Goal: Task Accomplishment & Management: Manage account settings

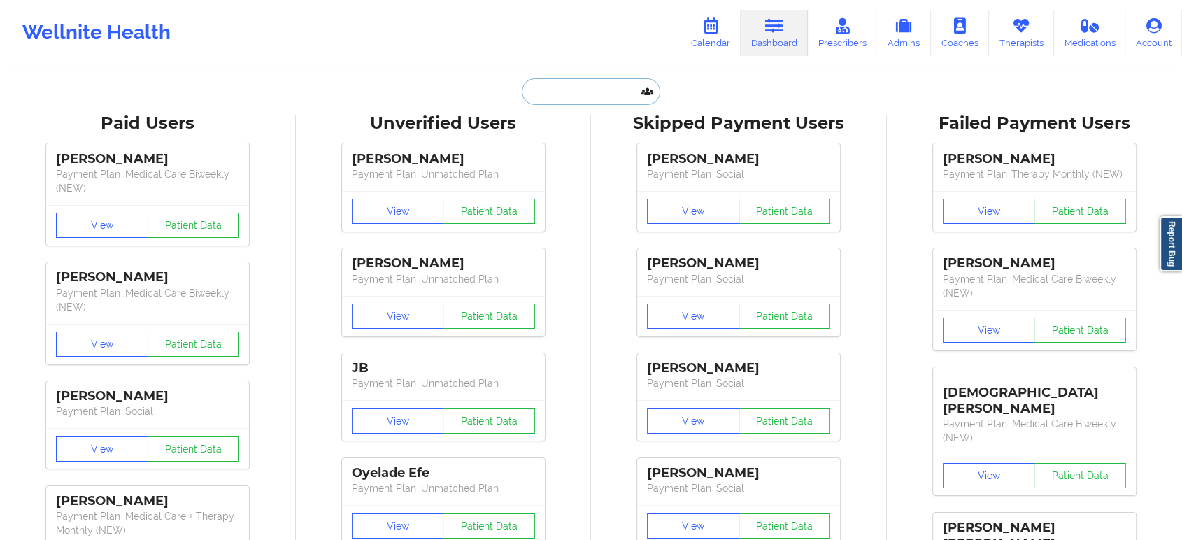
click at [606, 87] on input "text" at bounding box center [591, 91] width 138 height 27
paste input "[PERSON_NAME][EMAIL_ADDRESS][PERSON_NAME][DOMAIN_NAME]"
type input "[PERSON_NAME][EMAIL_ADDRESS][PERSON_NAME][DOMAIN_NAME]"
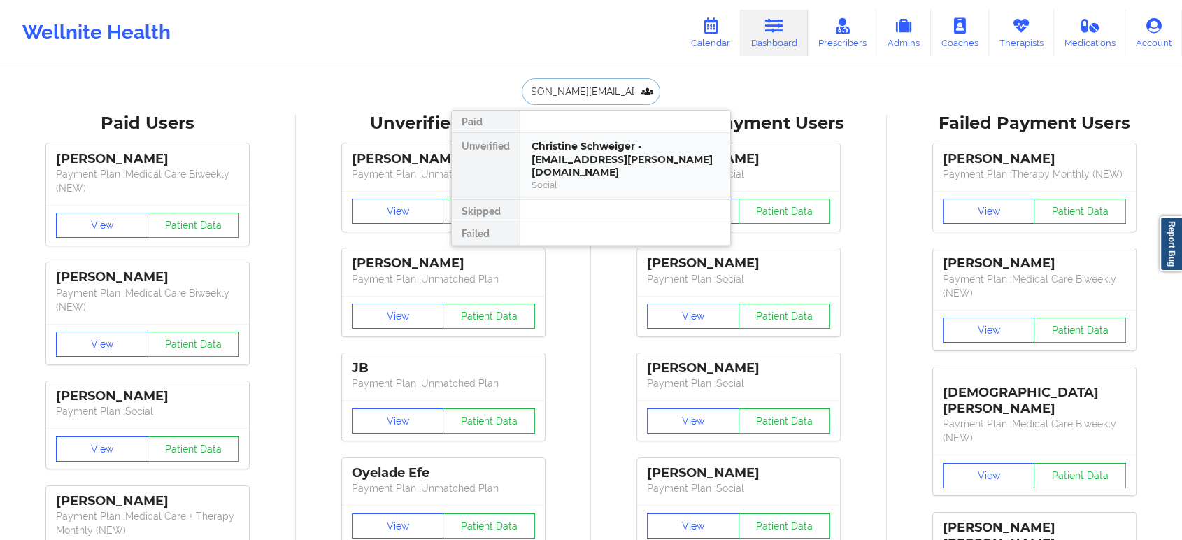
click at [630, 157] on div "Christine Schweiger - [EMAIL_ADDRESS][PERSON_NAME][DOMAIN_NAME]" at bounding box center [624, 159] width 187 height 39
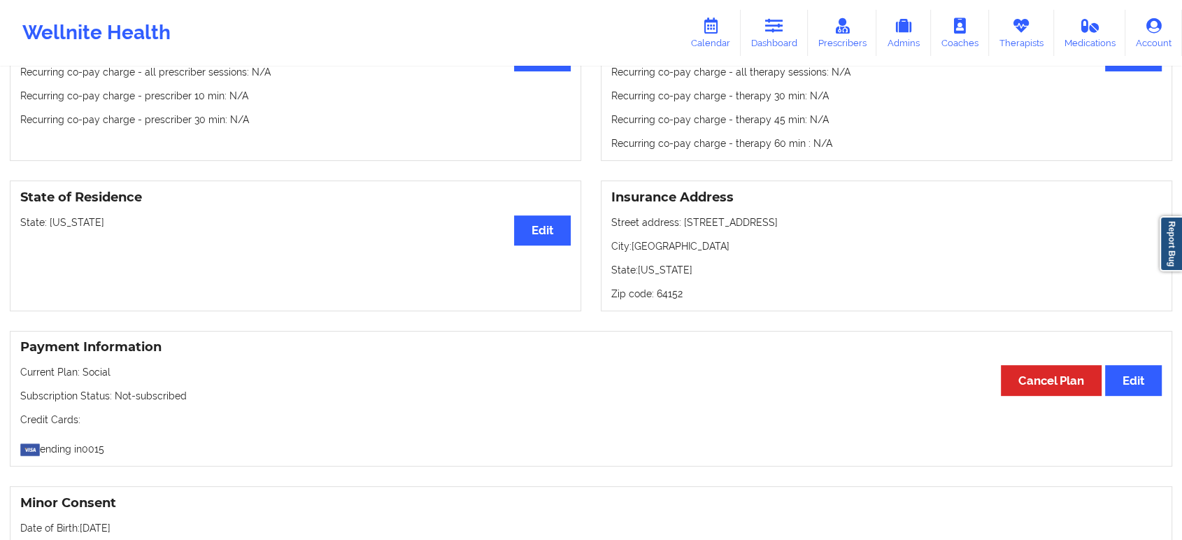
scroll to position [615, 0]
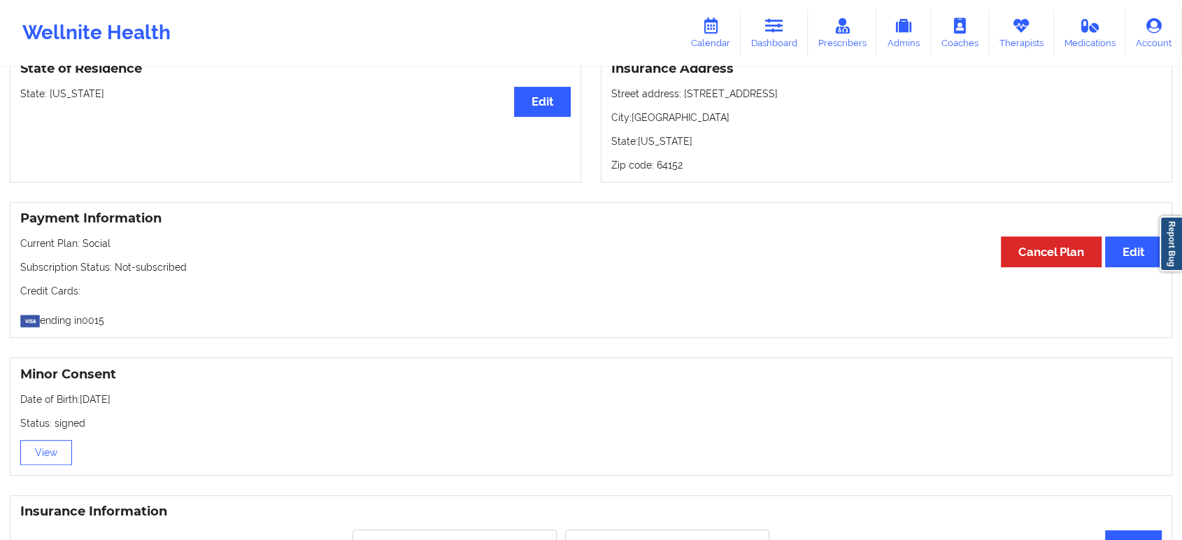
click at [71, 94] on p "State: [US_STATE]" at bounding box center [295, 94] width 550 height 14
copy p "[US_STATE]"
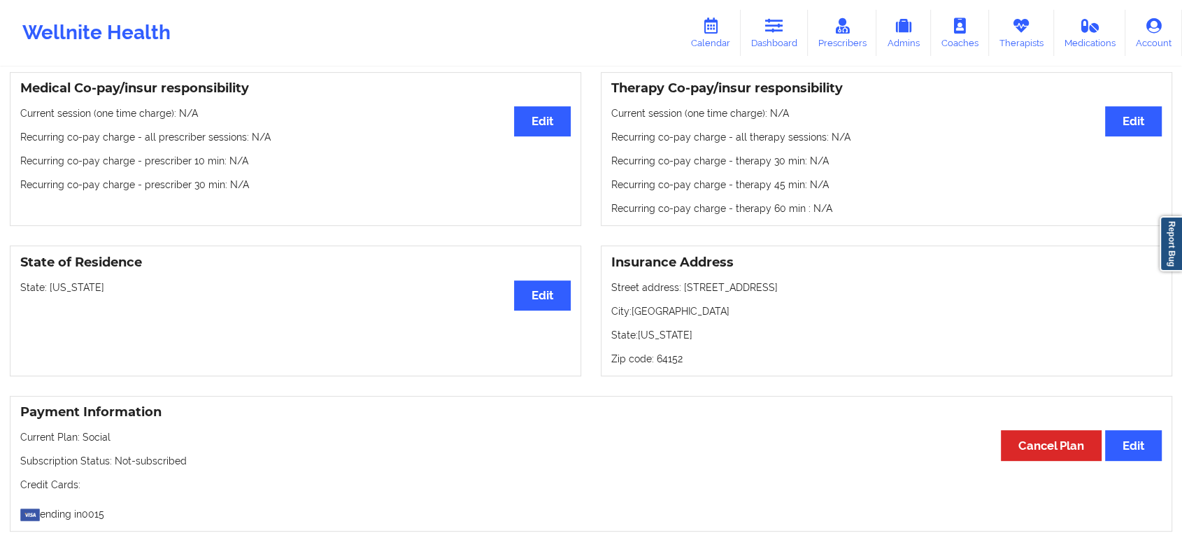
scroll to position [0, 0]
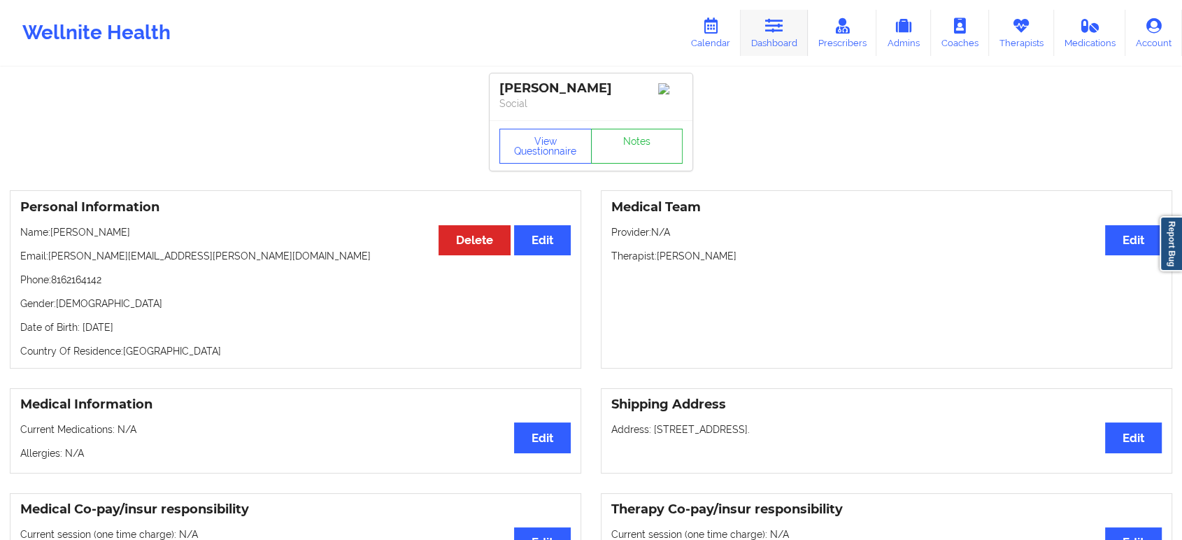
click at [778, 29] on icon at bounding box center [774, 25] width 18 height 15
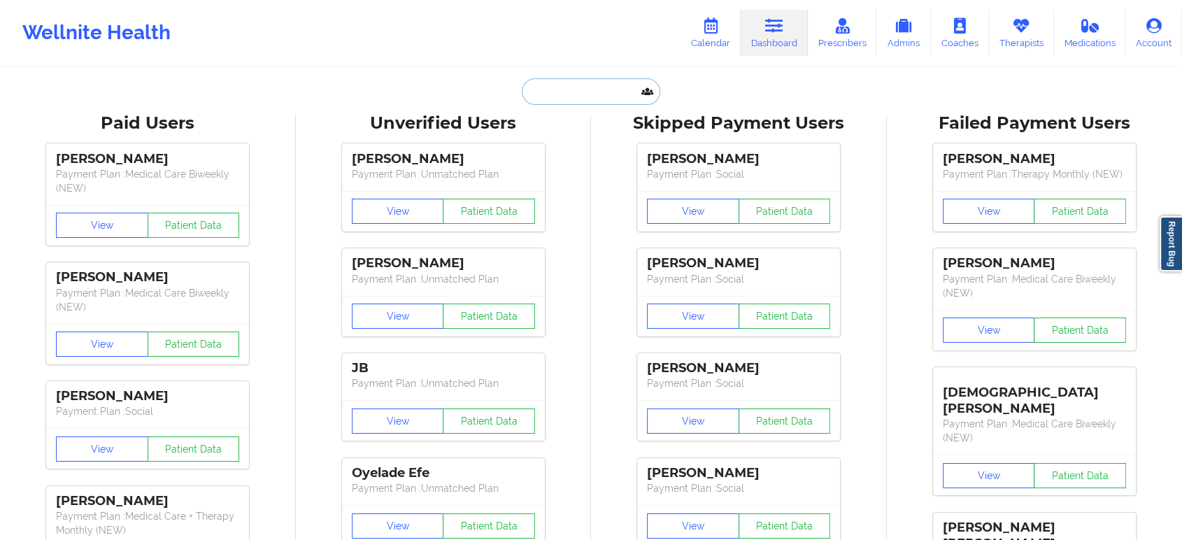
click at [614, 96] on input "text" at bounding box center [591, 91] width 138 height 27
paste input "health@korostelev.one"
type input "health@korostelev.one"
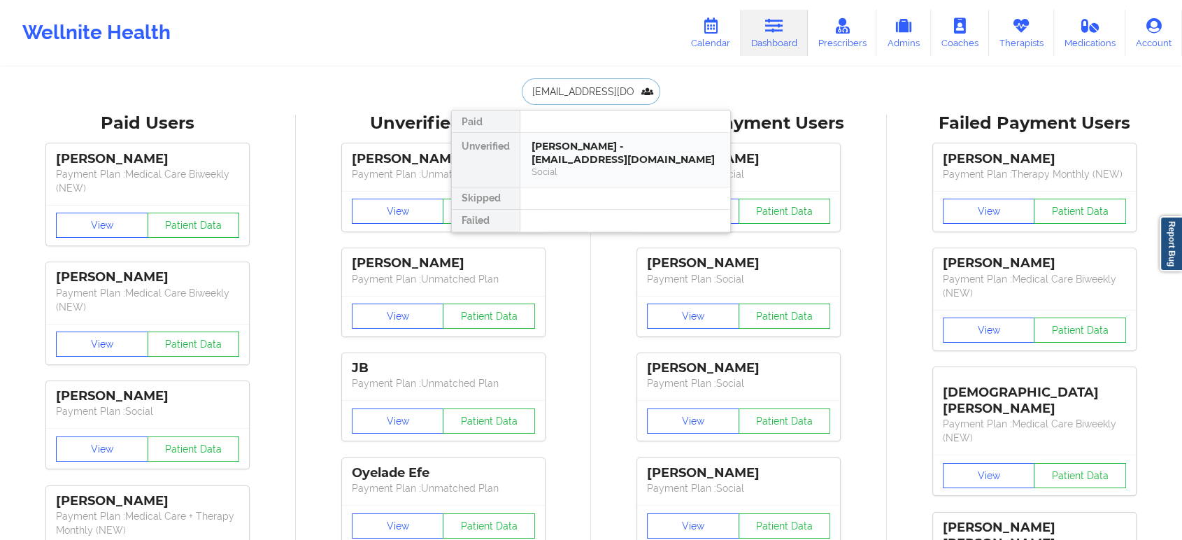
click at [585, 144] on div "KIRILL KOROSTELEV - health@korostelev.one" at bounding box center [624, 153] width 187 height 26
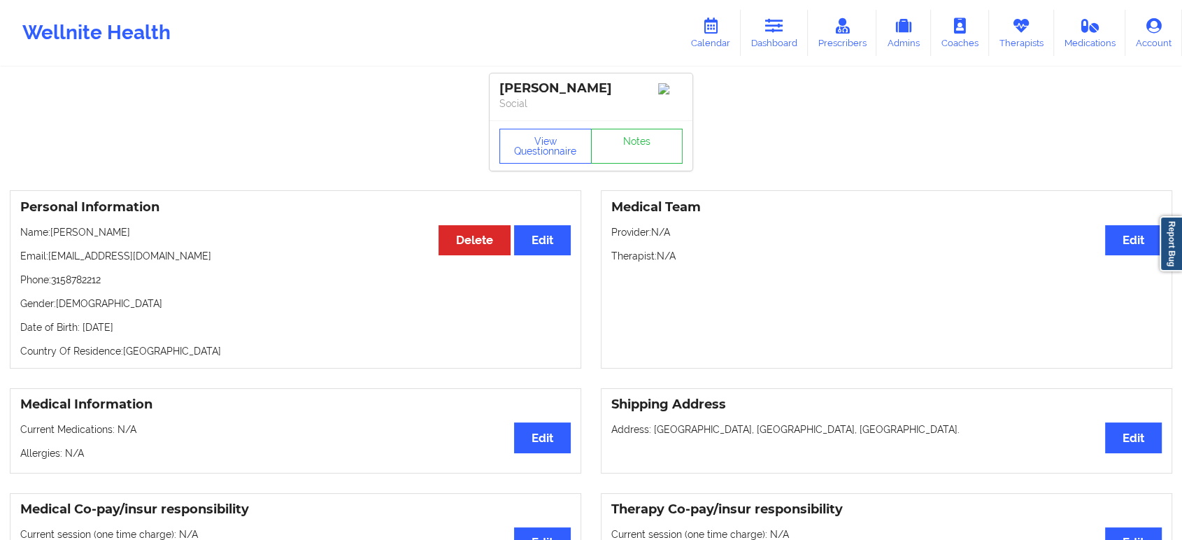
drag, startPoint x: 151, startPoint y: 239, endPoint x: 52, endPoint y: 231, distance: 98.9
click at [52, 231] on p "Name: KIRILL KOROSTELEV" at bounding box center [295, 232] width 550 height 14
copy p "KIRILL KOROSTELEV"
click at [777, 15] on link "Dashboard" at bounding box center [774, 33] width 67 height 46
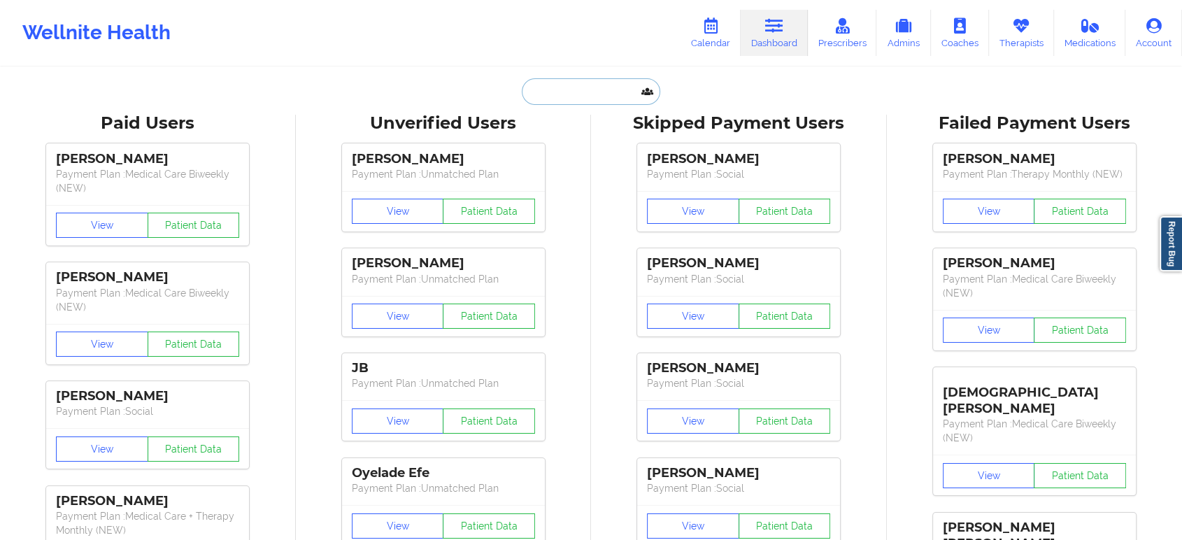
click at [588, 92] on input "text" at bounding box center [591, 91] width 138 height 27
paste input "KIRILL KOROSTELEV"
type input "KIRILL KOROSTELEV"
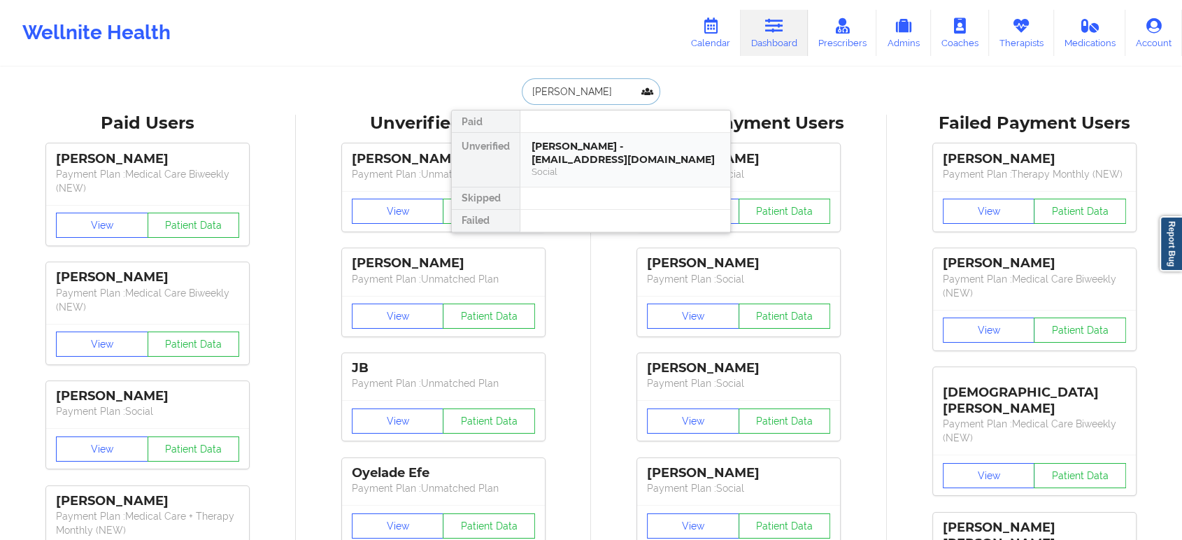
click at [602, 165] on div "KIRILL KOROSTELEV - health@korostelev.one" at bounding box center [624, 153] width 187 height 26
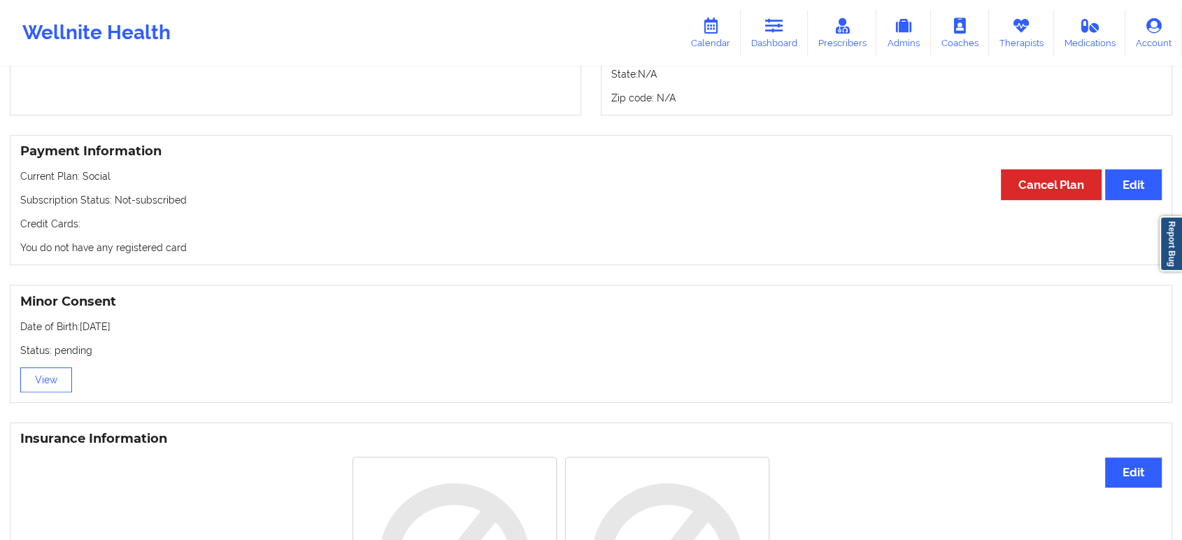
scroll to position [738, 0]
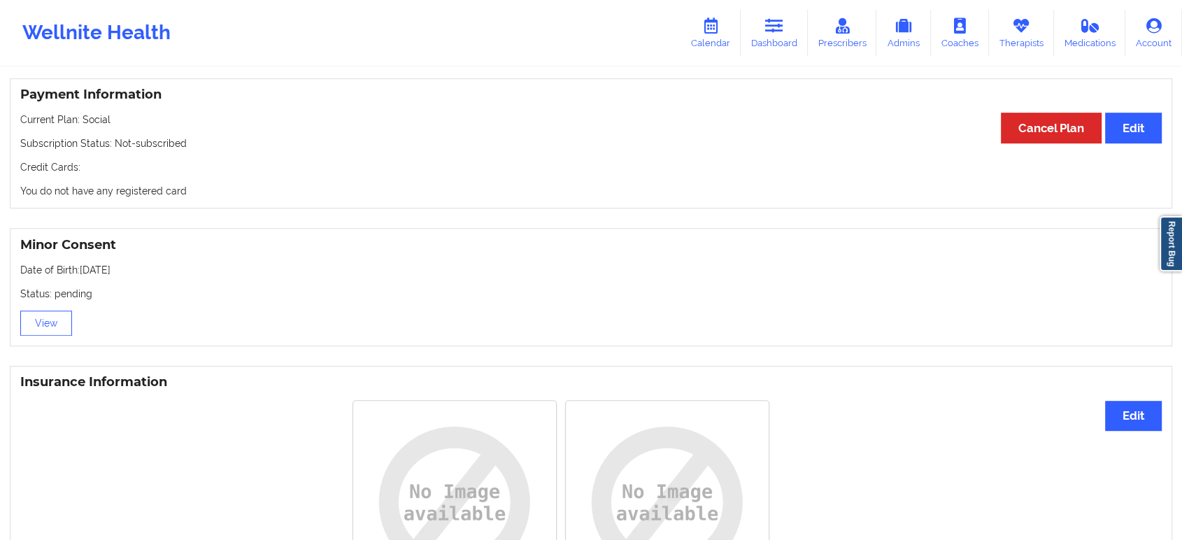
drag, startPoint x: 718, startPoint y: 260, endPoint x: 713, endPoint y: 197, distance: 63.2
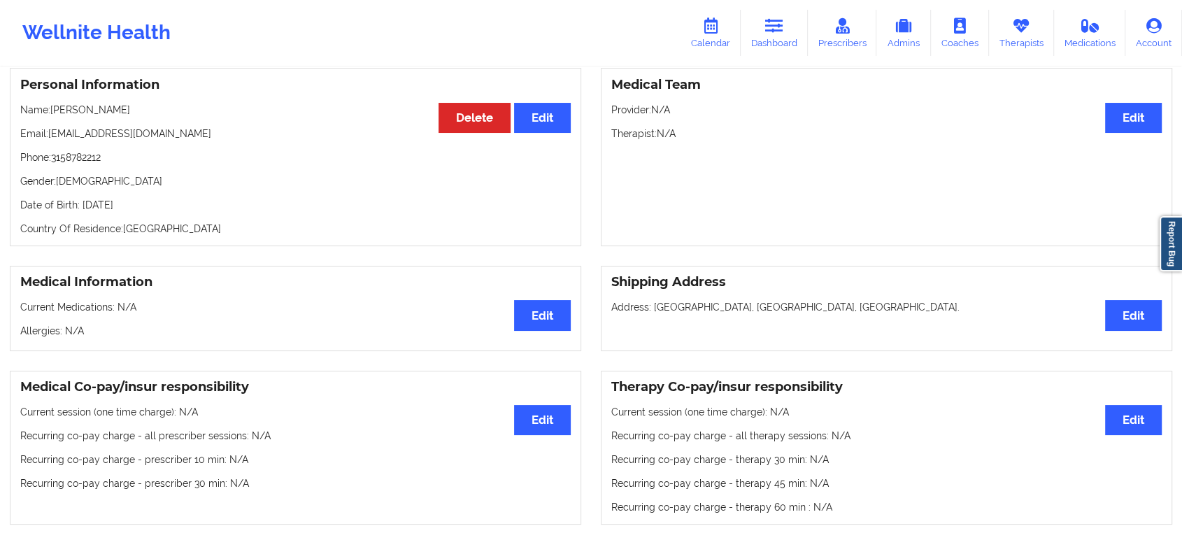
scroll to position [0, 0]
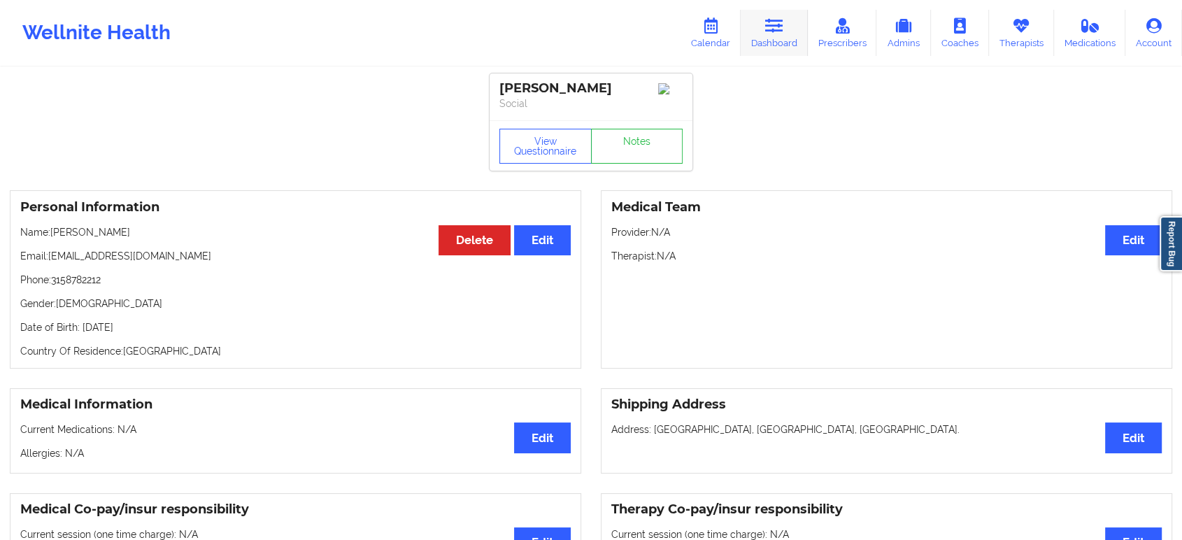
click at [766, 31] on link "Dashboard" at bounding box center [774, 33] width 67 height 46
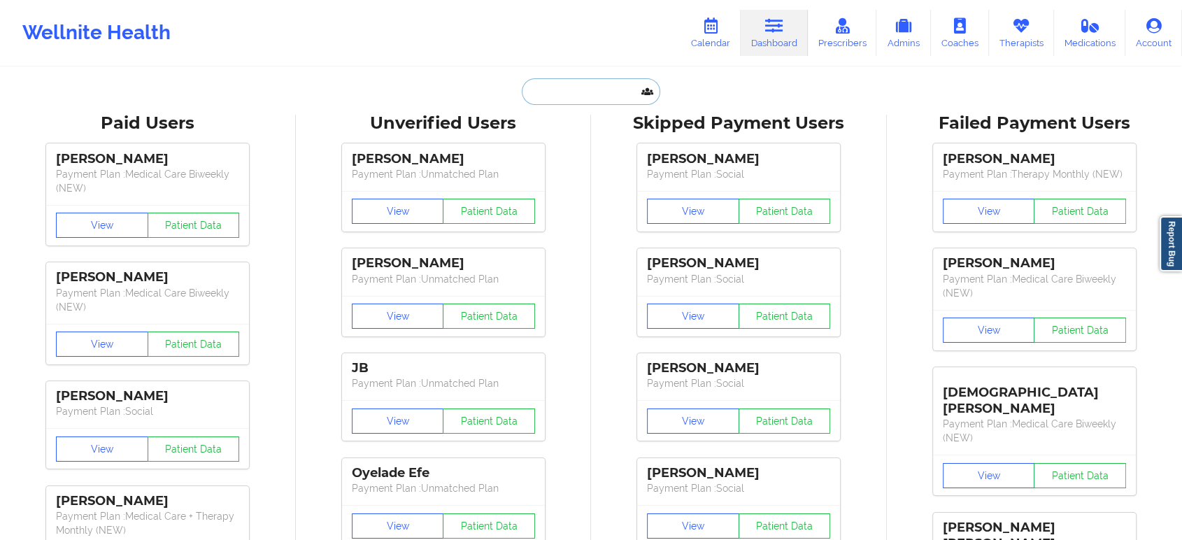
click at [607, 81] on input "text" at bounding box center [591, 91] width 138 height 27
paste input "parkerriccelli@gmail.com"
type input "parkerriccelli@gmail.com"
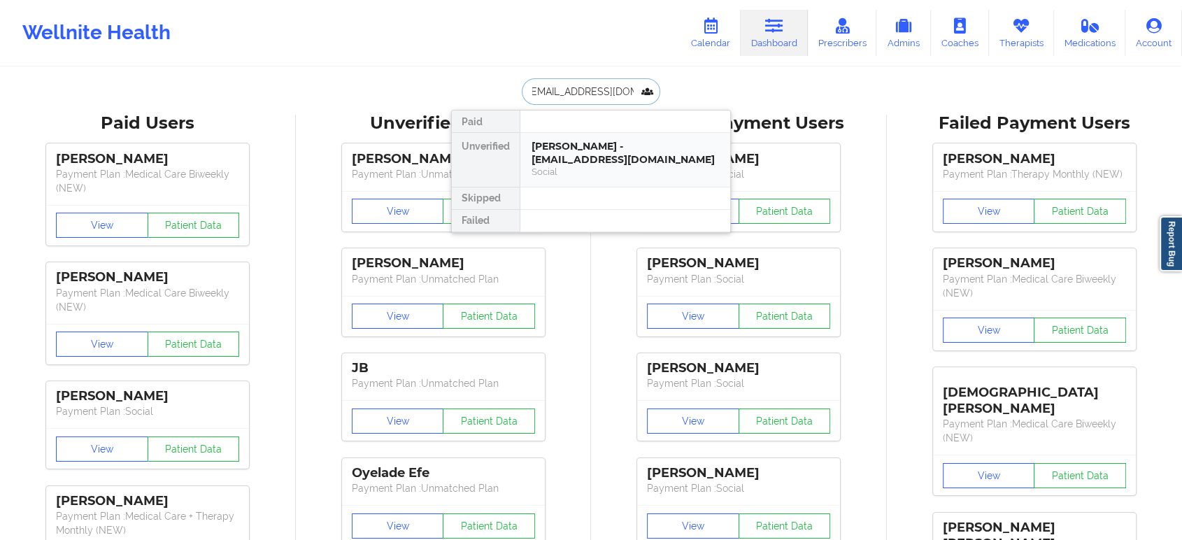
click at [576, 143] on div "PARKER RICCELLI - parkerriccelli@gmail.com" at bounding box center [624, 153] width 187 height 26
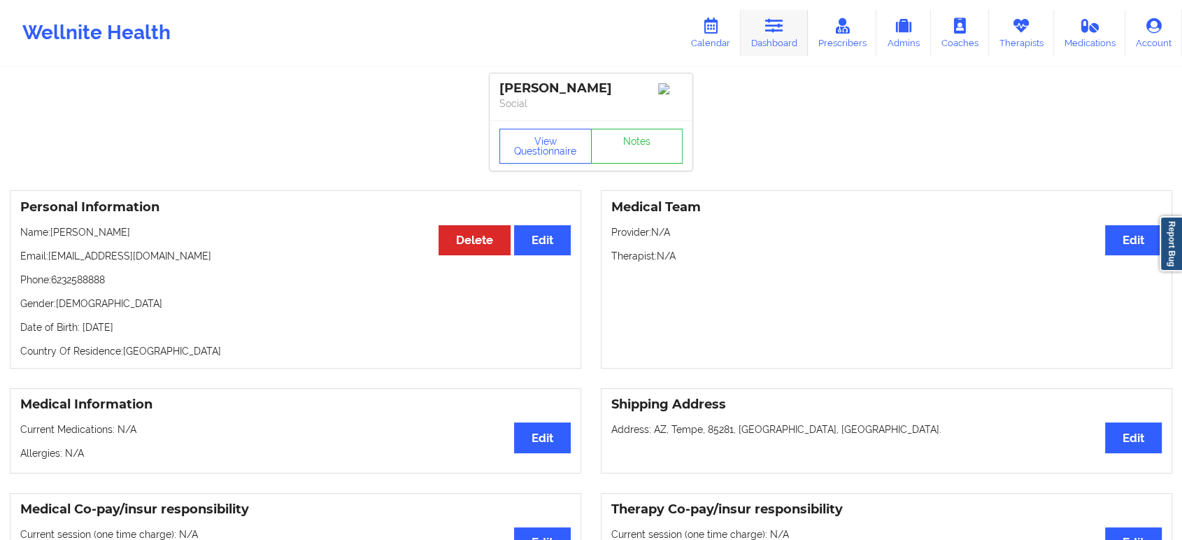
click at [761, 31] on link "Dashboard" at bounding box center [774, 33] width 67 height 46
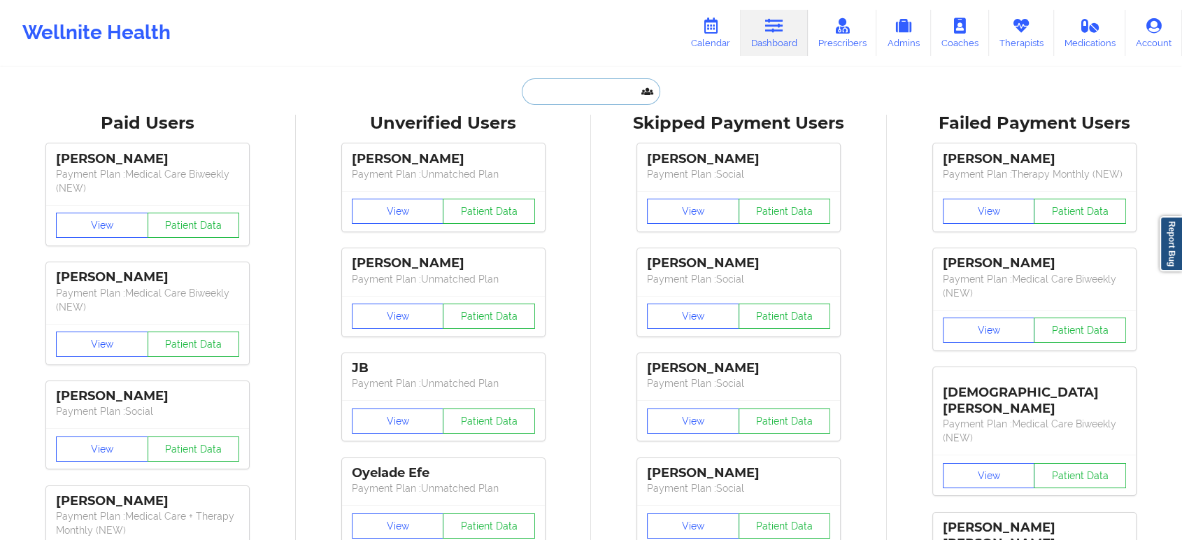
click at [559, 100] on input "text" at bounding box center [591, 91] width 138 height 27
paste input "phillips@roggedunngroup.com"
type input "phillips@roggedunngroup.com"
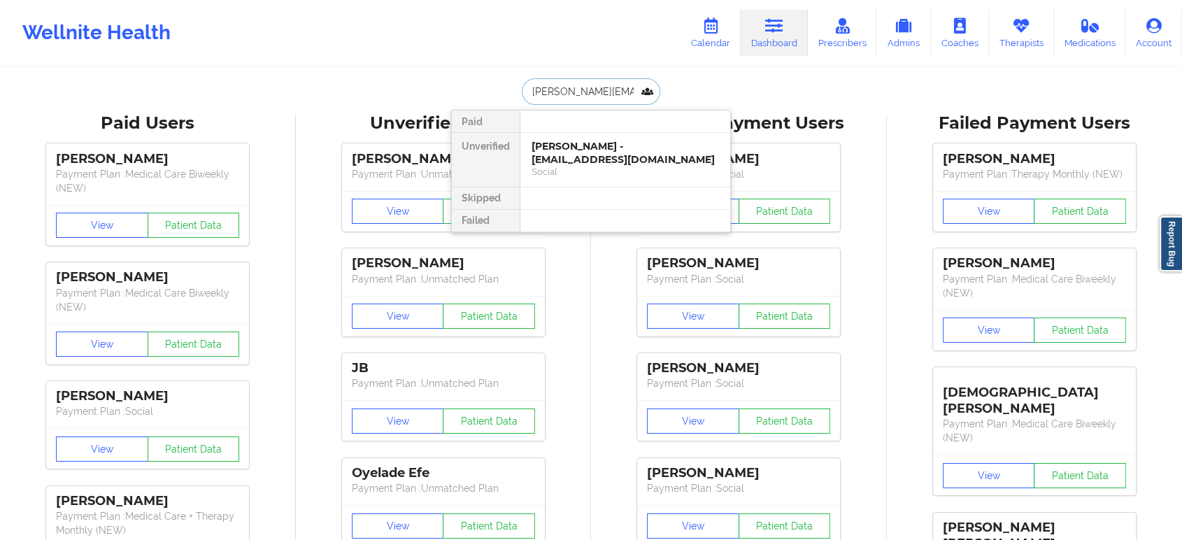
scroll to position [0, 29]
click at [615, 156] on div "Lakeisha Phillips - phillips@roggedunngroup.com" at bounding box center [624, 153] width 187 height 26
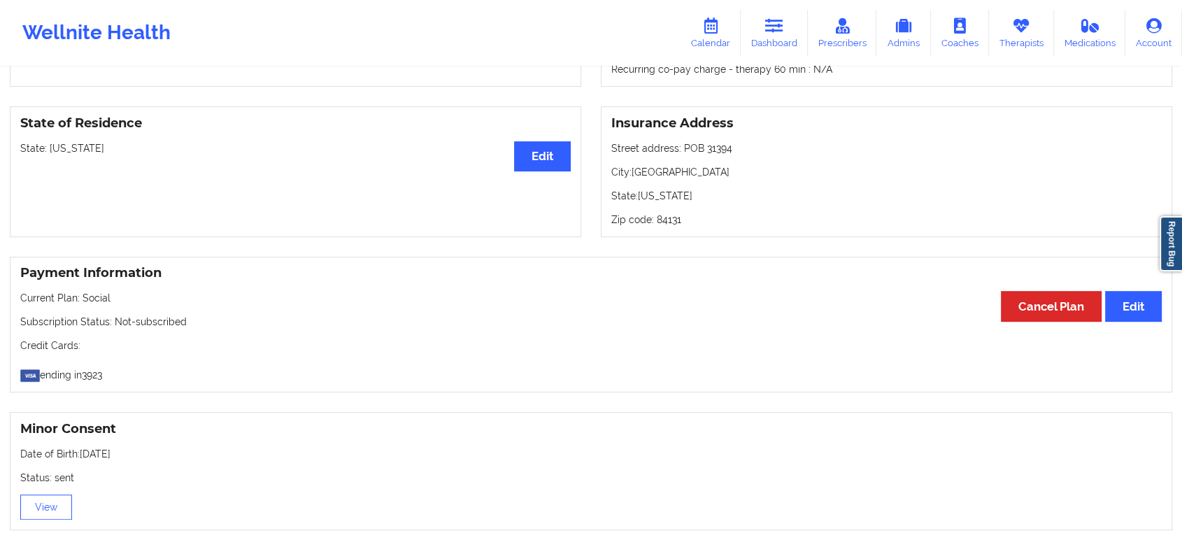
scroll to position [552, 0]
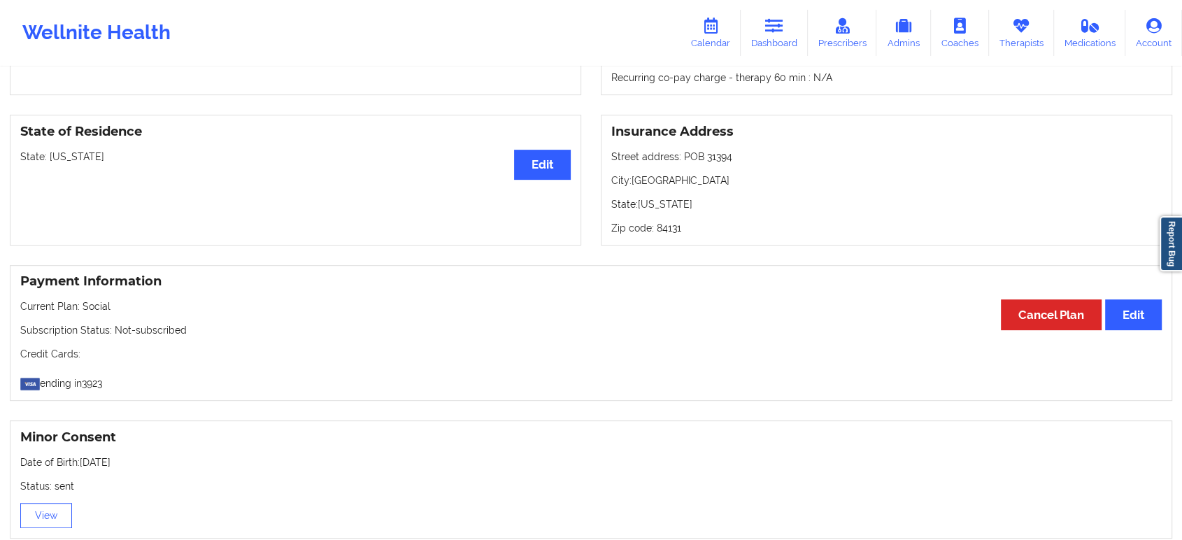
click at [64, 162] on p "State: Texas" at bounding box center [295, 157] width 550 height 14
copy p "[US_STATE]"
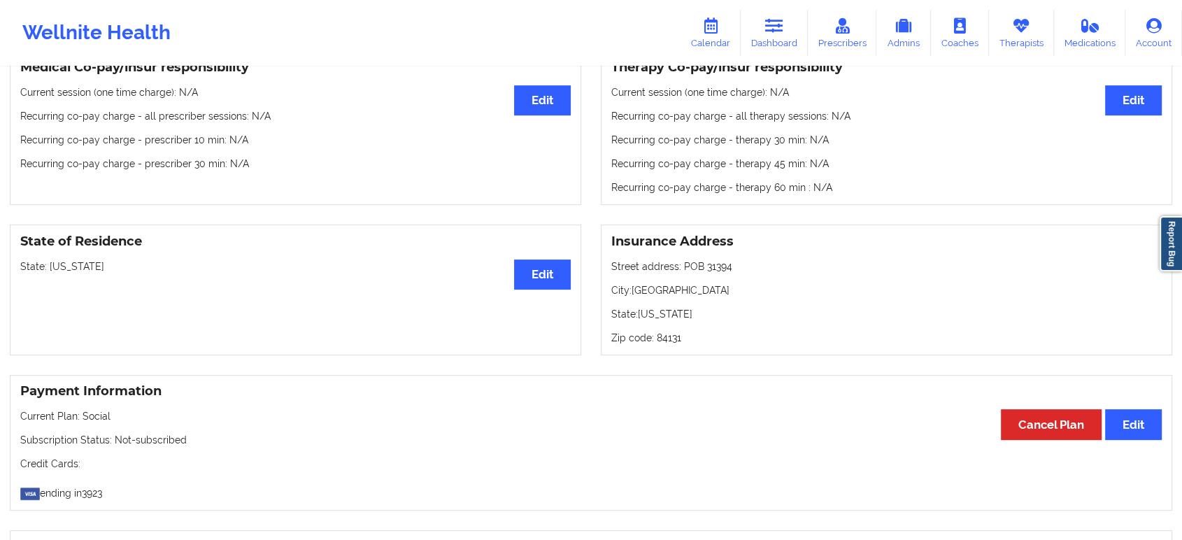
scroll to position [92, 0]
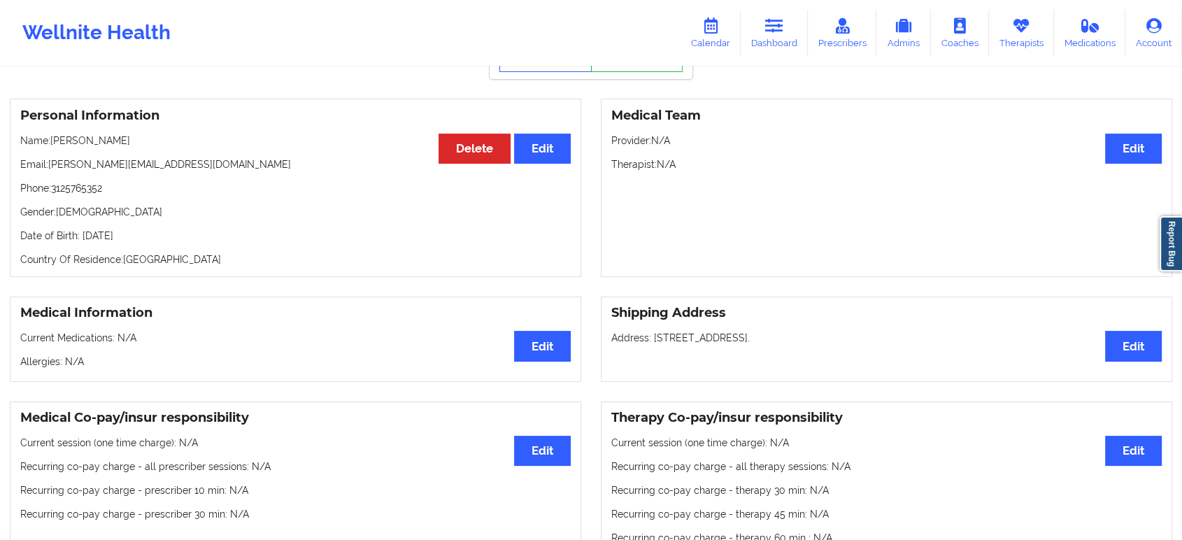
drag, startPoint x: 134, startPoint y: 146, endPoint x: 51, endPoint y: 140, distance: 82.8
click at [51, 140] on p "Name: Lakeisha Phillips" at bounding box center [295, 141] width 550 height 14
copy p "Lakeisha Phillips"
click at [782, 30] on icon at bounding box center [774, 25] width 18 height 15
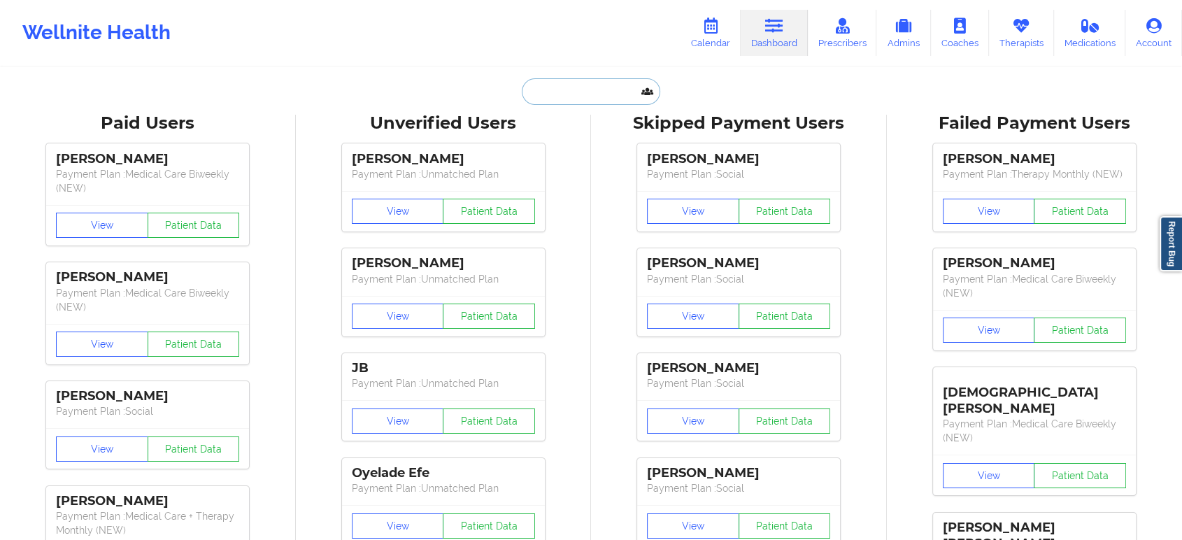
click at [597, 91] on input "text" at bounding box center [591, 91] width 138 height 27
paste input "DEANGELO JOHNSON"
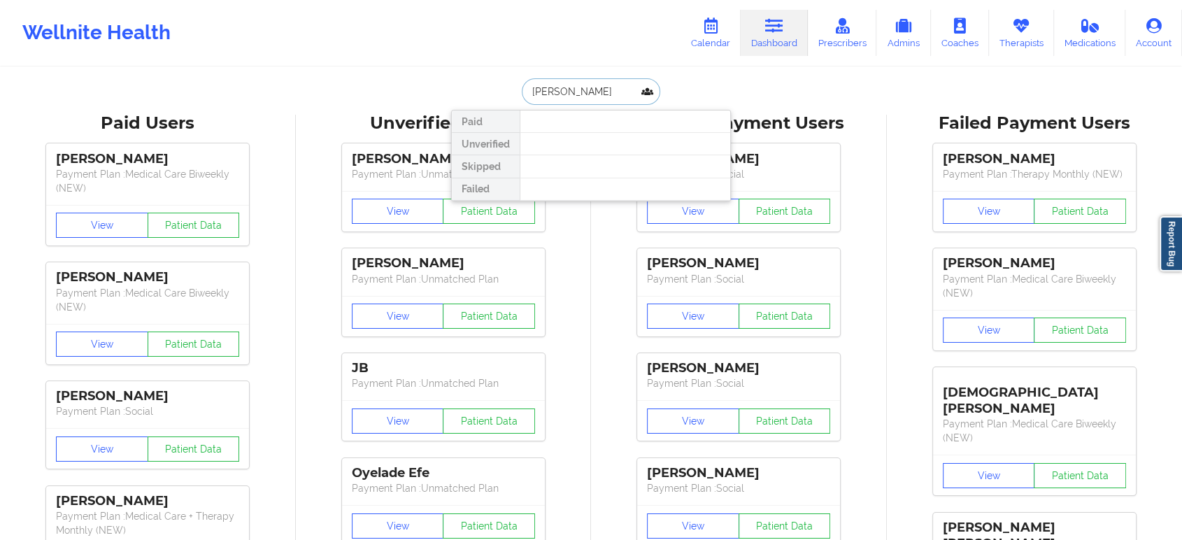
paste input "dea051055@gmail.com"
type input "dea051055@gmail.com"
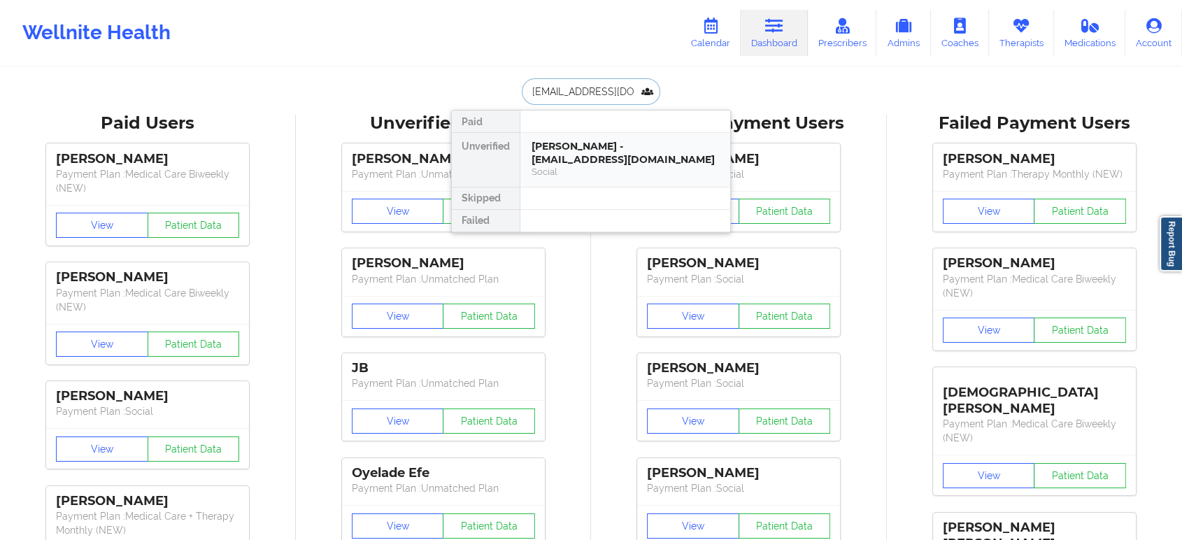
click at [604, 183] on div "DeAngelo L Johnson - dea051055@gmail.com Social" at bounding box center [625, 160] width 210 height 54
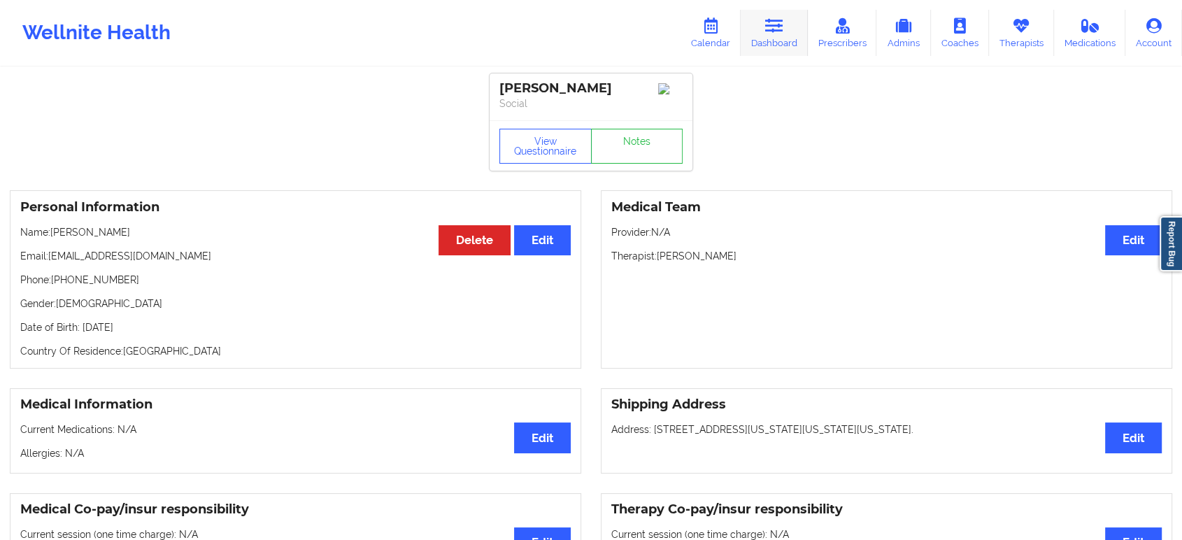
click at [782, 26] on icon at bounding box center [774, 25] width 18 height 15
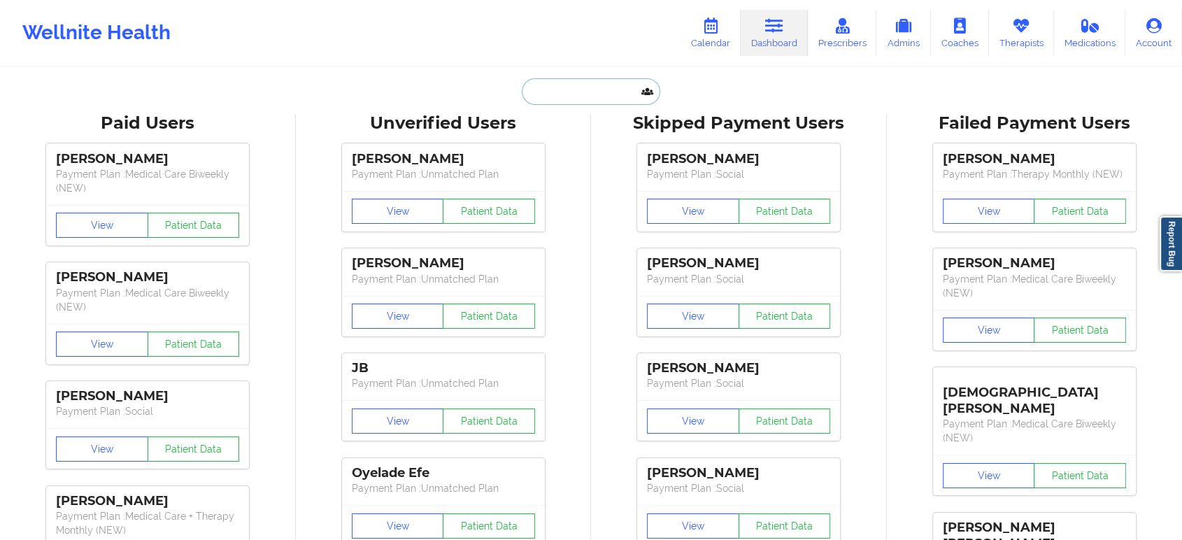
click at [599, 99] on input "text" at bounding box center [591, 91] width 138 height 27
paste input "zbelhan@ucdavis.edu"
type input "zbelhan@ucdavis.edu"
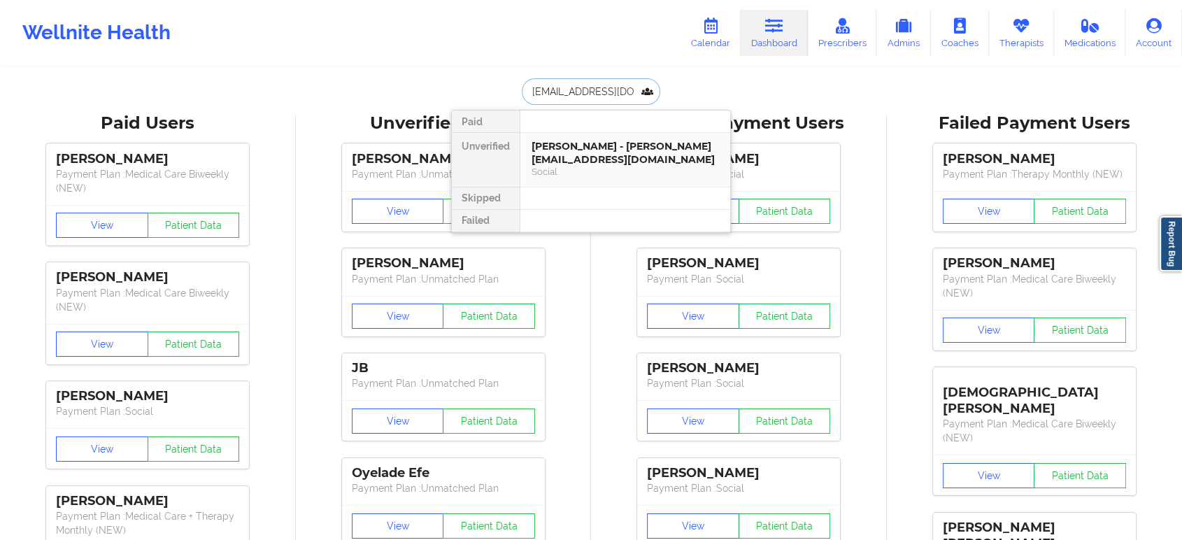
click at [612, 166] on div "Social" at bounding box center [624, 172] width 187 height 12
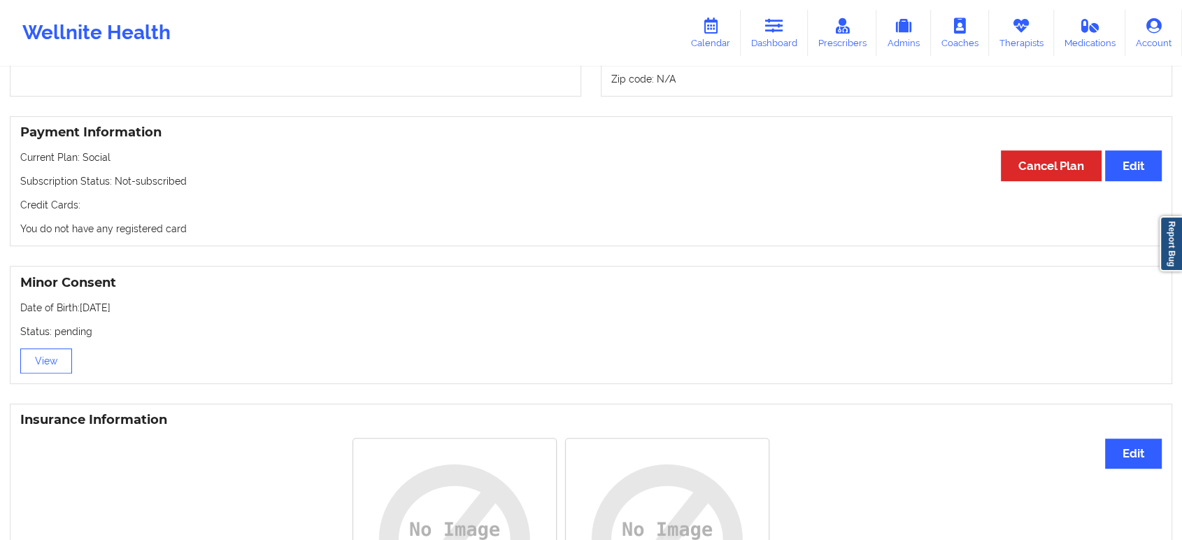
scroll to position [596, 0]
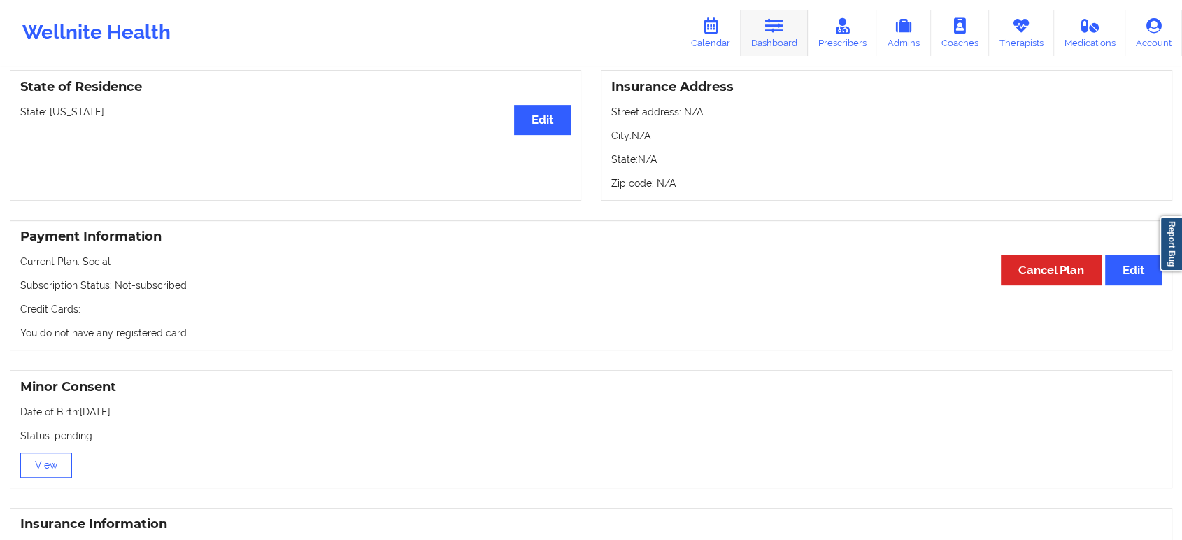
click at [773, 36] on link "Dashboard" at bounding box center [774, 33] width 67 height 46
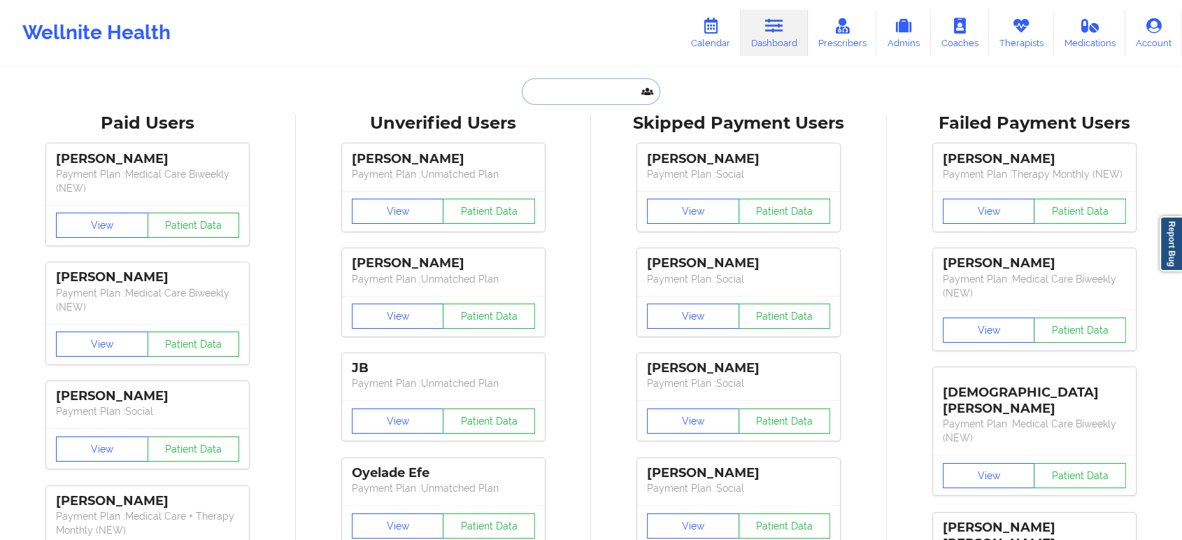
click at [578, 88] on input "text" at bounding box center [591, 91] width 138 height 27
paste input "Zuhal Elhan (OP Portal)"
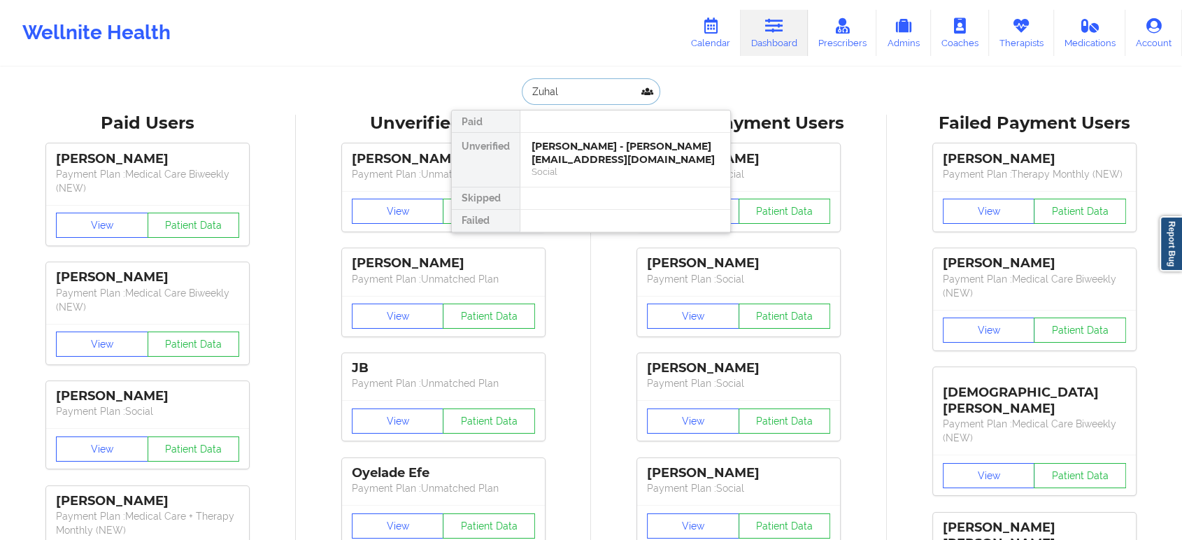
type input "Zuhal"
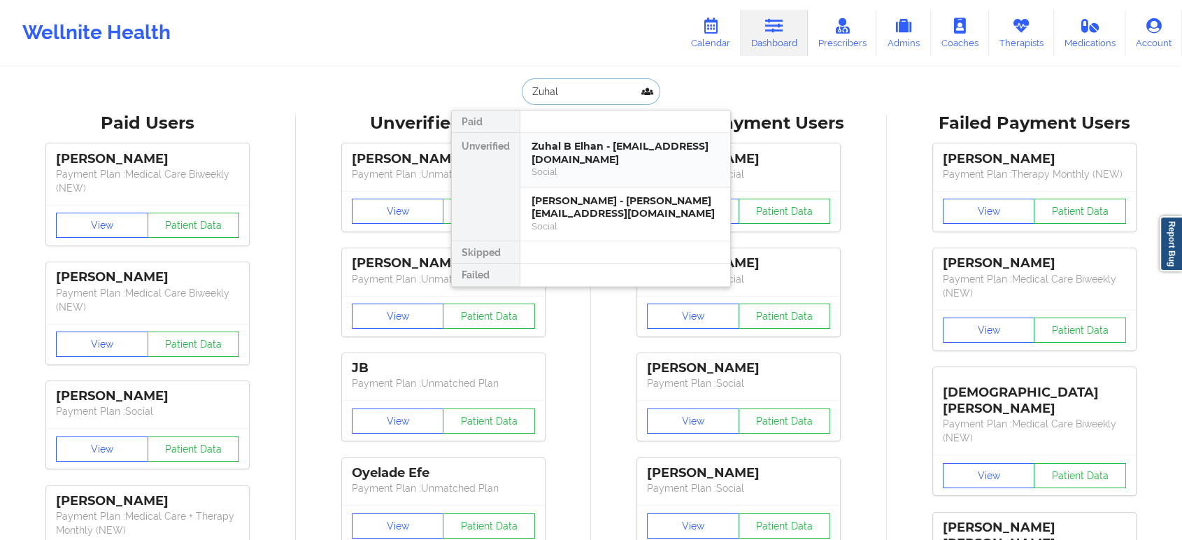
click at [617, 172] on div "Social" at bounding box center [624, 172] width 187 height 12
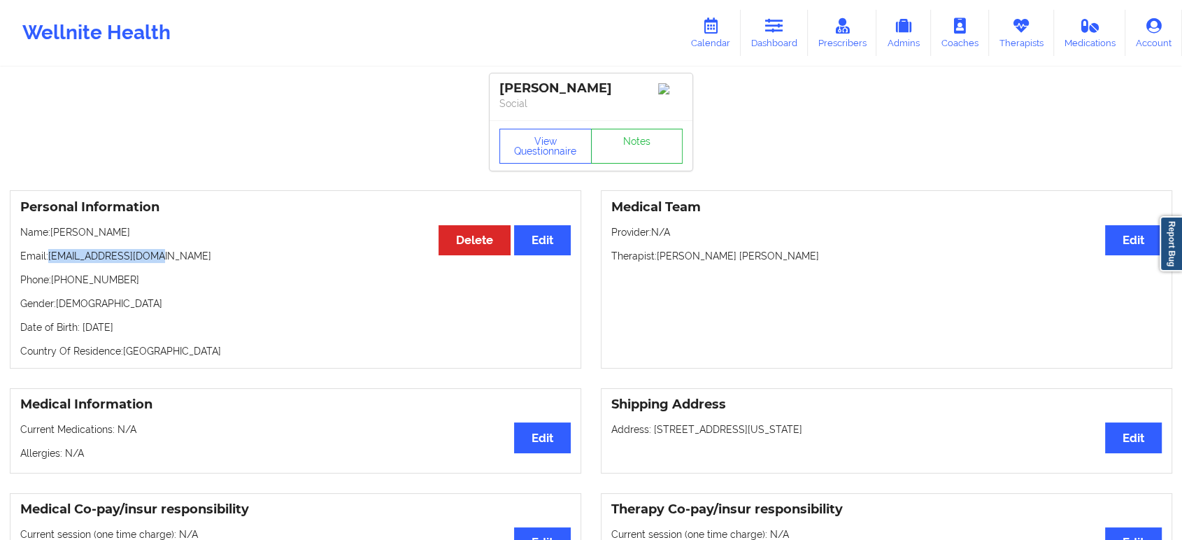
drag, startPoint x: 162, startPoint y: 262, endPoint x: 50, endPoint y: 263, distance: 111.9
click at [50, 263] on p "Email: zuhalelhan@gmail.com" at bounding box center [295, 256] width 550 height 14
copy p "zuhalelhan@gmail.com"
click at [775, 41] on link "Dashboard" at bounding box center [774, 33] width 67 height 46
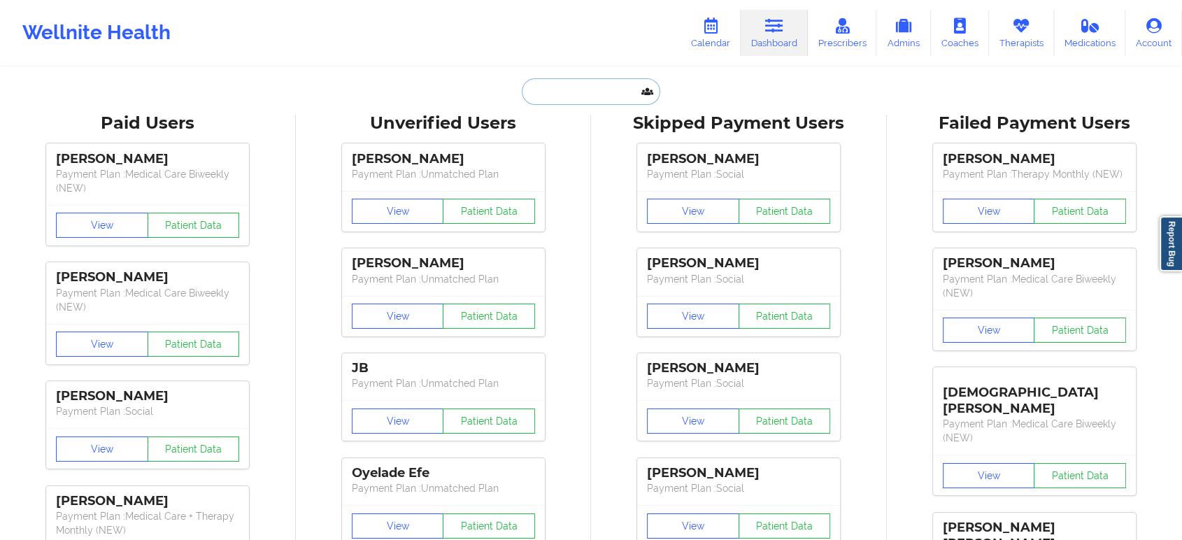
click at [621, 91] on input "text" at bounding box center [591, 91] width 138 height 27
paste input "Maria Del Pi Mohan"
type input "Maria Del Pi Mohan"
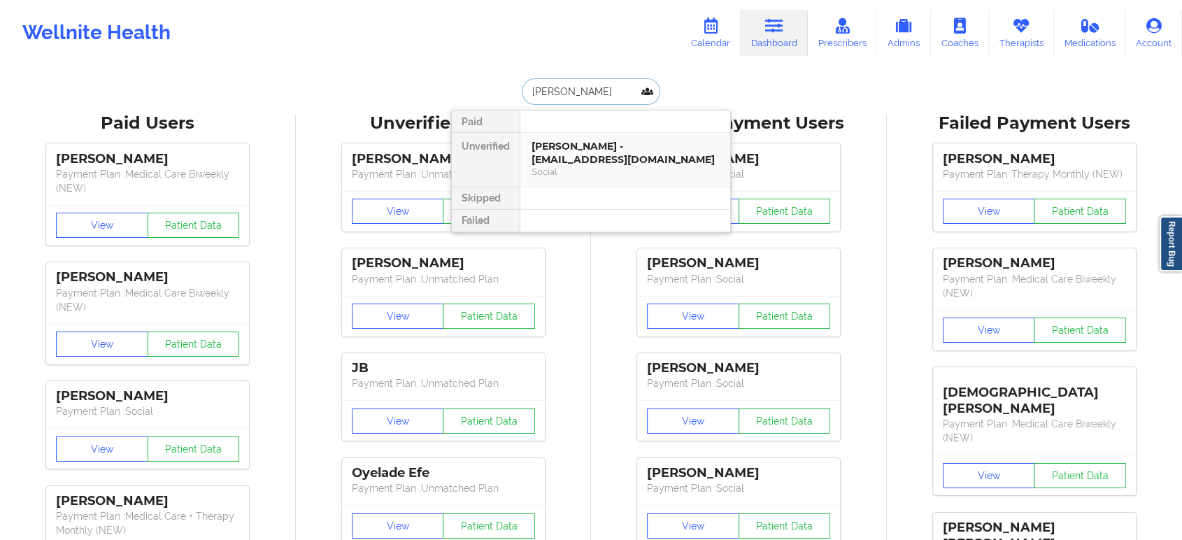
click at [627, 141] on div "Maria Del Pi Mohan - mariamohan01@gmail.com" at bounding box center [624, 153] width 187 height 26
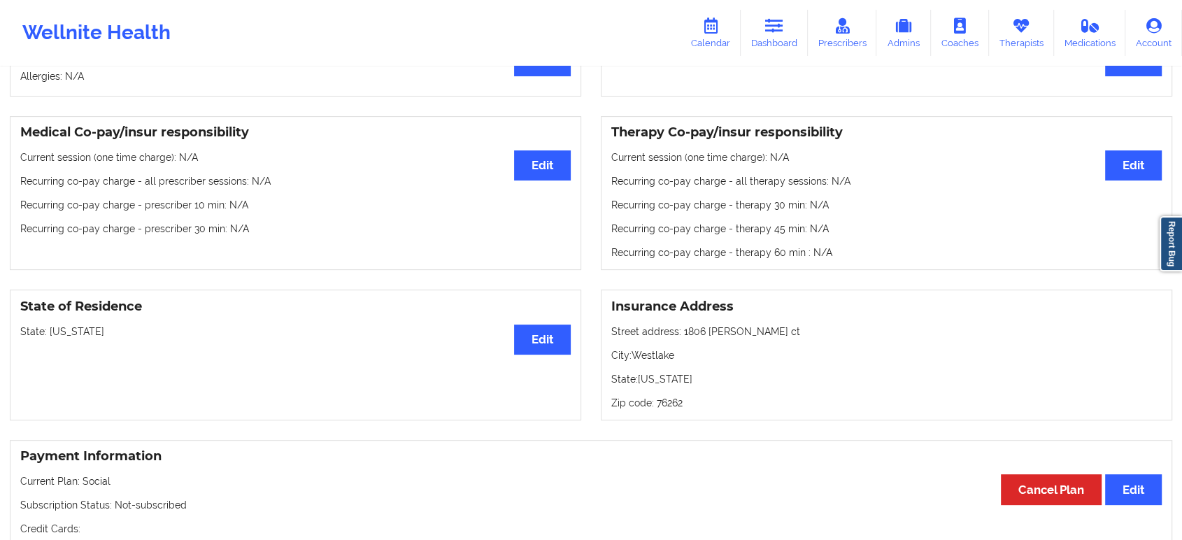
scroll to position [44, 0]
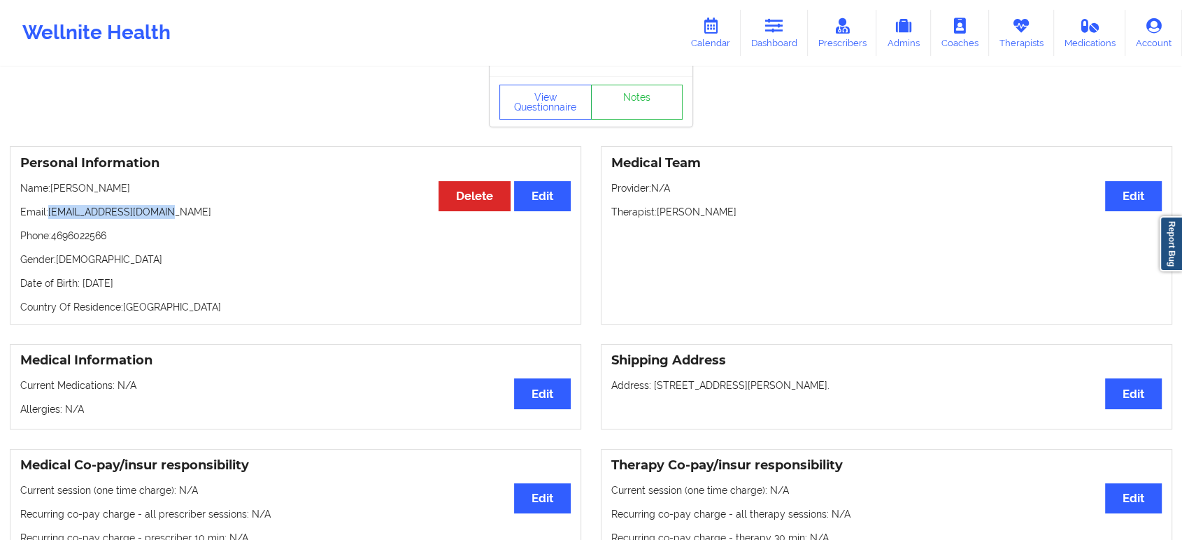
drag, startPoint x: 174, startPoint y: 219, endPoint x: 52, endPoint y: 219, distance: 122.4
click at [52, 219] on p "Email: mariamohan01@gmail.com" at bounding box center [295, 212] width 550 height 14
copy p "mariamohan01@gmail.com"
click at [778, 19] on icon at bounding box center [774, 25] width 18 height 15
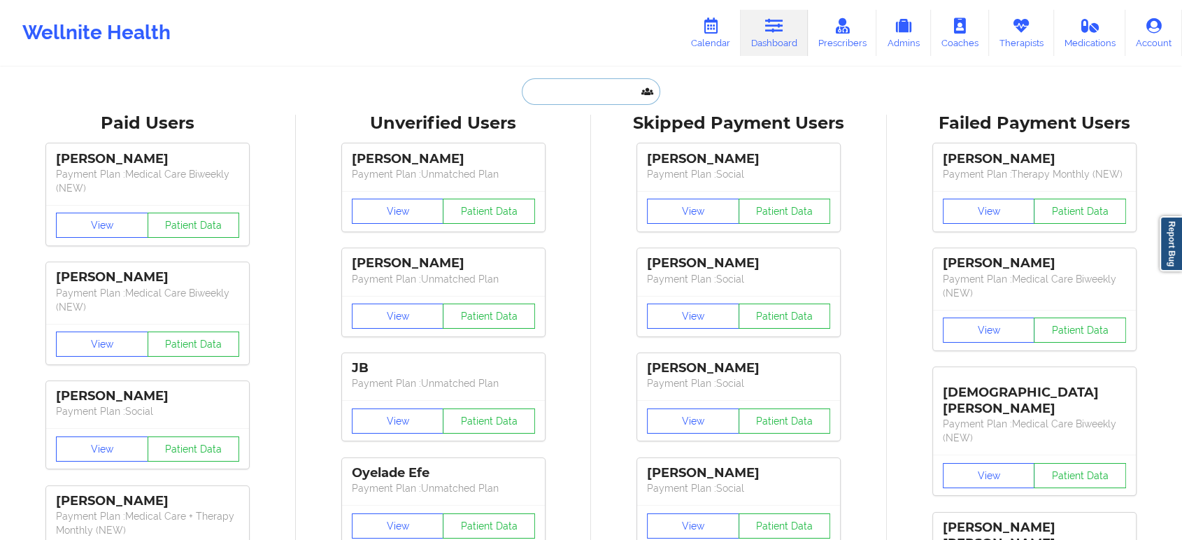
click at [599, 88] on input "text" at bounding box center [591, 91] width 138 height 27
paste input "Yash Patel"
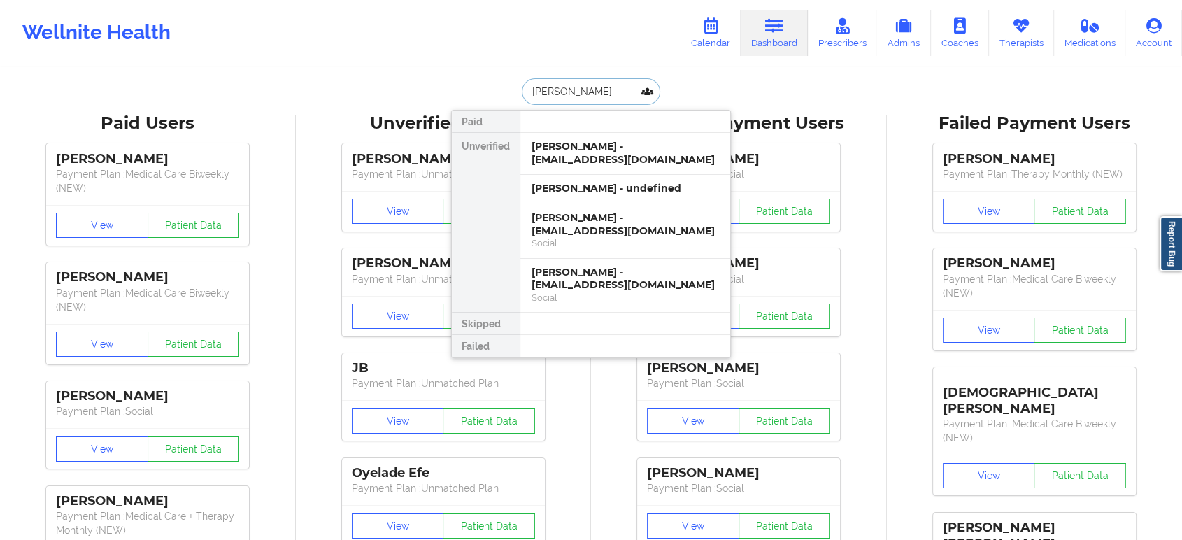
paste input "MARISSA ROBINSON"
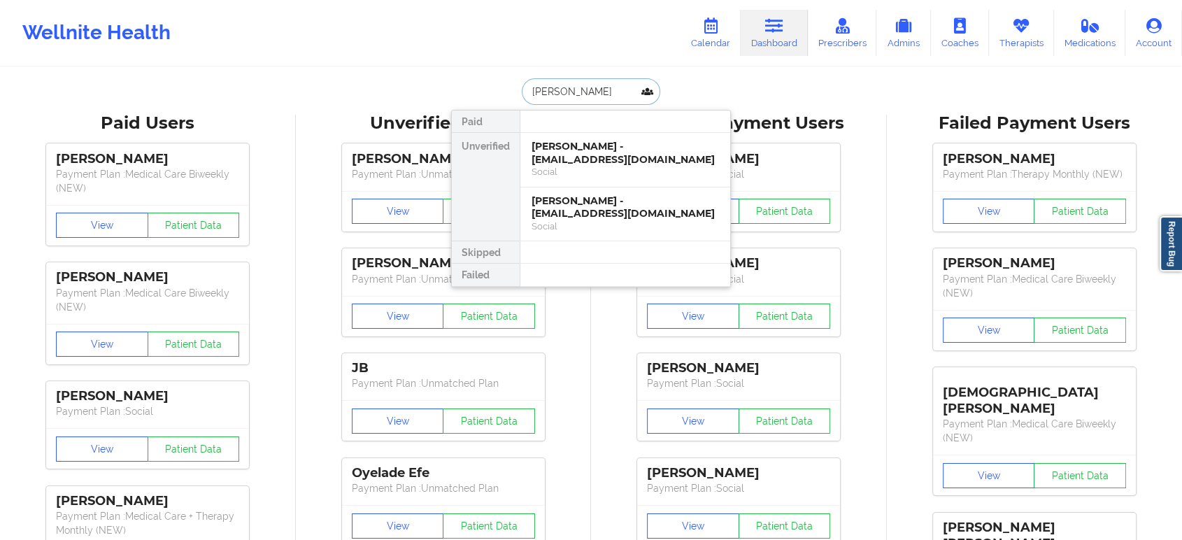
type input "MARISSA ROBINSON"
click at [592, 220] on div "Social" at bounding box center [624, 226] width 187 height 12
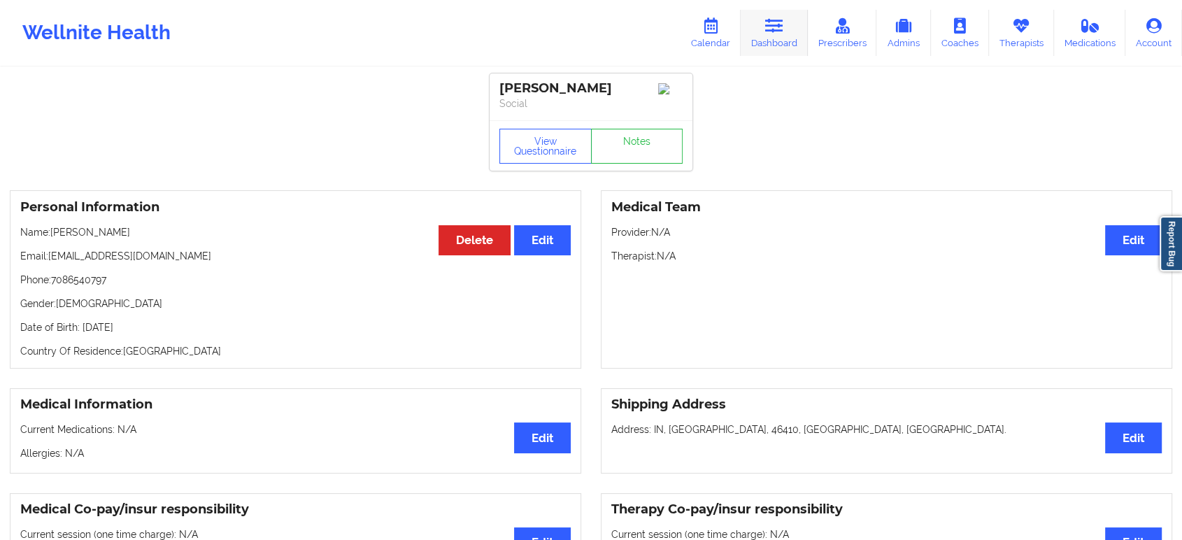
click at [767, 50] on link "Dashboard" at bounding box center [774, 33] width 67 height 46
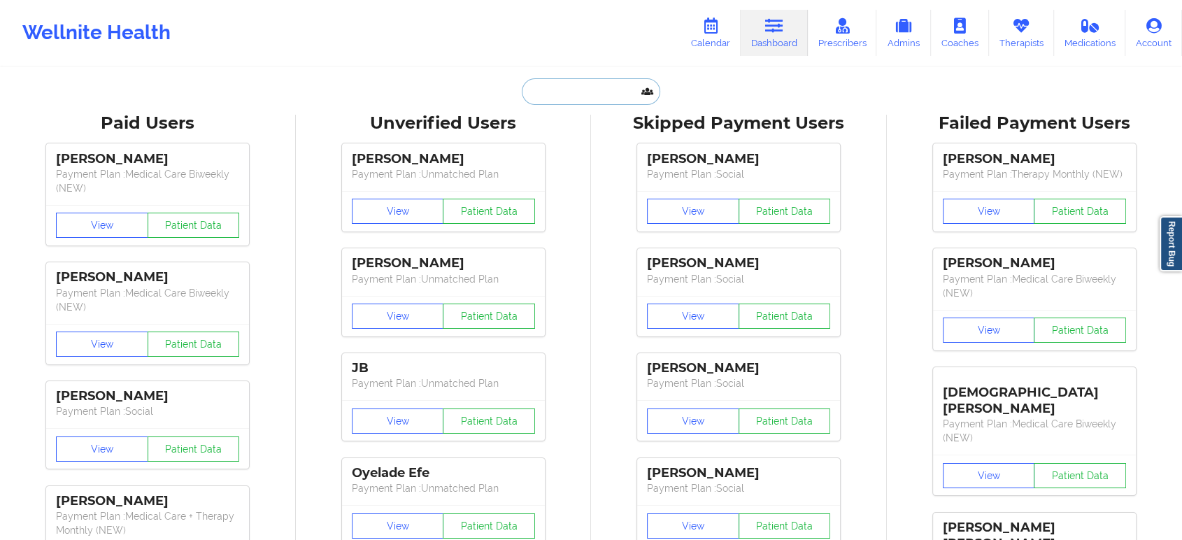
click at [592, 78] on input "text" at bounding box center [591, 91] width 138 height 27
paste input "Mlrobins889@outlook.com"
type input "Mlrobins889@outlook.com"
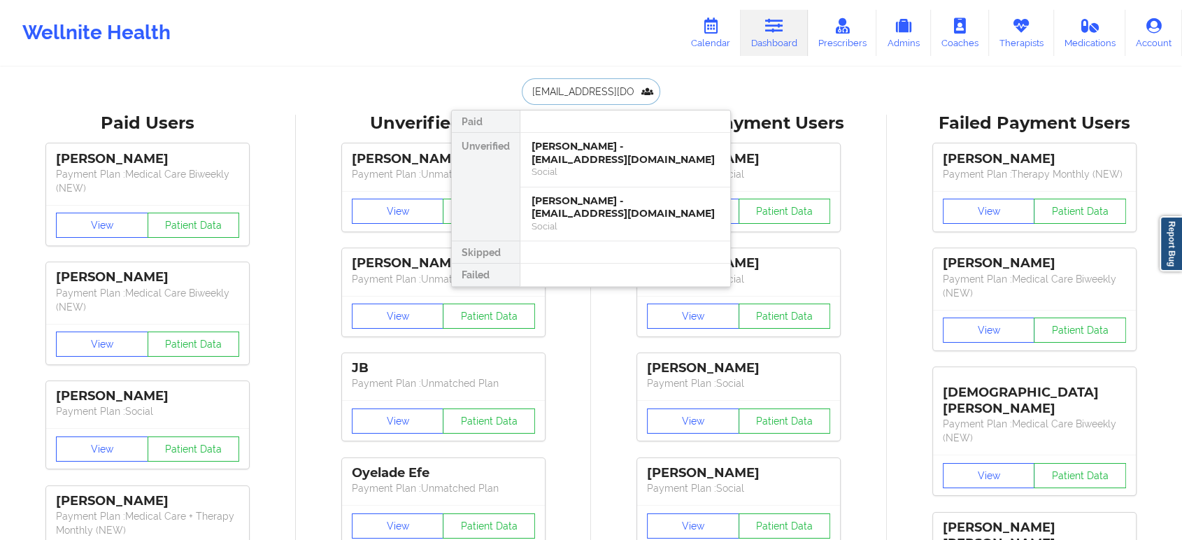
scroll to position [0, 11]
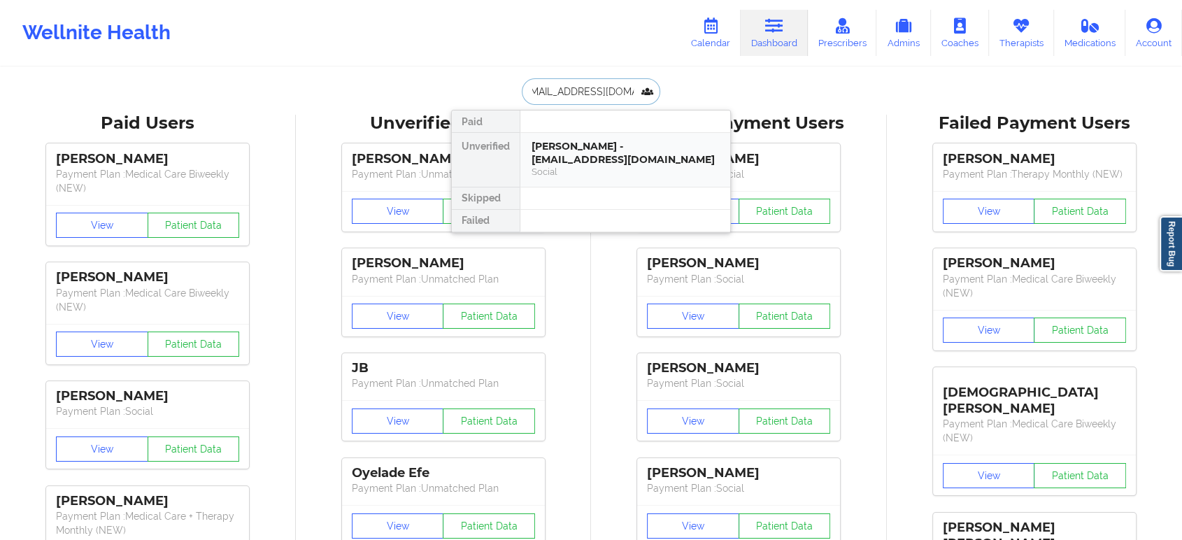
click at [602, 171] on div "Social" at bounding box center [624, 172] width 187 height 12
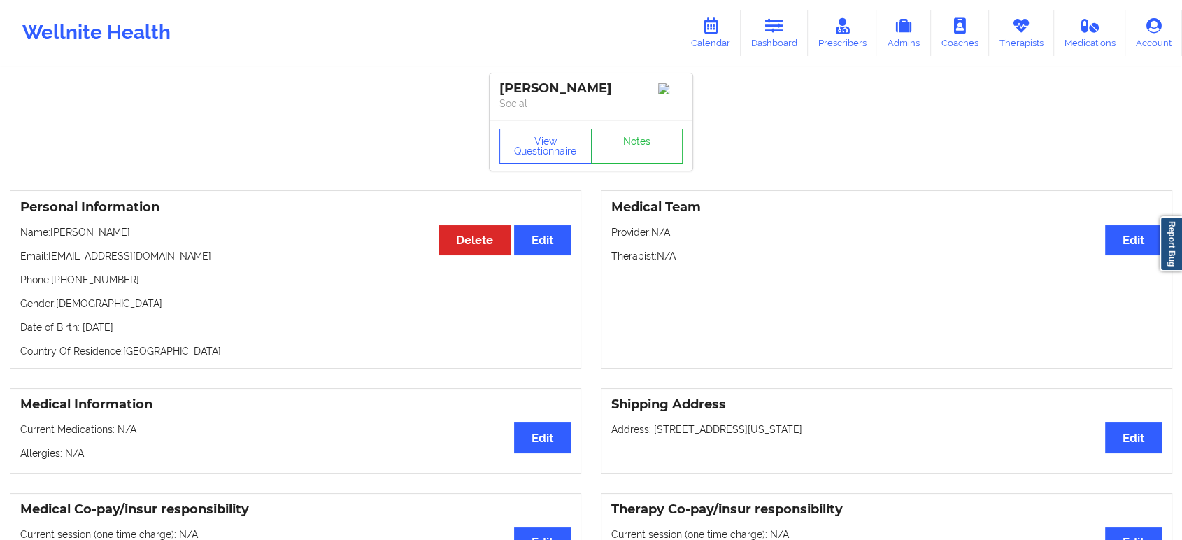
click at [72, 239] on p "Name: Marissa Lenielle Robinson" at bounding box center [295, 232] width 550 height 14
copy p "Marissa"
click at [812, 42] on link "Prescribers" at bounding box center [842, 33] width 69 height 46
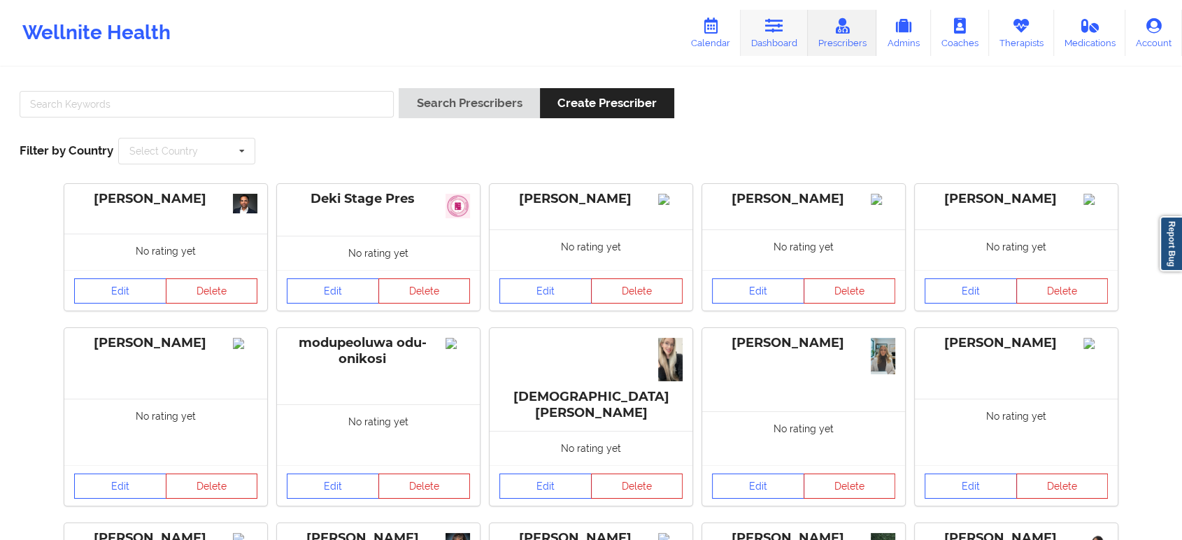
click at [779, 29] on icon at bounding box center [774, 25] width 18 height 15
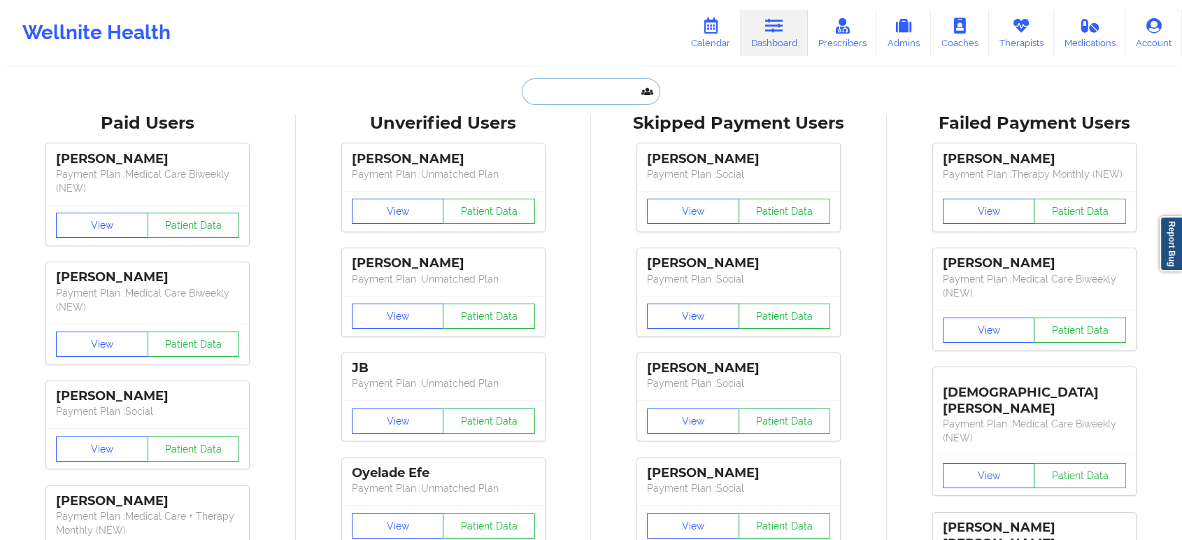
click at [573, 85] on input "text" at bounding box center [591, 91] width 138 height 27
paste input "Talli Bryant"
type input "Talli Bryant"
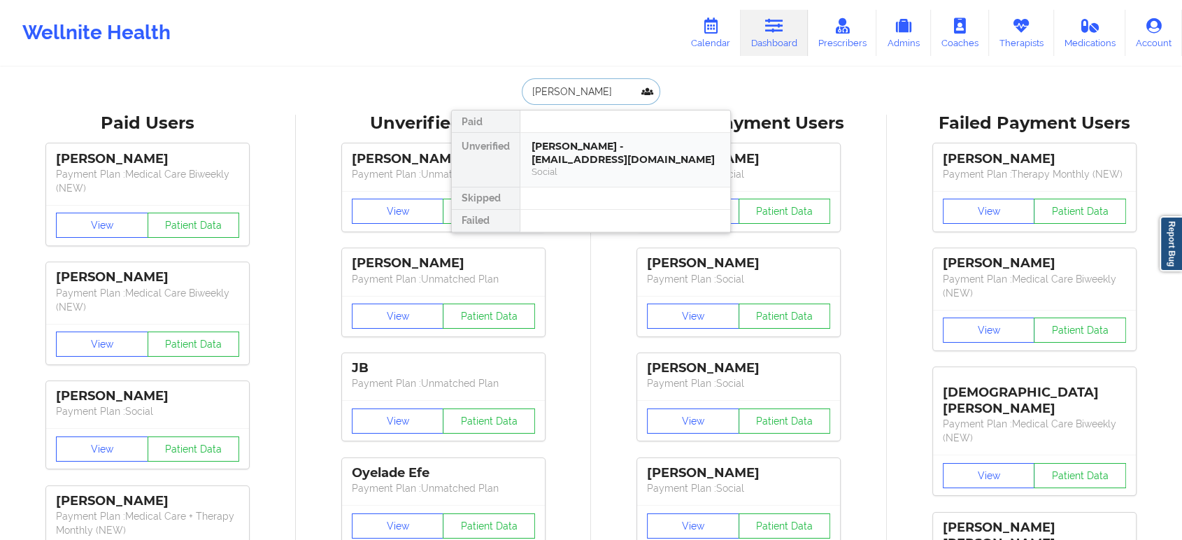
click at [603, 164] on div "Talli Bryant - tallibryant44@gmail.com" at bounding box center [624, 153] width 187 height 26
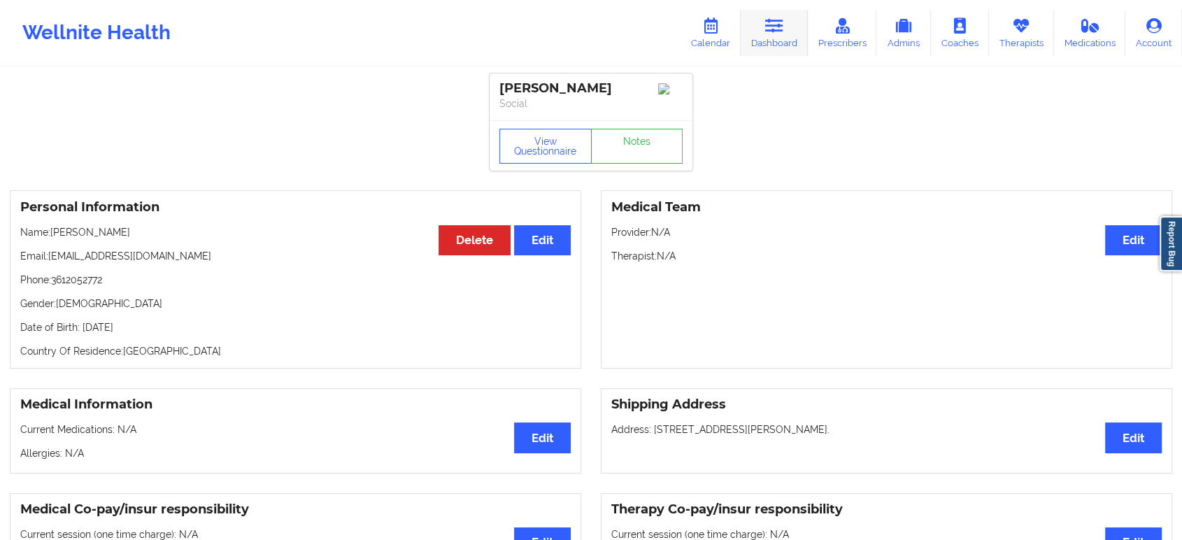
click at [778, 47] on link "Dashboard" at bounding box center [774, 33] width 67 height 46
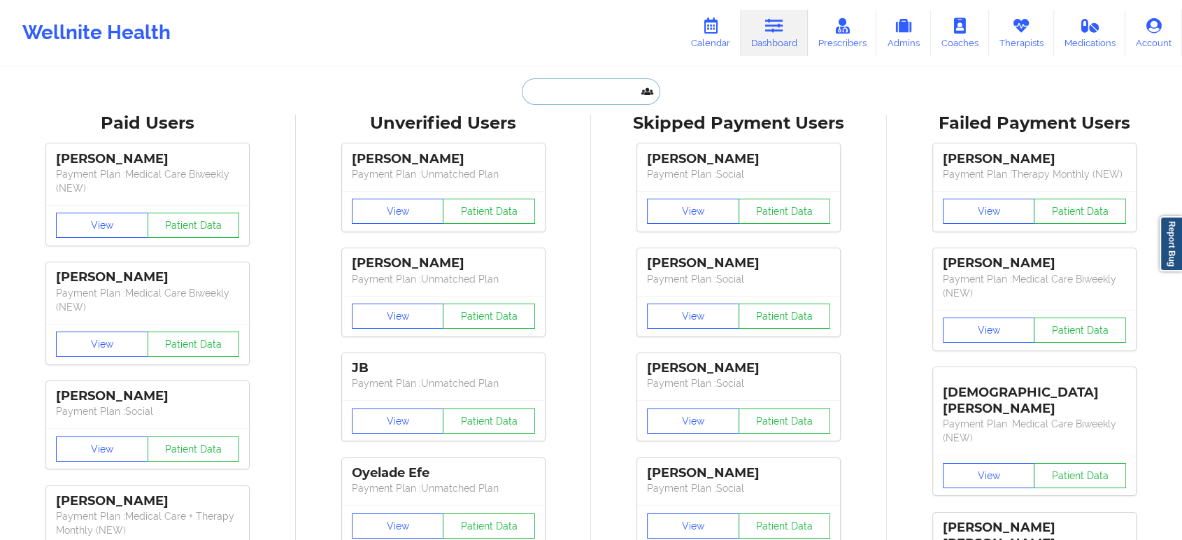
click at [610, 89] on input "text" at bounding box center [591, 91] width 138 height 27
paste input "ASHLEY WAREYKO"
type input "ASHLEY WAREYKO"
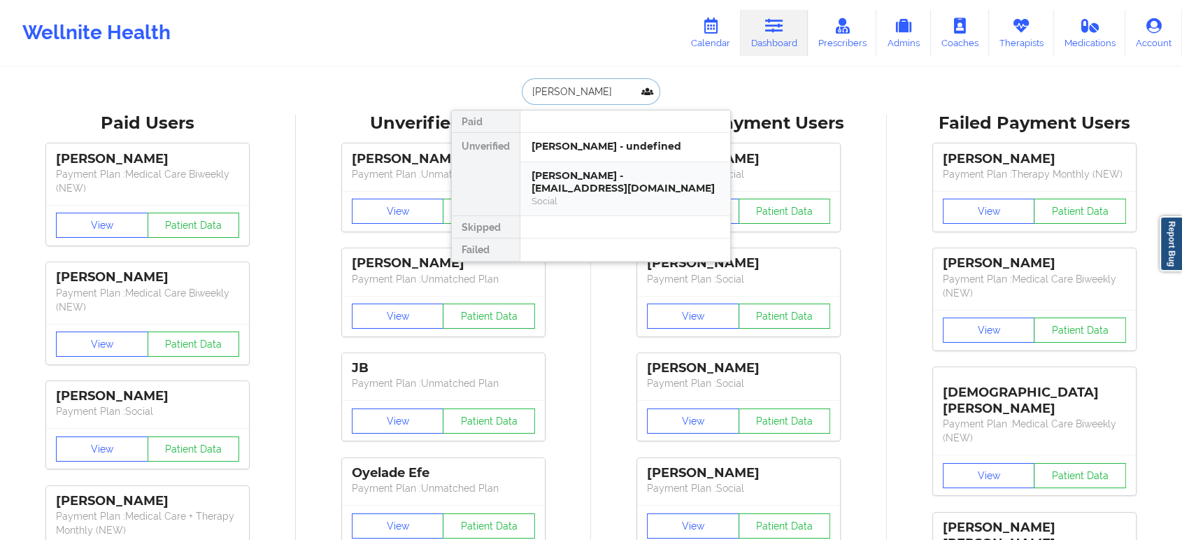
click at [629, 183] on div "ASHLEY WAREYKO - lyssamom17@icloud.com" at bounding box center [624, 182] width 187 height 26
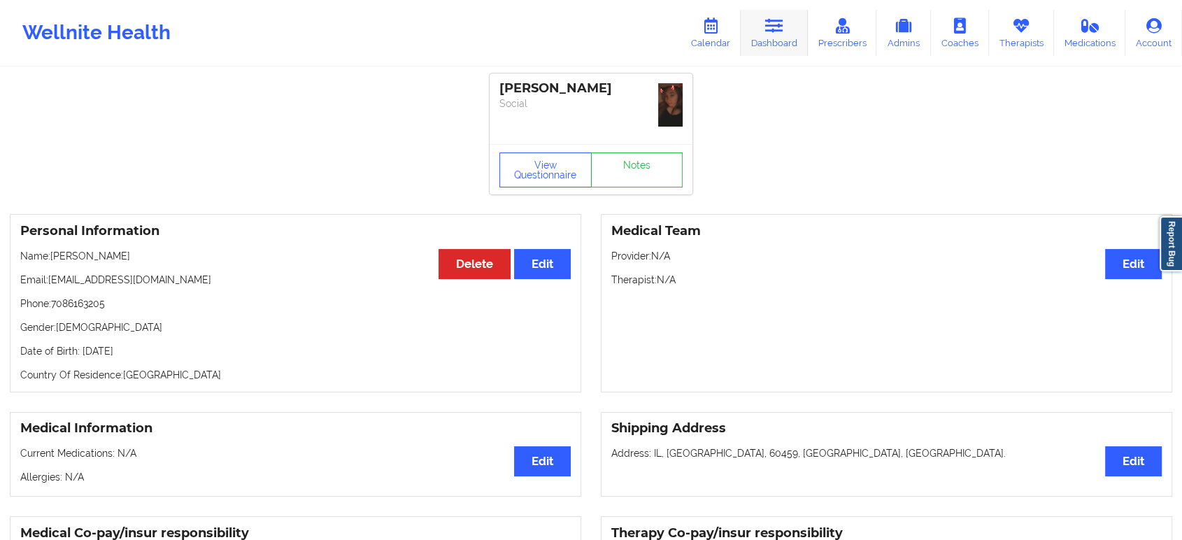
click at [792, 36] on link "Dashboard" at bounding box center [774, 33] width 67 height 46
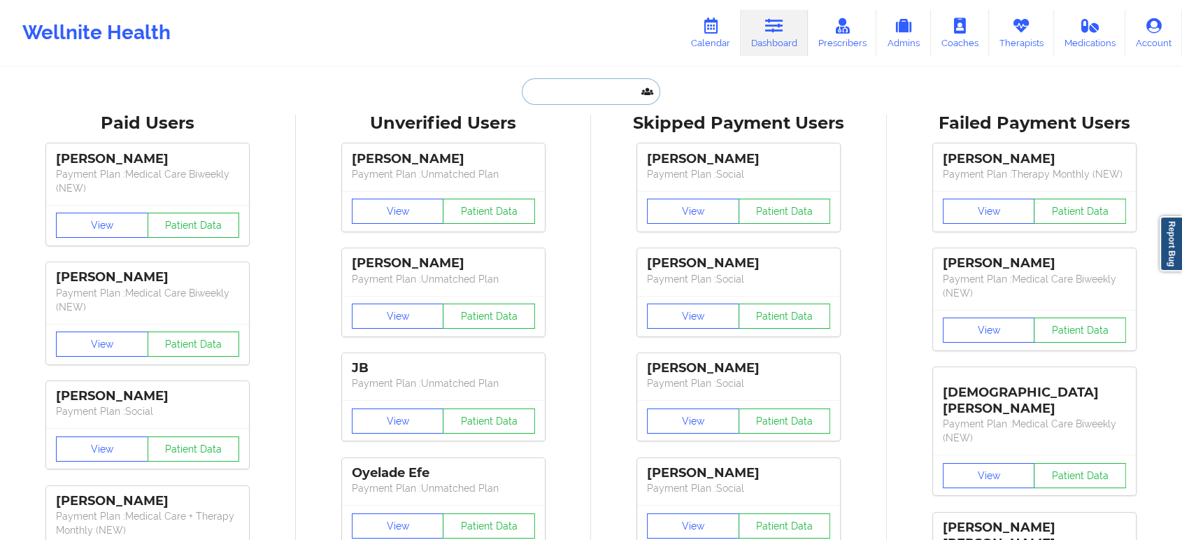
click at [629, 92] on input "text" at bounding box center [591, 91] width 138 height 27
paste input "THERESA COUNTS"
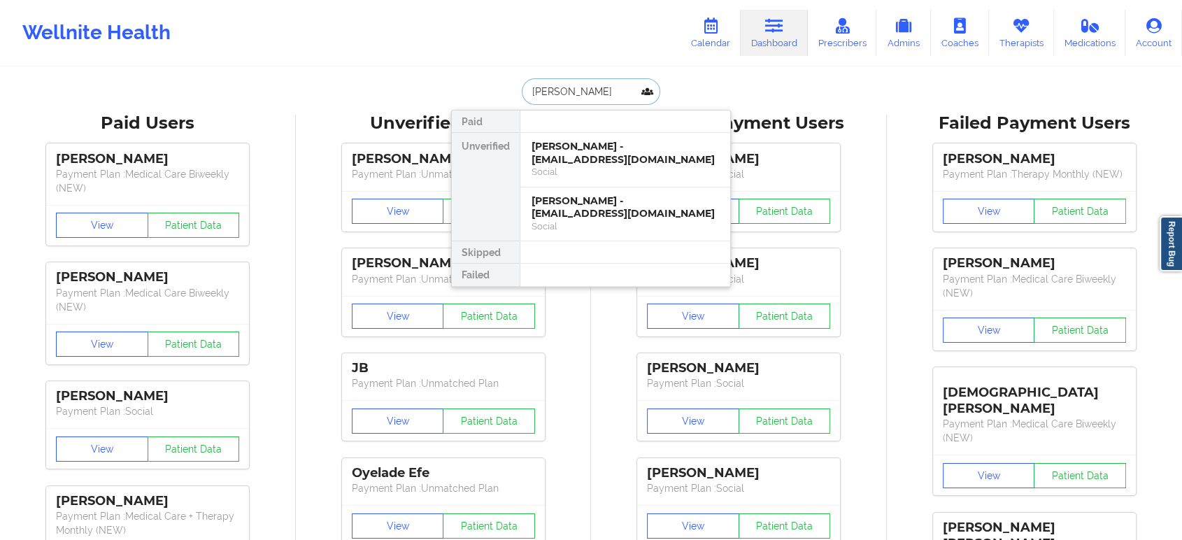
type input "THERESA COUNTS"
click at [645, 152] on div "THERESA COUNTS - chellem1971@gmail.com" at bounding box center [624, 153] width 187 height 26
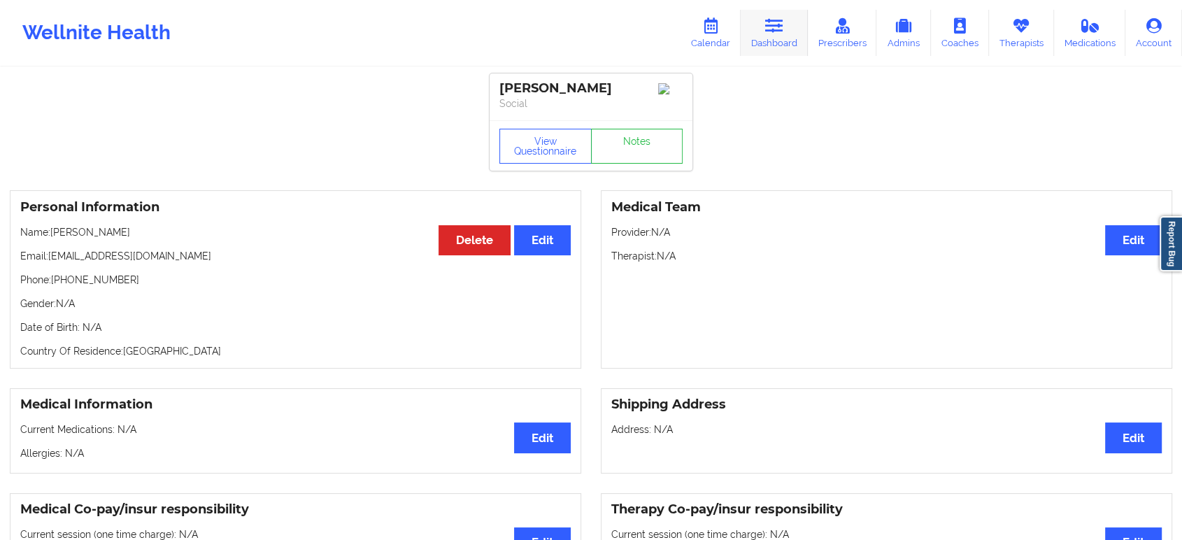
click at [775, 32] on icon at bounding box center [774, 25] width 18 height 15
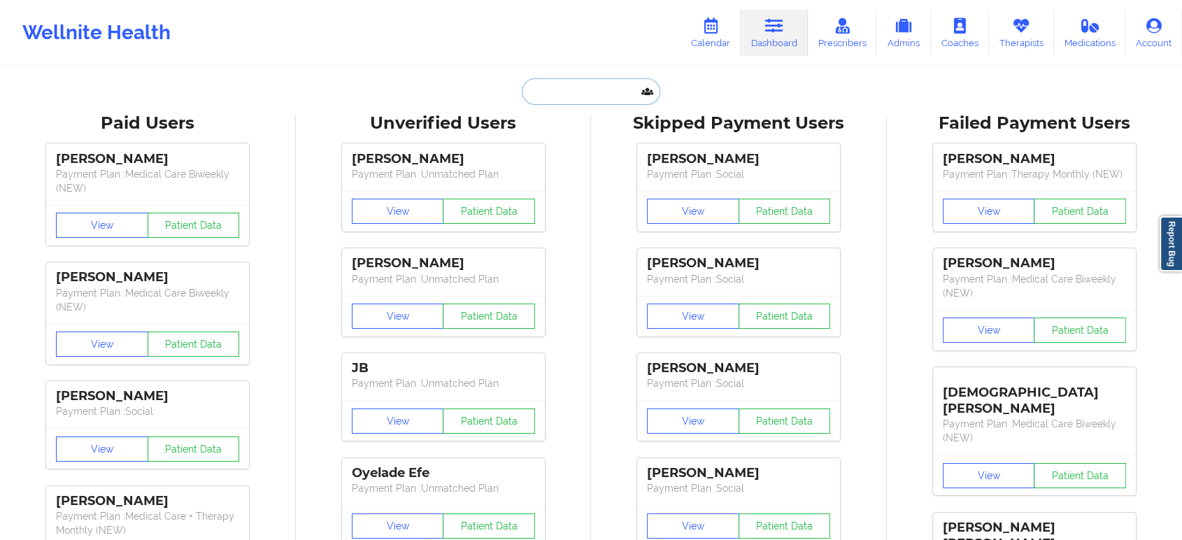
click at [606, 90] on input "text" at bounding box center [591, 91] width 138 height 27
paste input "THERESA COUNTS"
type input "THERESA COUNTS"
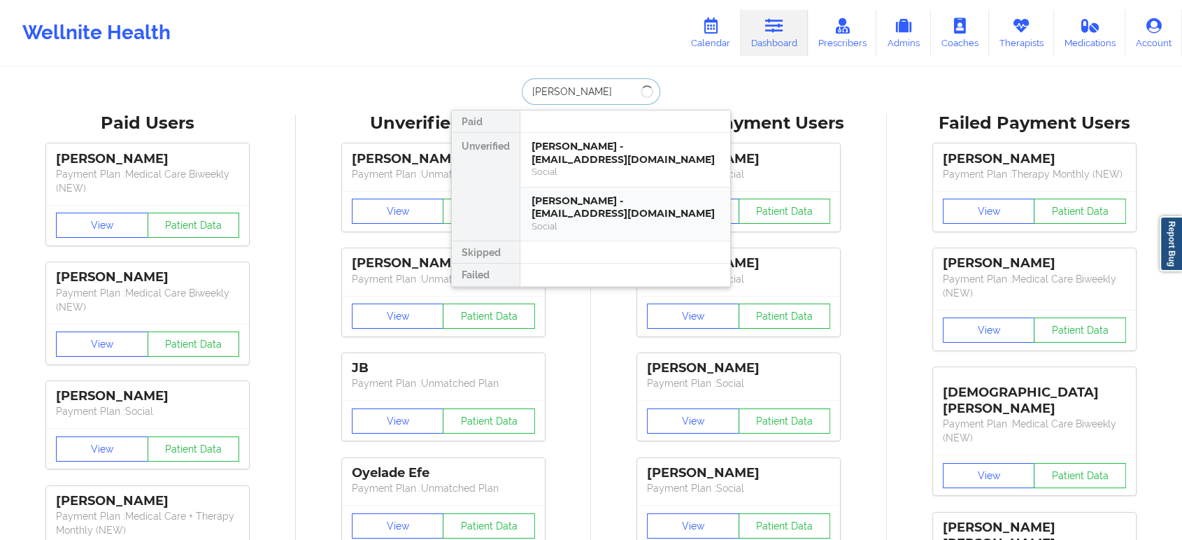
click at [592, 222] on div "Social" at bounding box center [624, 226] width 187 height 12
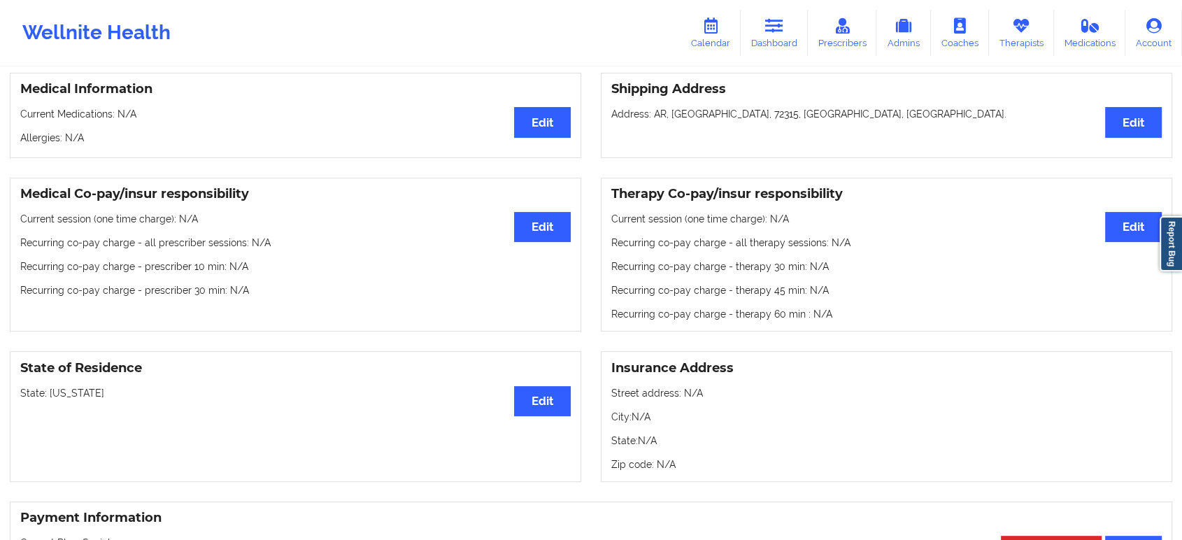
scroll to position [401, 0]
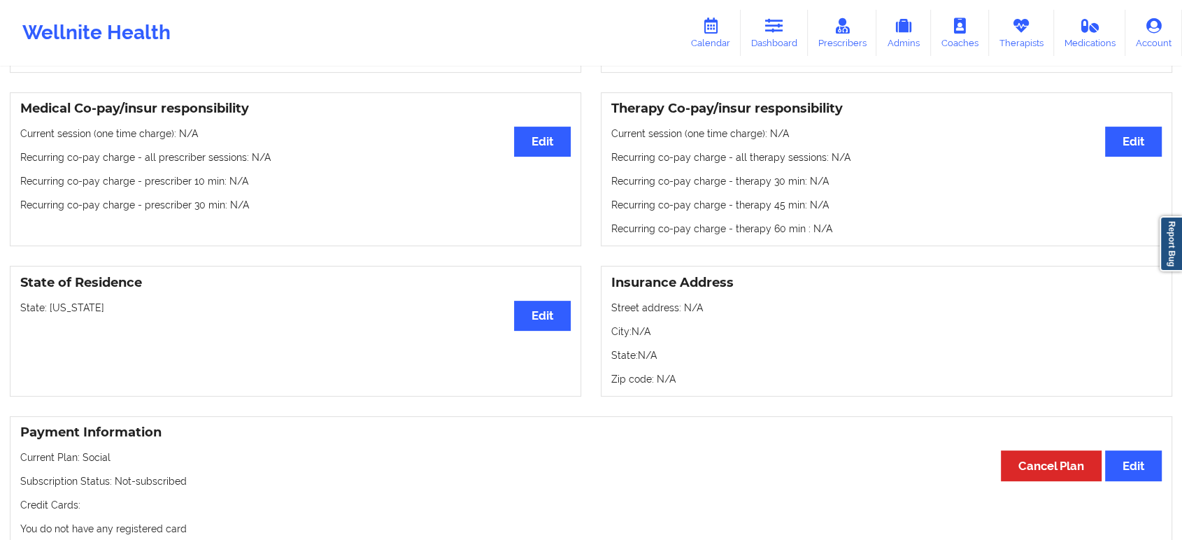
click at [64, 314] on p "State: Arkansas" at bounding box center [295, 308] width 550 height 14
copy p "Arkansas"
click at [781, 32] on icon at bounding box center [774, 25] width 18 height 15
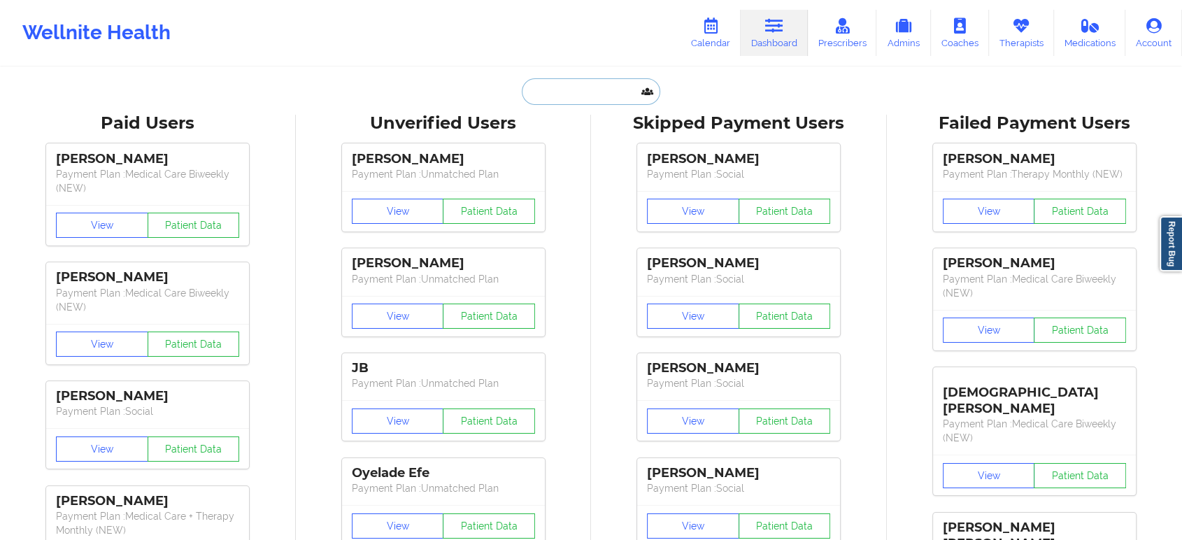
click at [628, 93] on input "text" at bounding box center [591, 91] width 138 height 27
paste input "kevin.edy206@gmail.com"
type input "kevin.edy206@gmail.com"
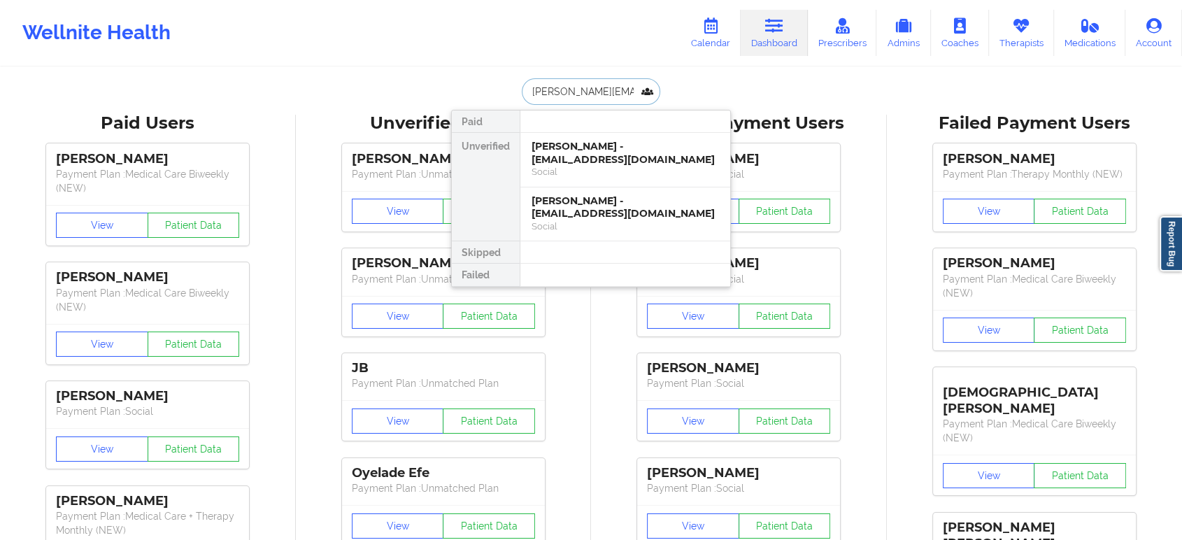
scroll to position [0, 6]
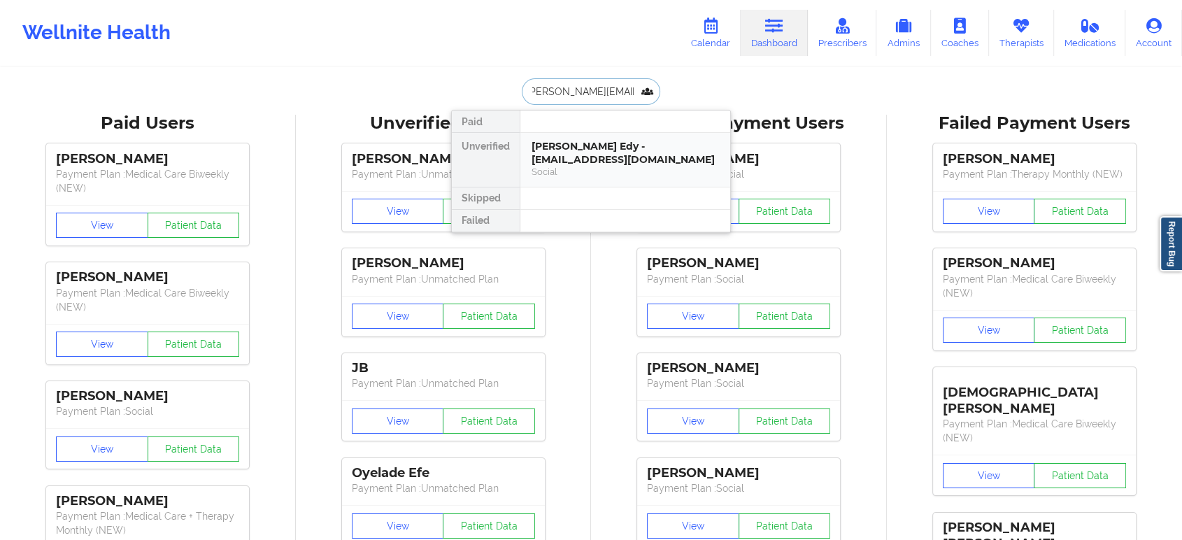
click at [578, 145] on div "Kevin Edy - kevin.edy206@gmail.com" at bounding box center [624, 153] width 187 height 26
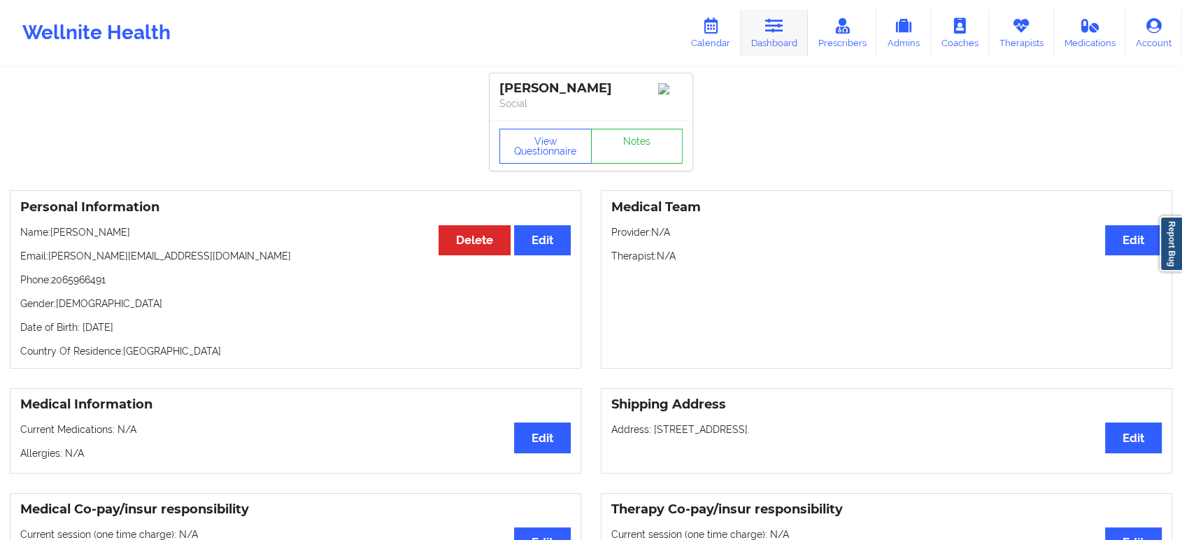
click at [763, 32] on link "Dashboard" at bounding box center [774, 33] width 67 height 46
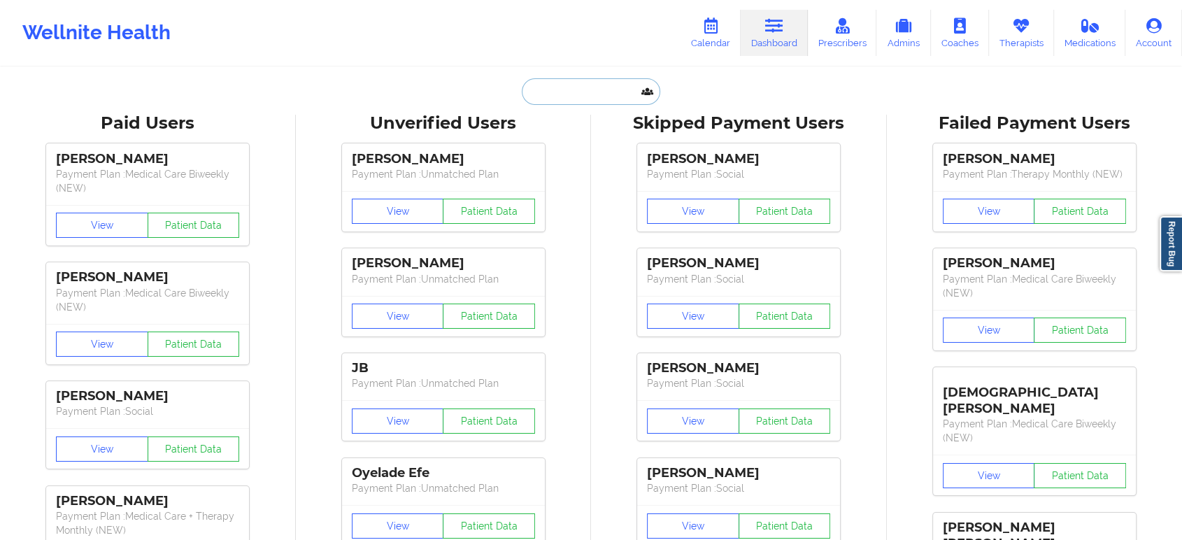
click at [606, 90] on input "text" at bounding box center [591, 91] width 138 height 27
paste input "Khatsara Bediako"
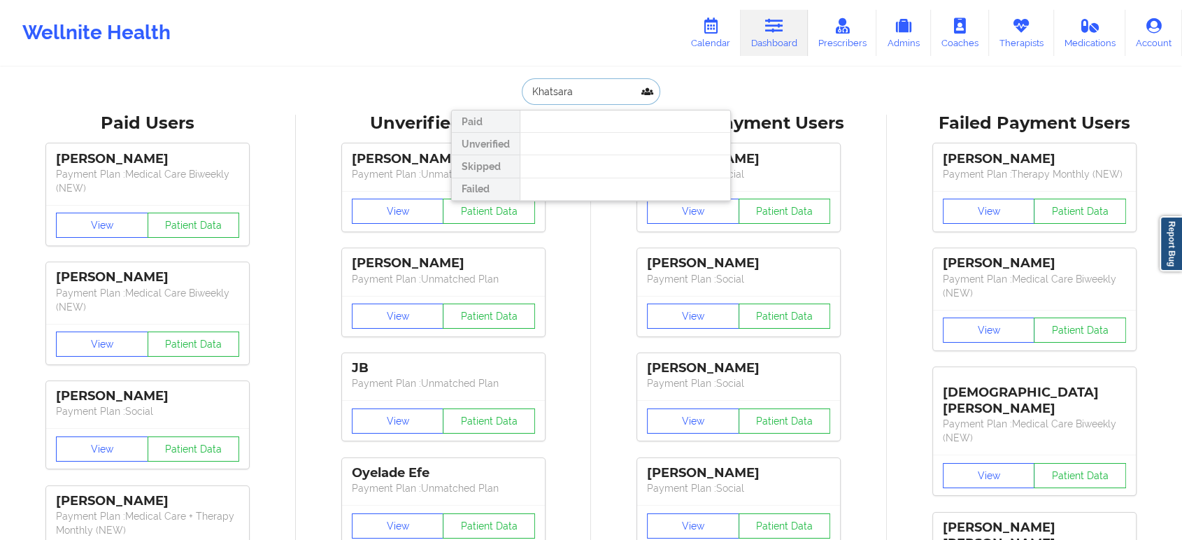
type input "Khatsara"
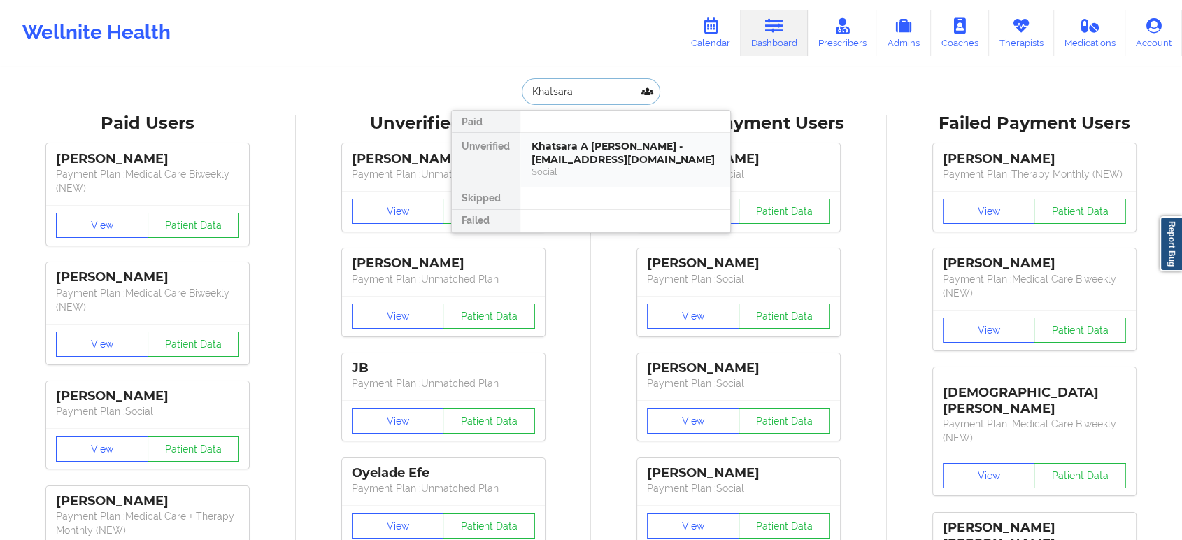
click at [617, 151] on div "Khatsara A Bediako - khatsarabediako@gmail.com" at bounding box center [624, 153] width 187 height 26
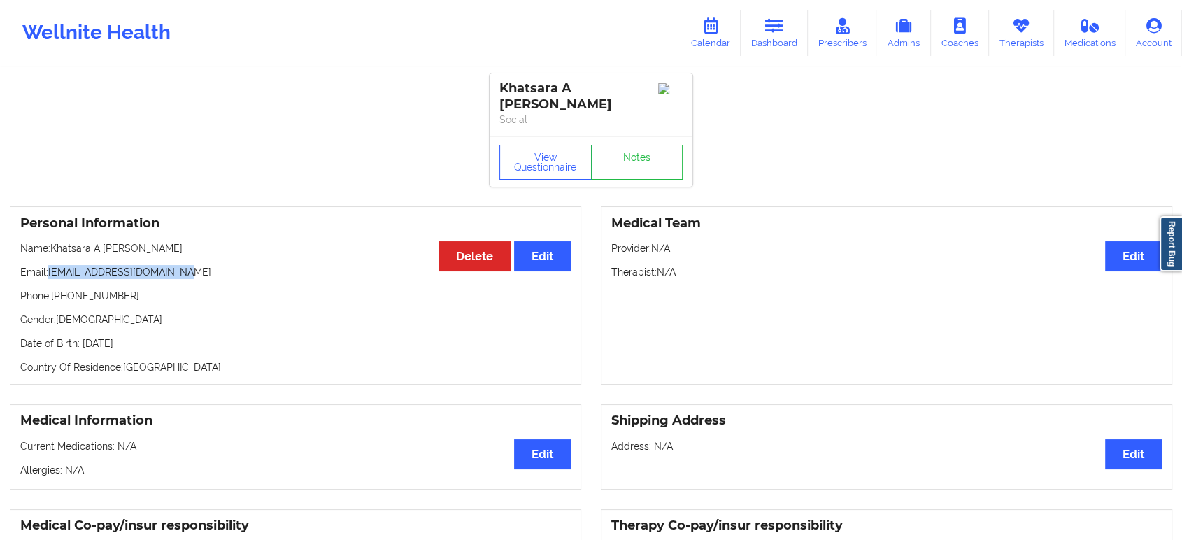
drag, startPoint x: 199, startPoint y: 262, endPoint x: 50, endPoint y: 255, distance: 148.4
click at [50, 265] on p "Email: khatsarabediako@gmail.com" at bounding box center [295, 272] width 550 height 14
copy p "khatsarabediako@gmail.com"
drag, startPoint x: 198, startPoint y: 259, endPoint x: 51, endPoint y: 262, distance: 146.9
click at [51, 265] on p "Email: khatsarabediako@gmail.com" at bounding box center [295, 272] width 550 height 14
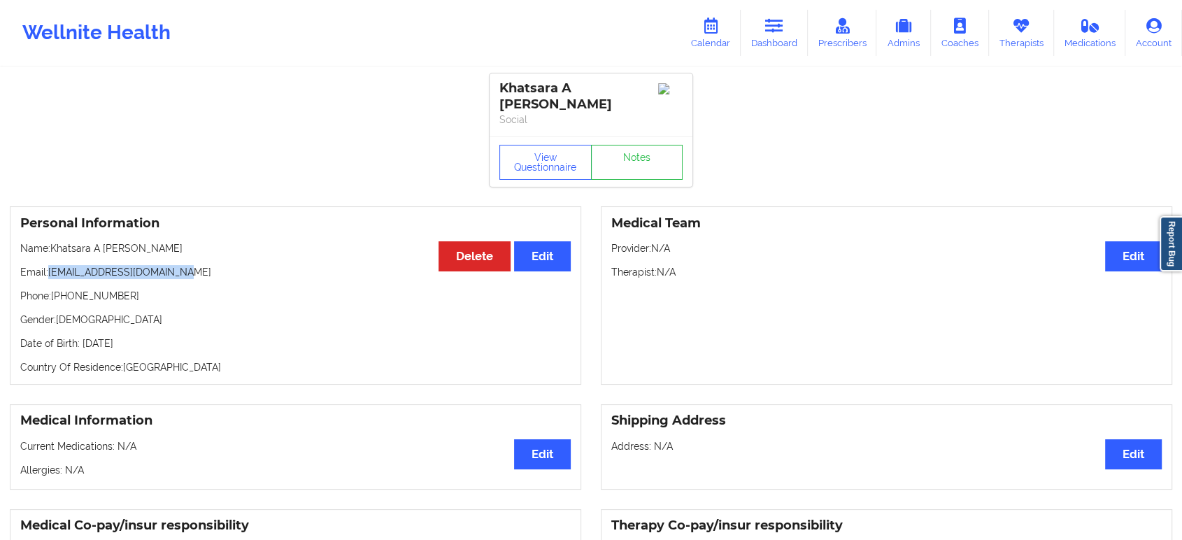
copy p "khatsarabediako@gmail.com"
drag, startPoint x: 168, startPoint y: 242, endPoint x: 53, endPoint y: 236, distance: 114.8
click at [53, 241] on p "Name: Khatsara A Bediako" at bounding box center [295, 248] width 550 height 14
click at [769, 32] on icon at bounding box center [774, 25] width 18 height 15
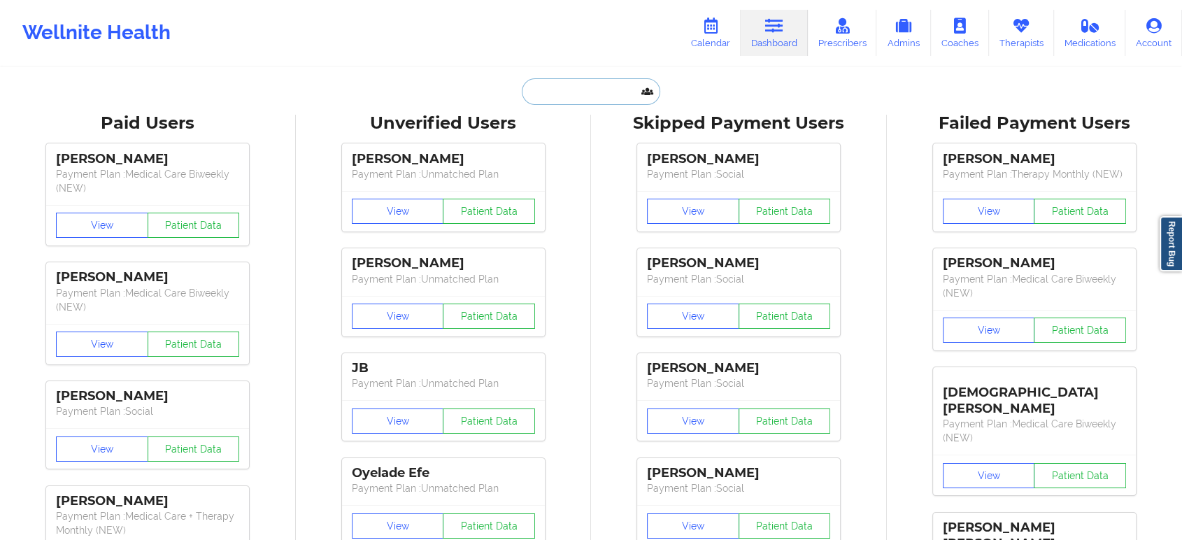
click at [592, 93] on input "text" at bounding box center [591, 91] width 138 height 27
paste input "Miguel Cardel"
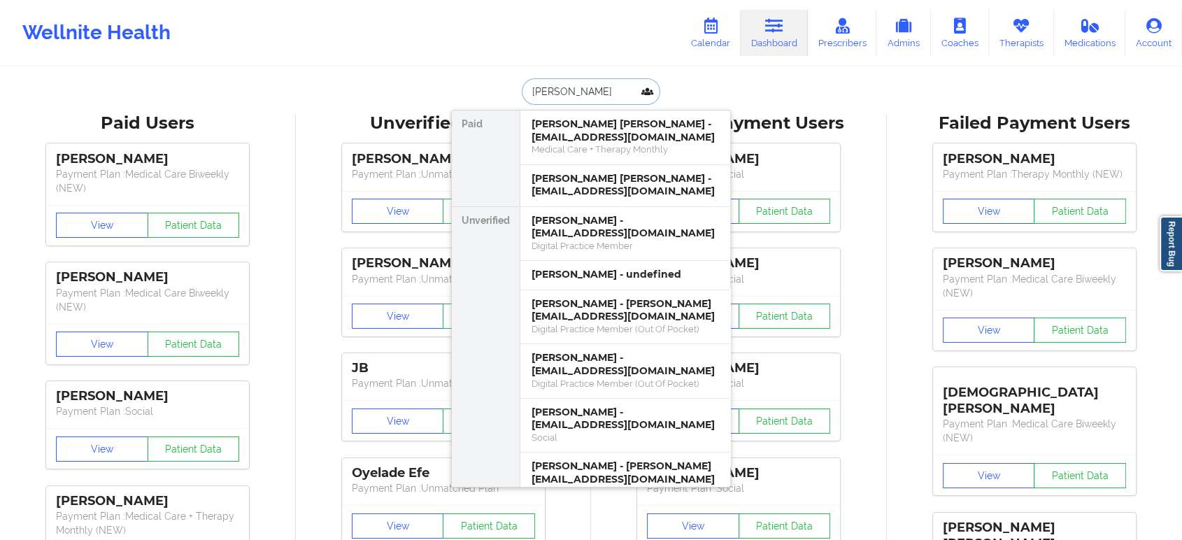
paste input "Cardel"
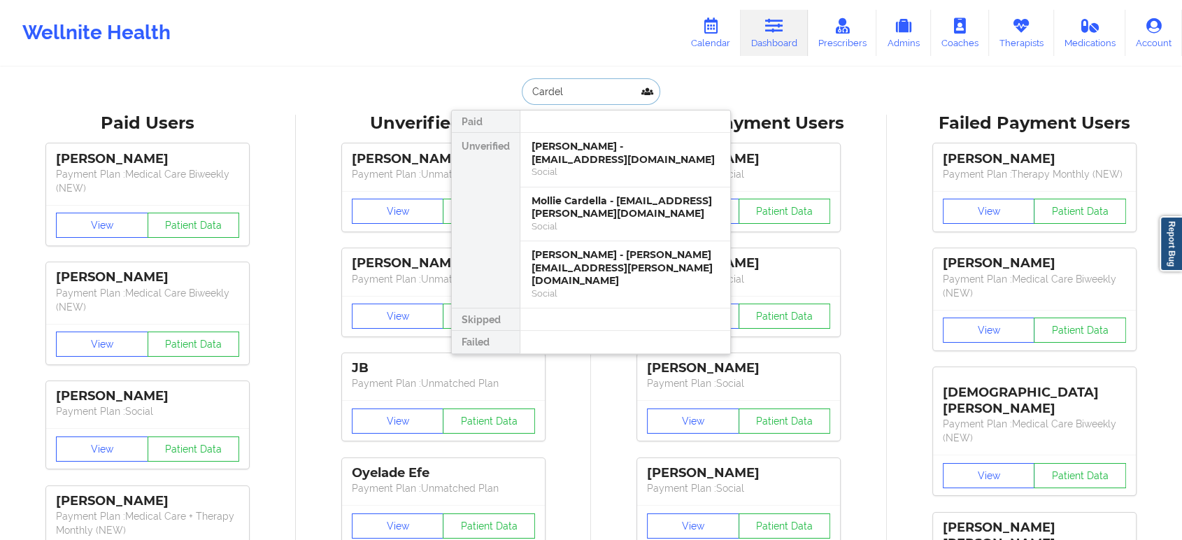
paste input "Miguel"
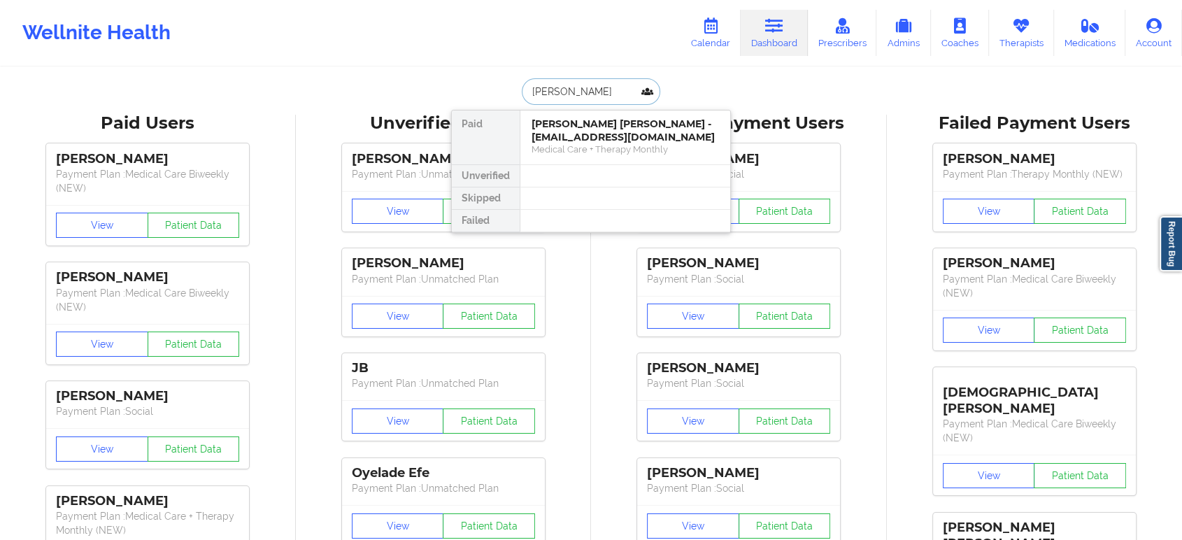
paste input "Taylor Richards"
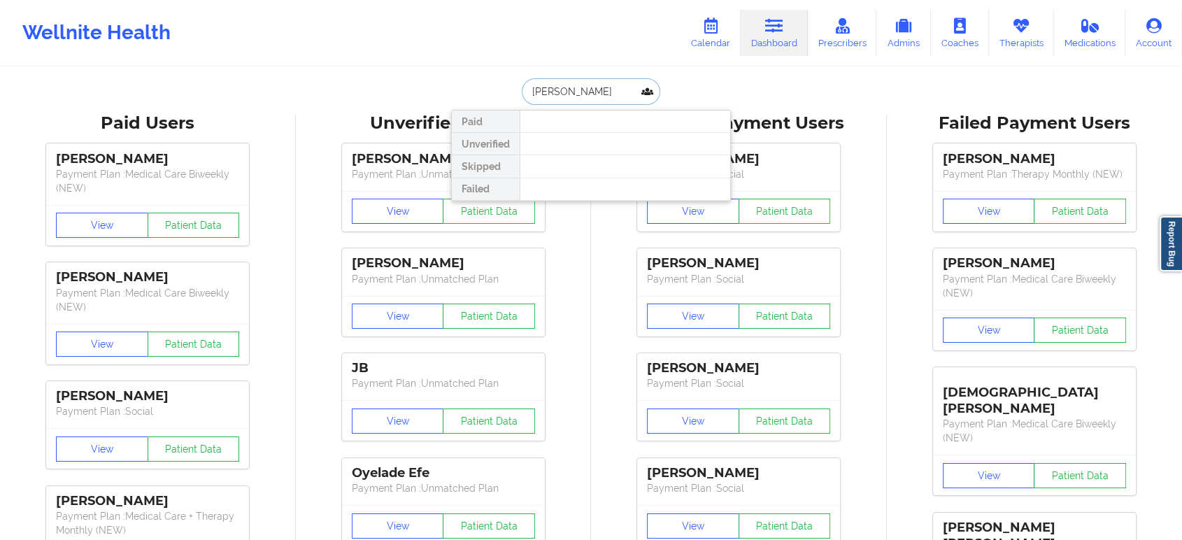
paste input "Jennifer McIntyre"
paste input "tdeanda21@yahoo.com"
type input "tdeanda21@yahoo.com"
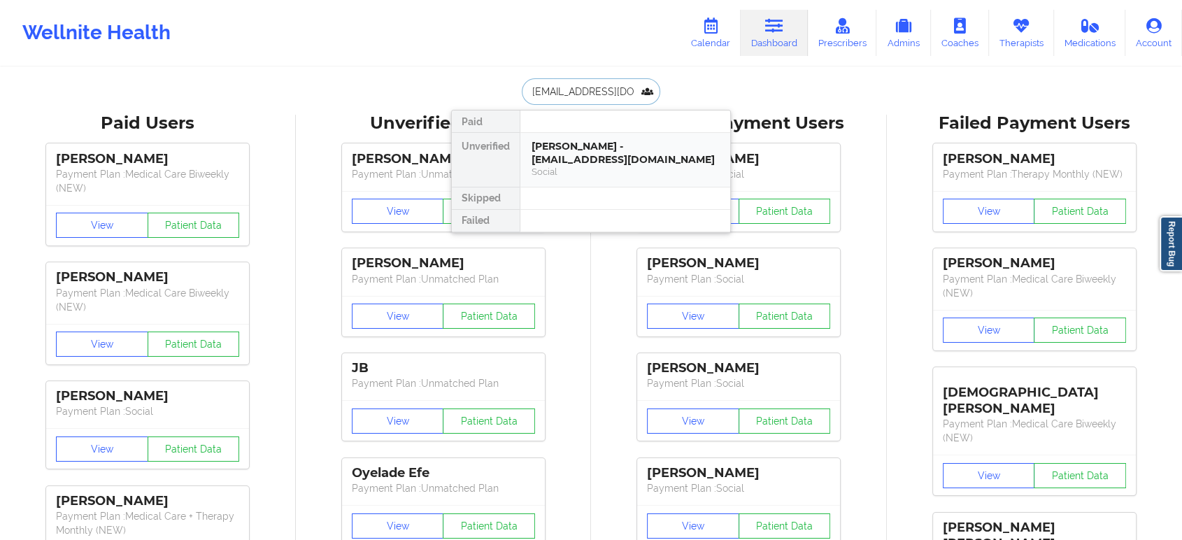
click at [571, 166] on div "Social" at bounding box center [624, 172] width 187 height 12
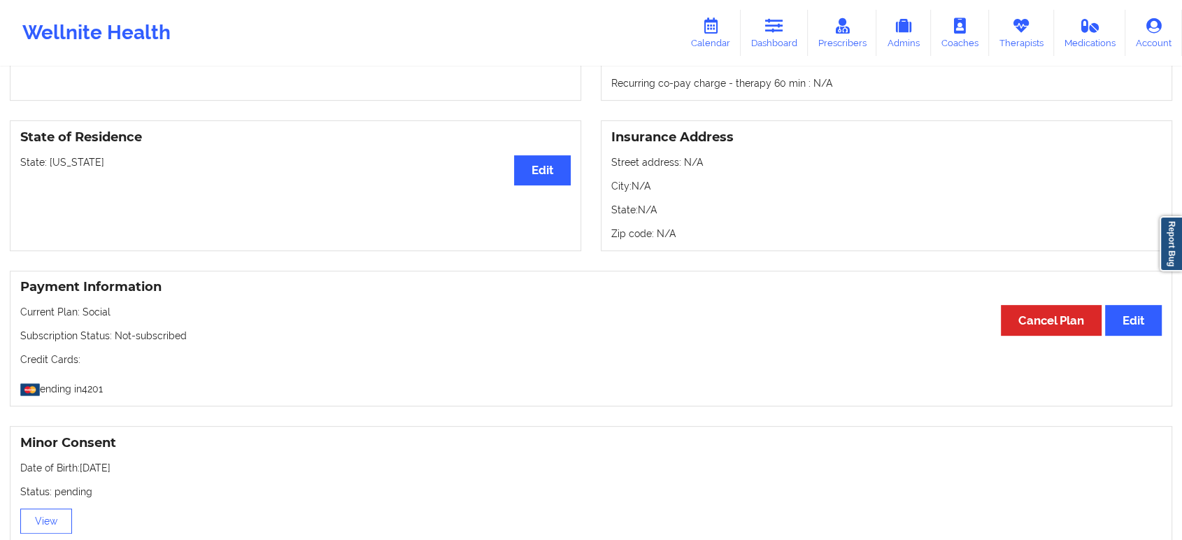
scroll to position [780, 0]
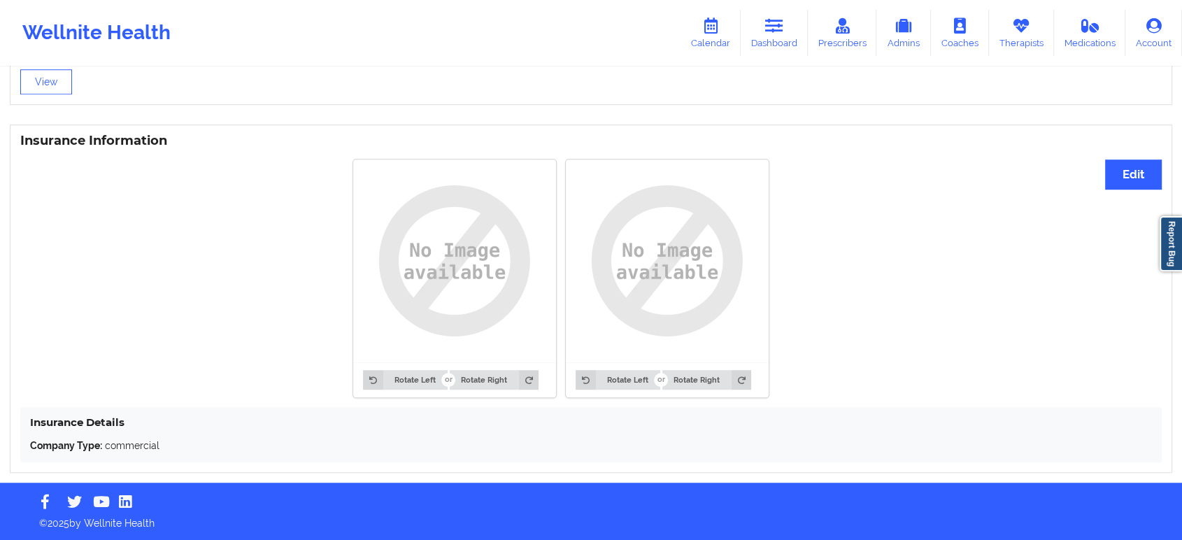
drag, startPoint x: 327, startPoint y: 438, endPoint x: 324, endPoint y: 335, distance: 103.5
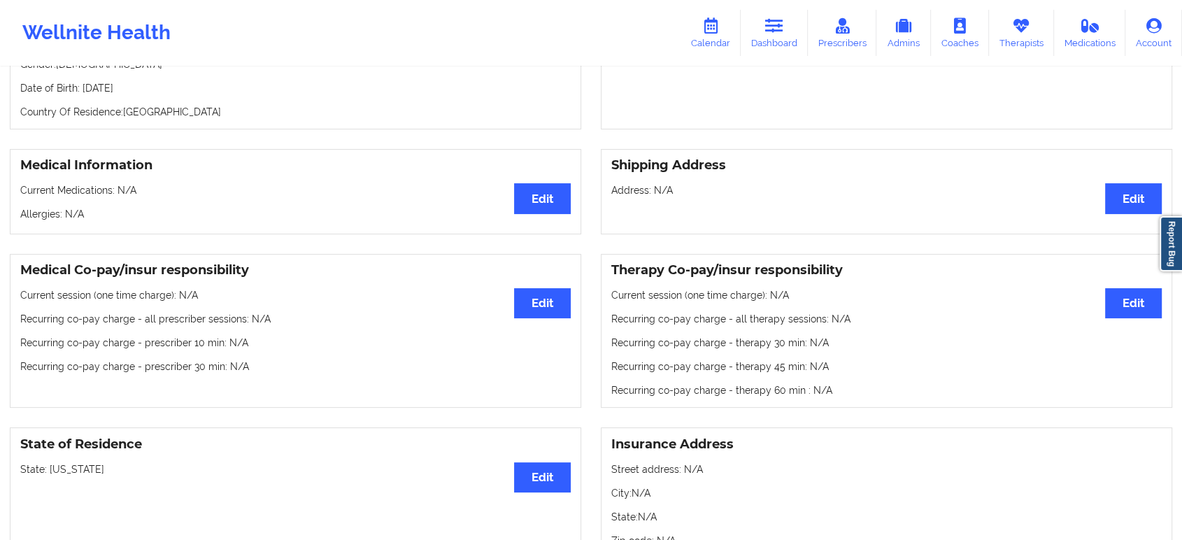
scroll to position [0, 0]
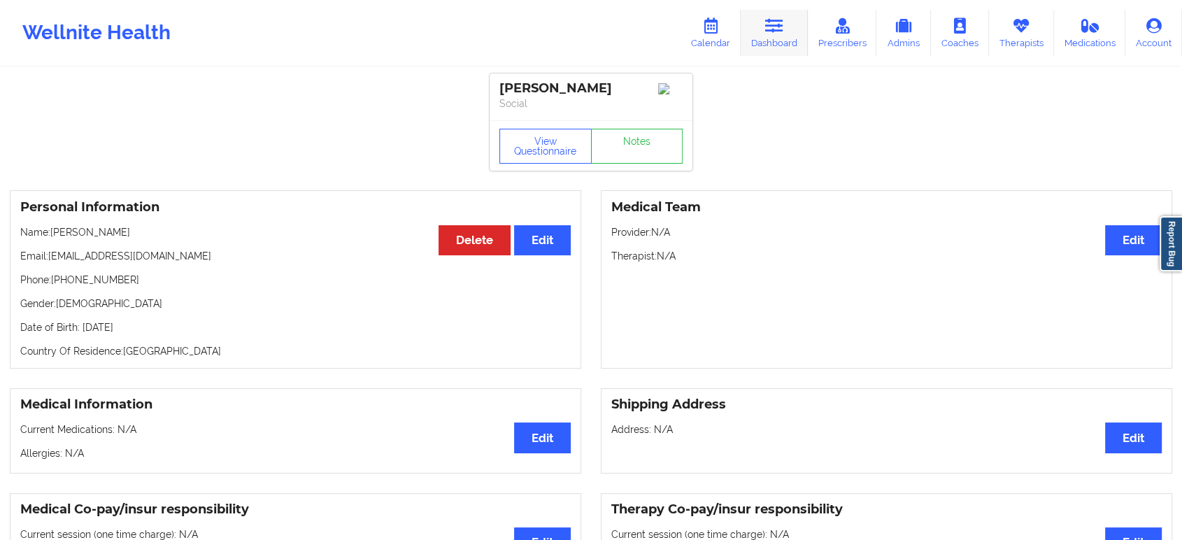
click at [762, 27] on link "Dashboard" at bounding box center [774, 33] width 67 height 46
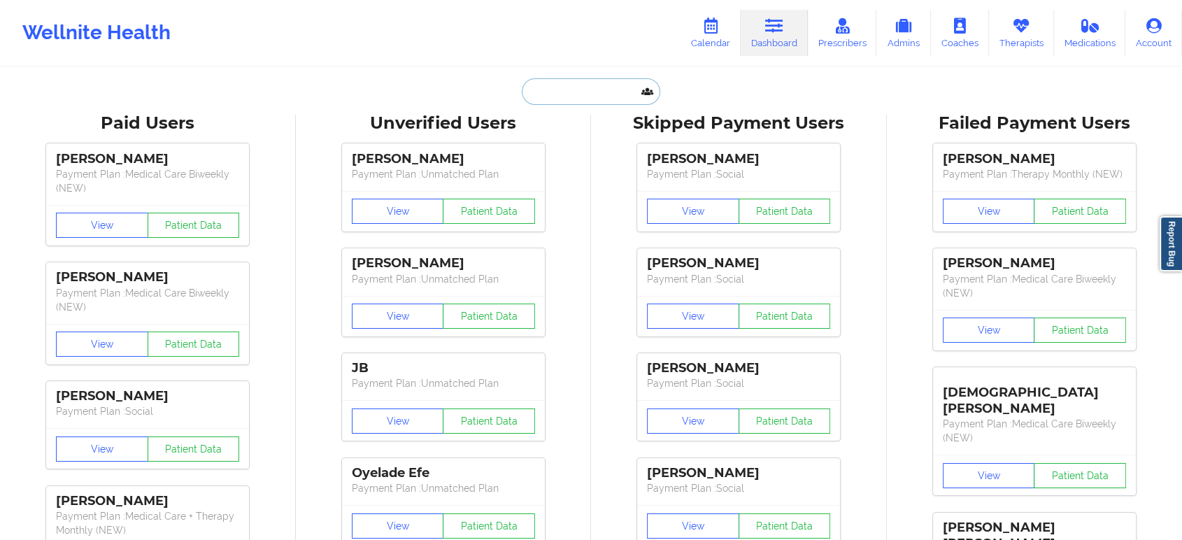
click at [618, 88] on input "text" at bounding box center [591, 91] width 138 height 27
paste input "Joseph Fleish"
type input "Joseph Fleish"
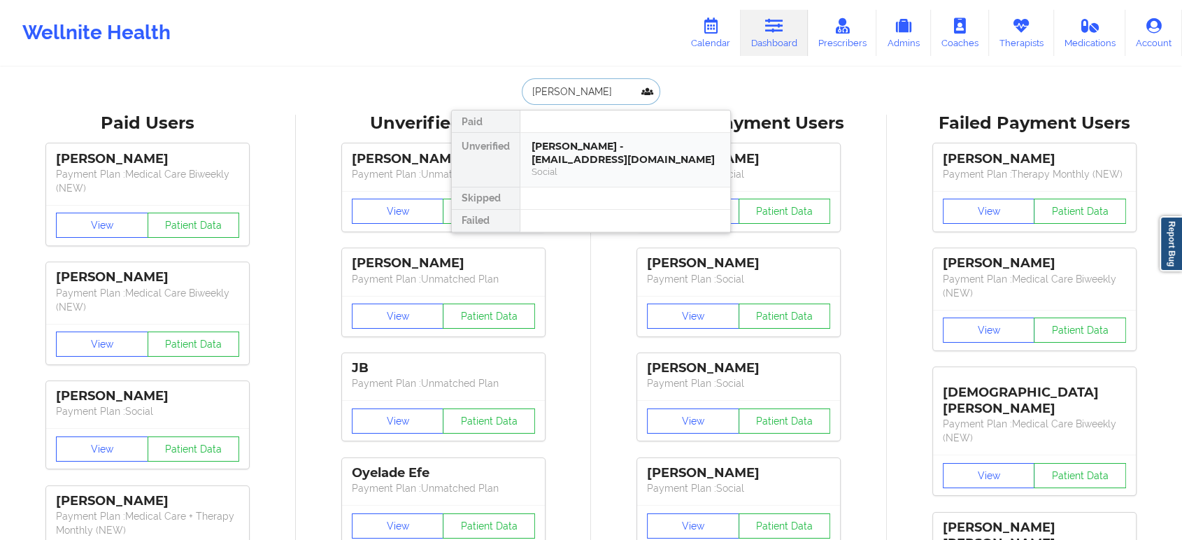
click at [616, 150] on div "Joseph Fleish - fleishjo@gmail.com" at bounding box center [624, 153] width 187 height 26
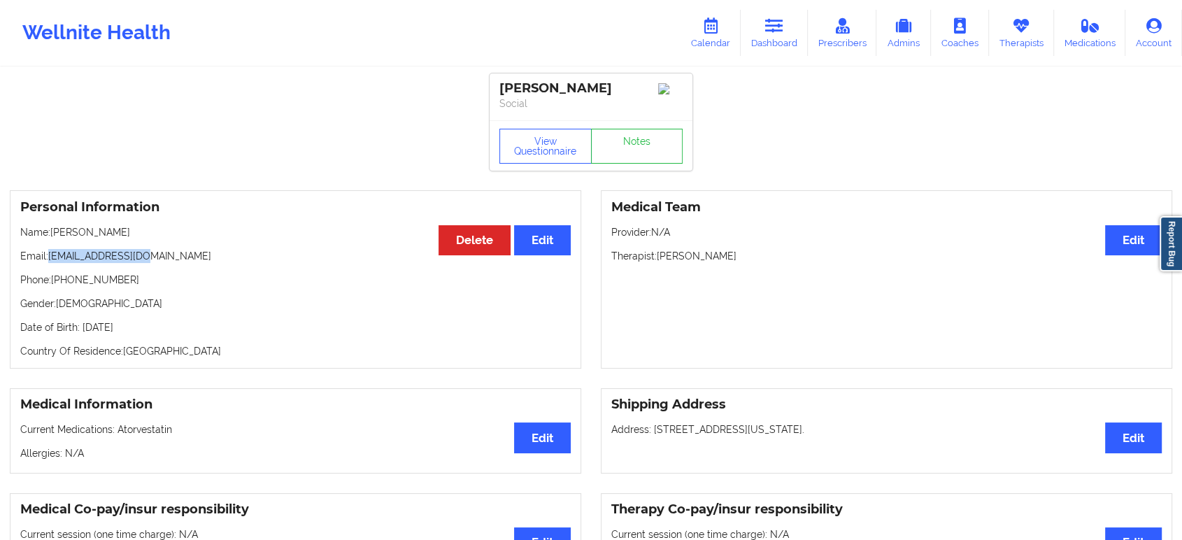
drag, startPoint x: 148, startPoint y: 262, endPoint x: 49, endPoint y: 259, distance: 98.6
click at [49, 259] on p "Email: fleishjo@gmail.com" at bounding box center [295, 256] width 550 height 14
click at [794, 38] on link "Dashboard" at bounding box center [774, 33] width 67 height 46
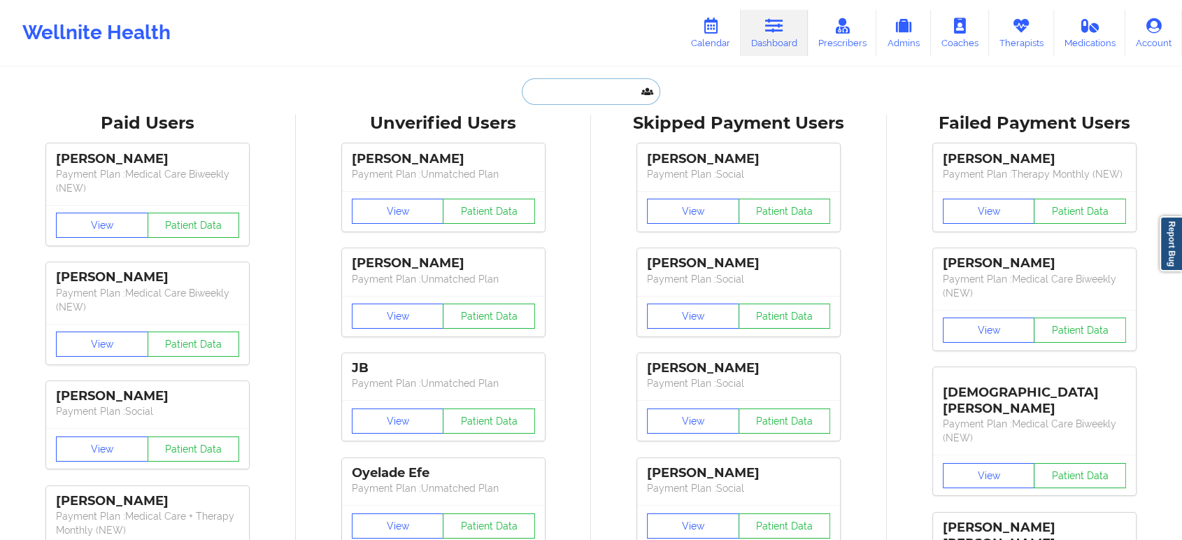
click at [619, 93] on input "text" at bounding box center [591, 91] width 138 height 27
paste input "ybrinson83@gmail.com"
type input "ybrinson83@gmail.com"
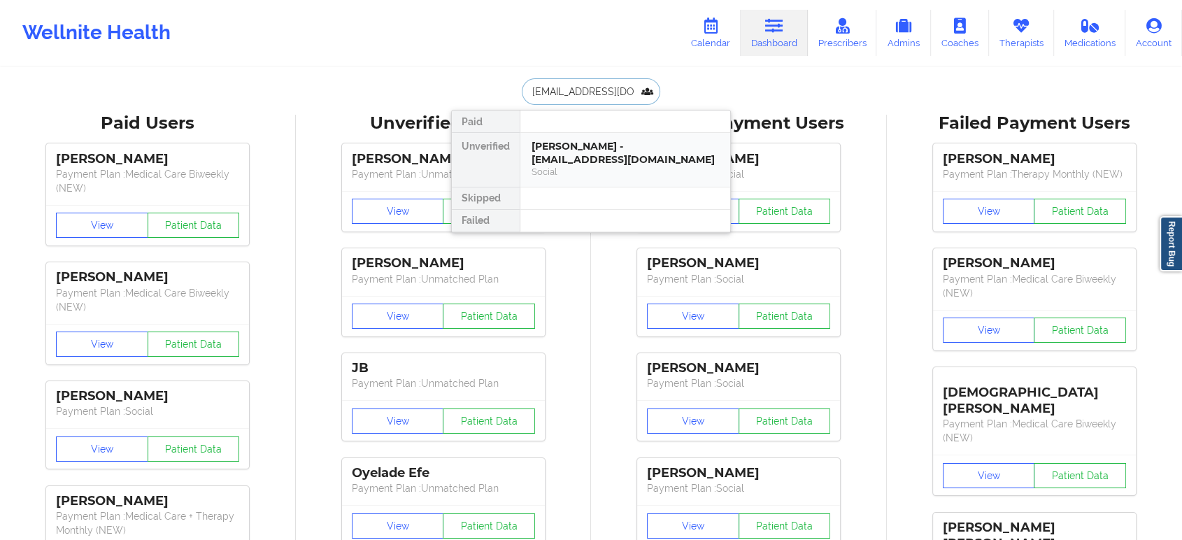
click at [578, 162] on div "YAKITA BRINSON - ybrinson83@gmail.com" at bounding box center [624, 153] width 187 height 26
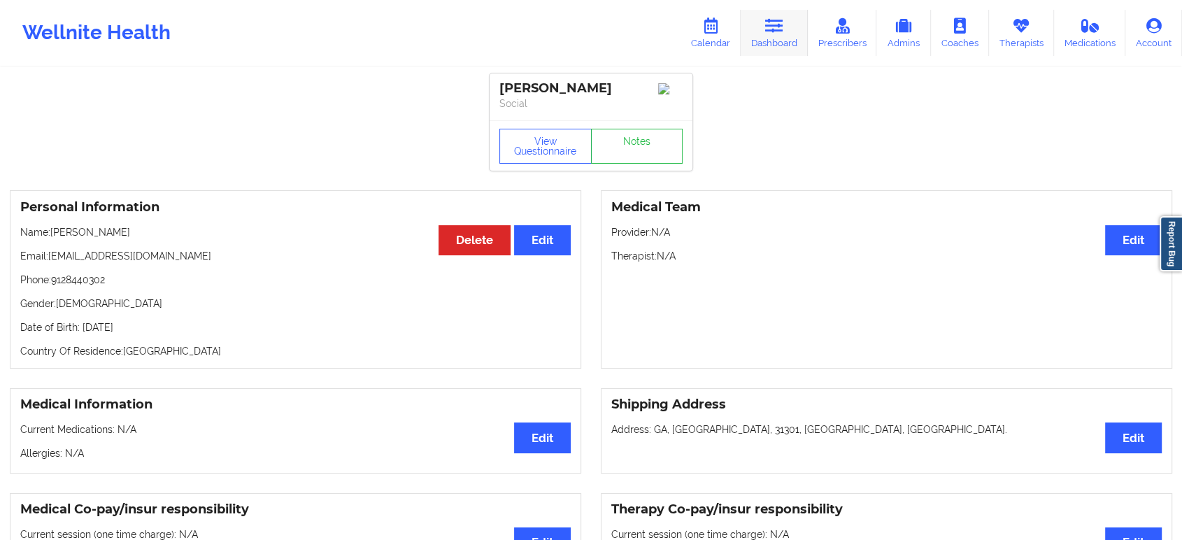
click at [780, 15] on link "Dashboard" at bounding box center [774, 33] width 67 height 46
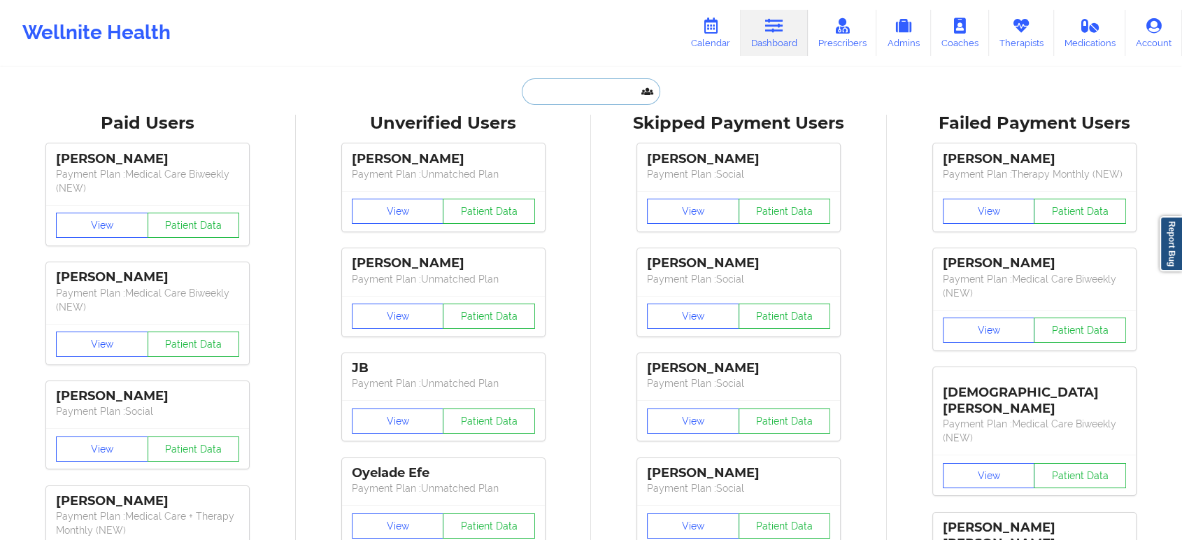
click at [611, 92] on input "text" at bounding box center [591, 91] width 138 height 27
paste input "skandha.ch@gmail.com"
type input "skandha.ch@gmail.com"
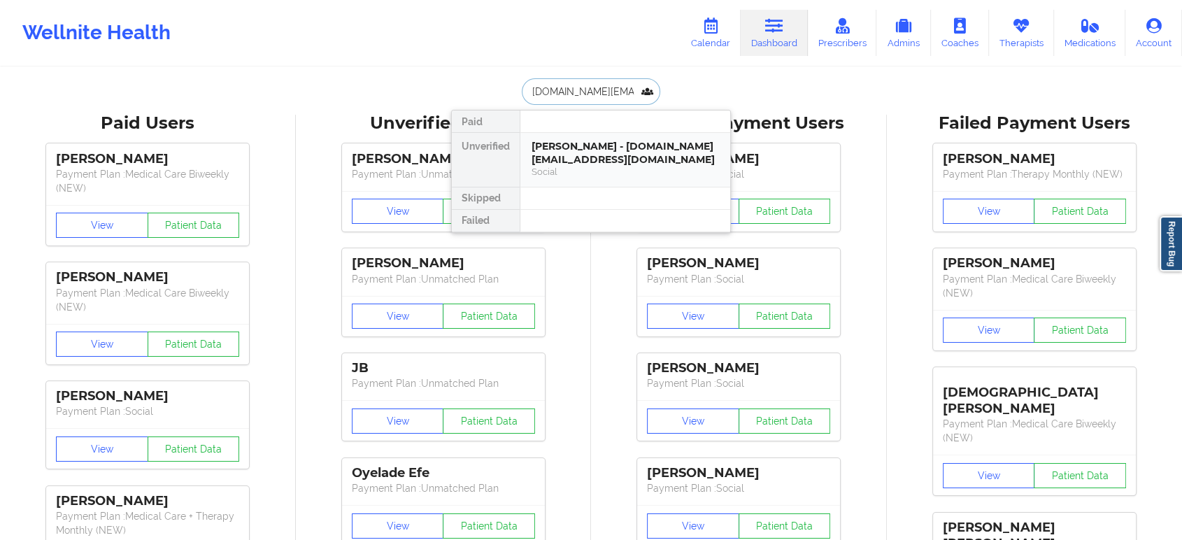
click at [606, 158] on div "Skandha Chinta - skandha.ch@gmail.com" at bounding box center [624, 153] width 187 height 26
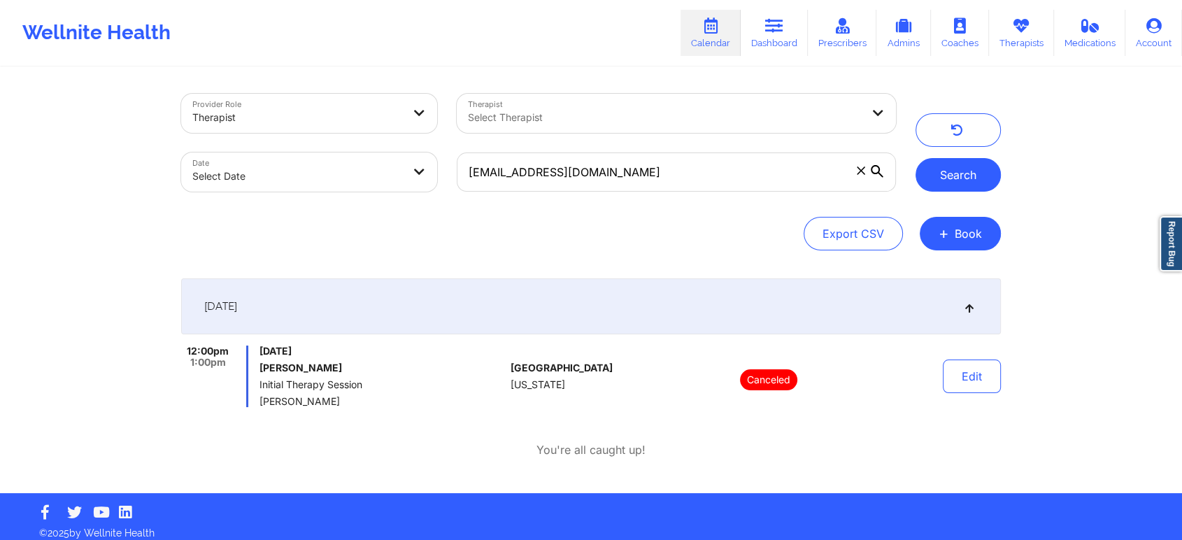
click at [920, 175] on button "Search" at bounding box center [957, 175] width 85 height 34
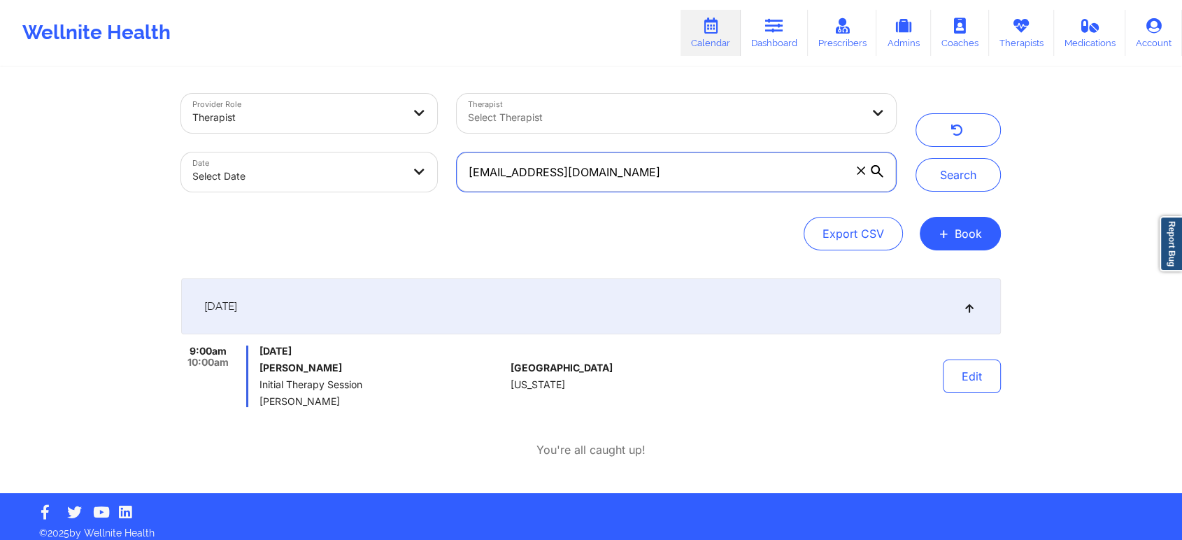
click at [663, 169] on input "[EMAIL_ADDRESS][DOMAIN_NAME]" at bounding box center [676, 171] width 439 height 39
paste input "hillips@roggedunngroup"
type input "[PERSON_NAME][EMAIL_ADDRESS][DOMAIN_NAME]"
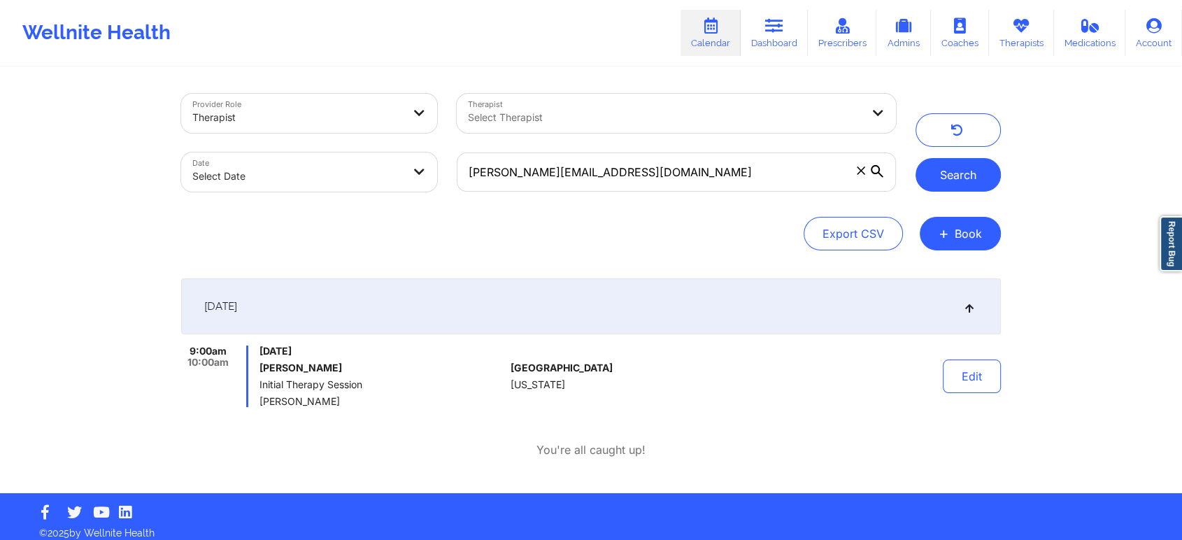
click at [982, 176] on button "Search" at bounding box center [957, 175] width 85 height 34
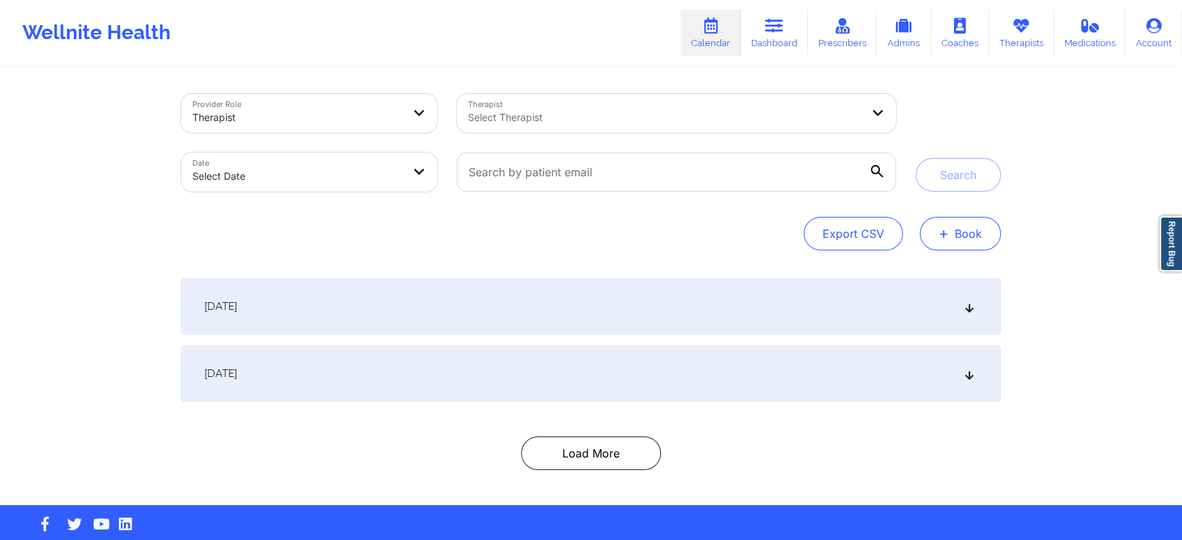
click at [957, 240] on button "+ Book" at bounding box center [960, 234] width 81 height 34
click at [951, 276] on button "Therapy Session" at bounding box center [936, 277] width 107 height 23
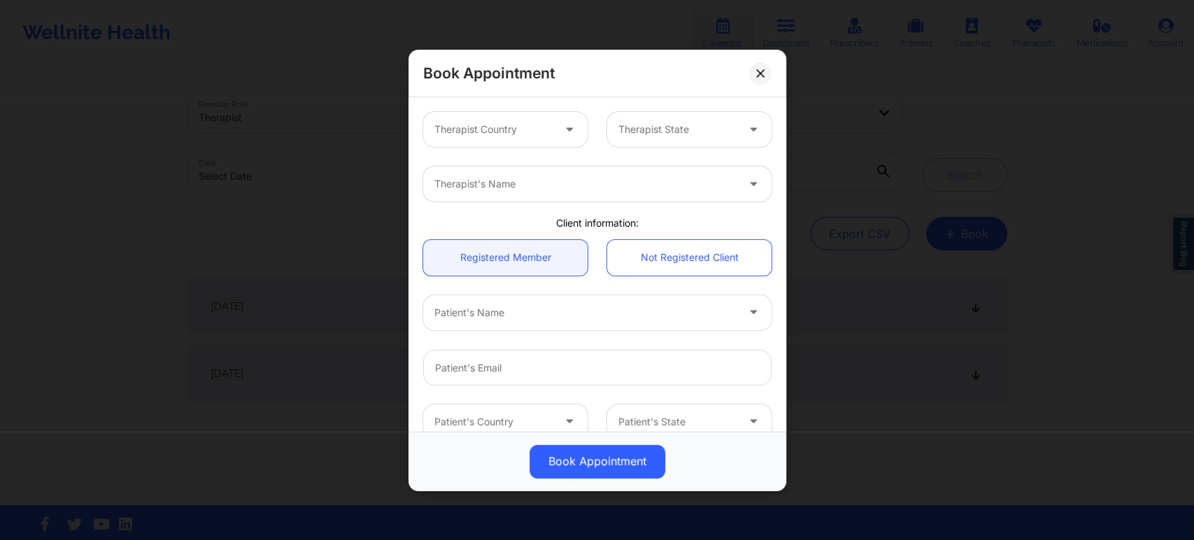
click at [538, 130] on div at bounding box center [493, 129] width 118 height 17
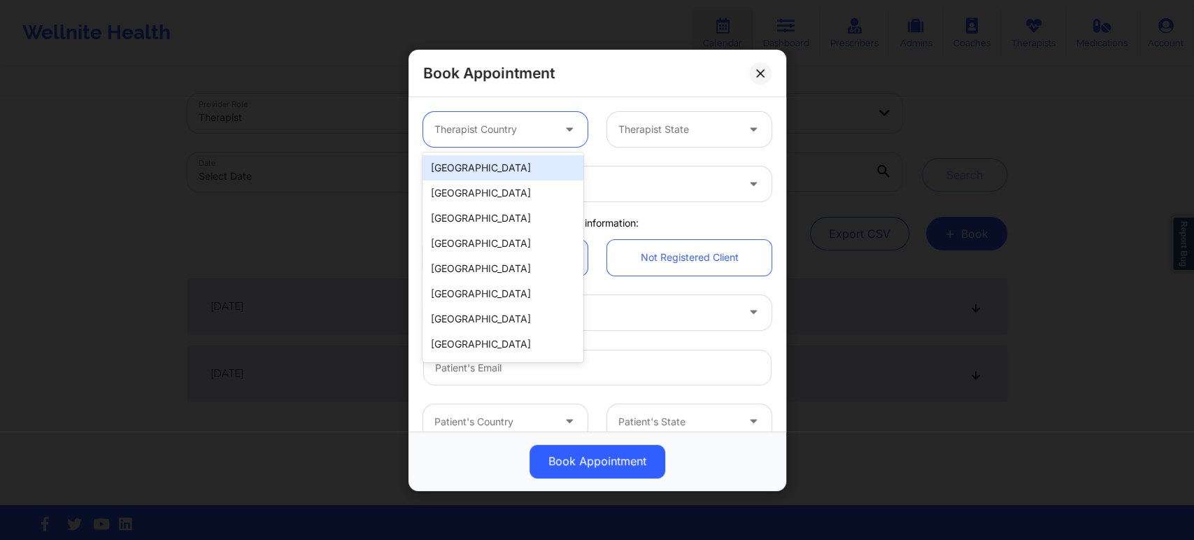
click at [506, 171] on div "[GEOGRAPHIC_DATA]" at bounding box center [502, 167] width 161 height 25
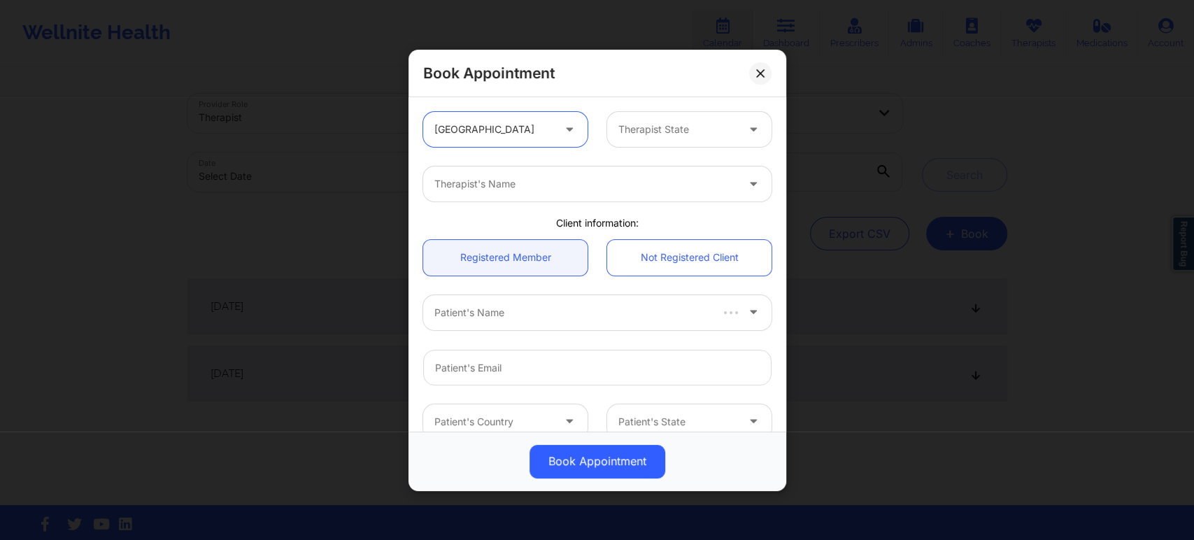
click at [664, 131] on div at bounding box center [677, 129] width 118 height 17
click at [659, 126] on div at bounding box center [677, 129] width 118 height 17
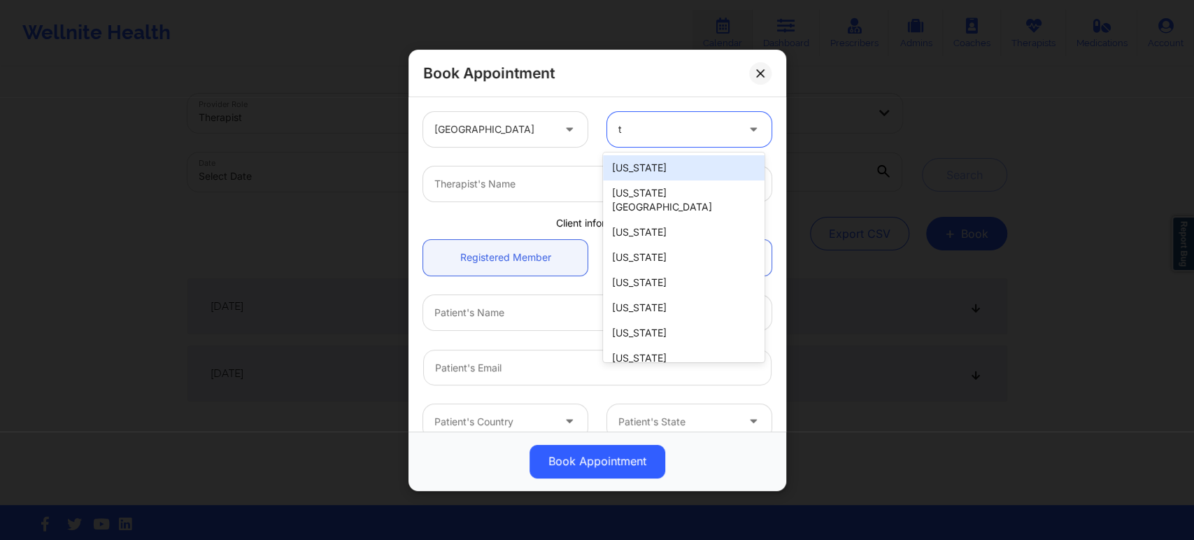
type input "tx"
click at [667, 168] on div "[US_STATE]" at bounding box center [683, 167] width 161 height 25
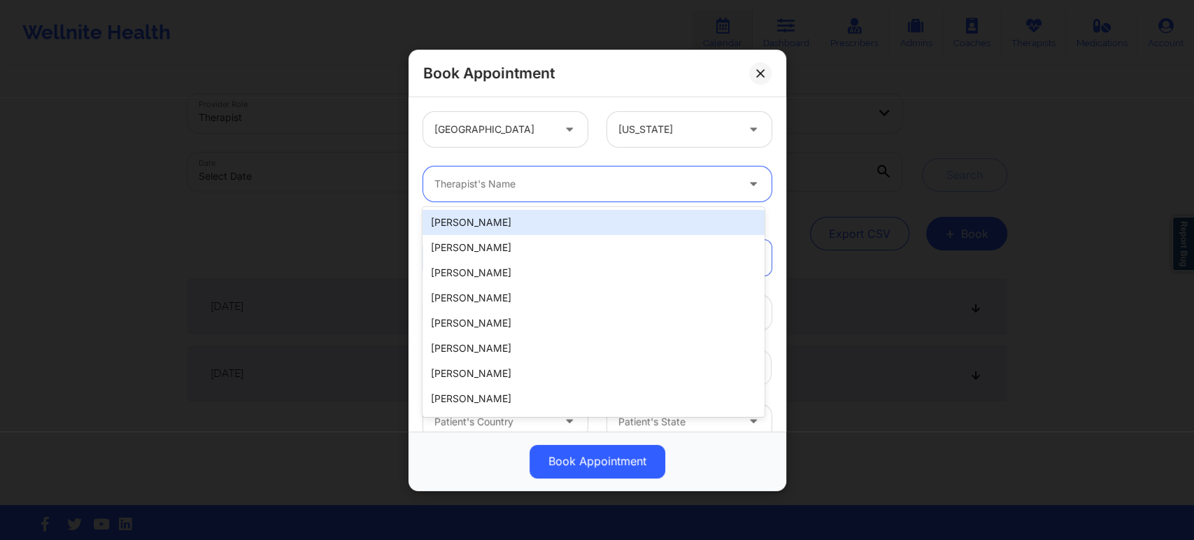
click at [673, 182] on div at bounding box center [585, 184] width 302 height 17
paste input "Shannon Jones -"
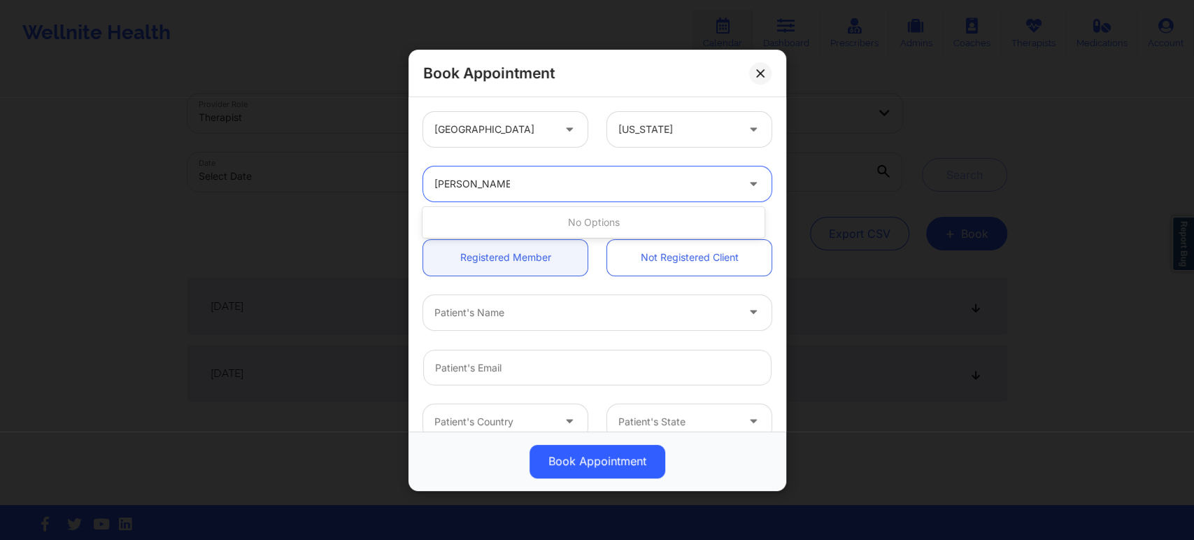
type input "Shannon Jones"
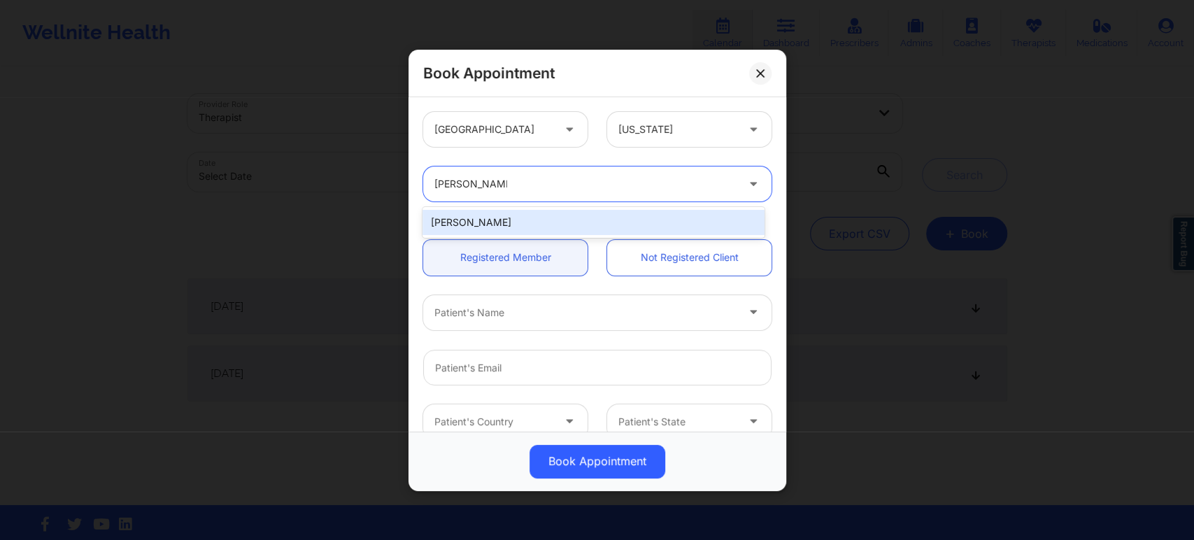
click at [638, 222] on div "Shannon Jones" at bounding box center [592, 222] width 341 height 25
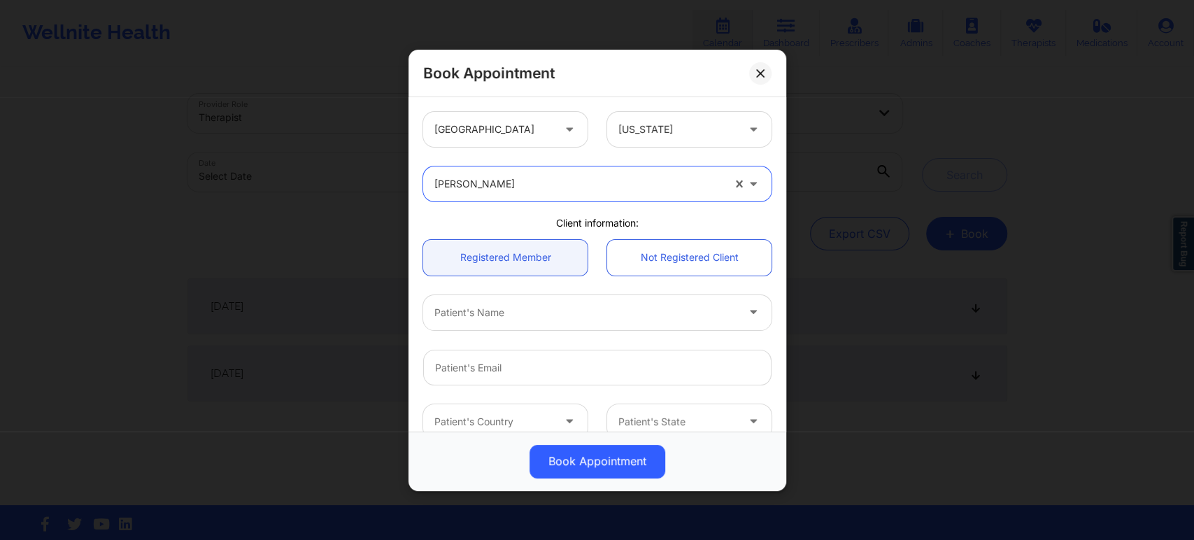
click at [627, 311] on div at bounding box center [585, 312] width 302 height 17
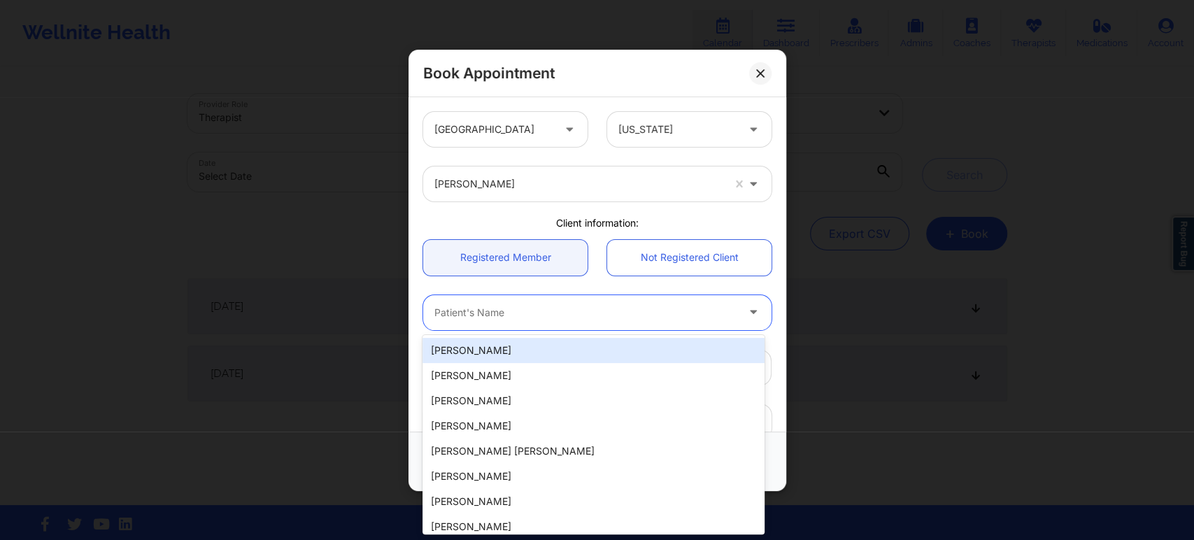
click at [627, 311] on div at bounding box center [585, 312] width 302 height 17
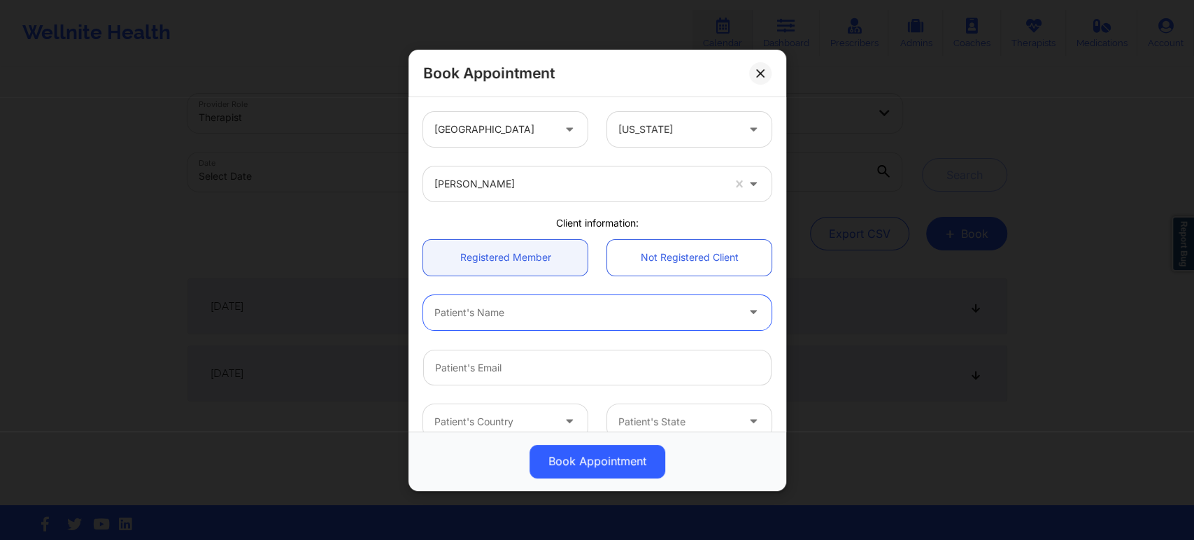
paste input "Lakeisha Phillips"
type input "Lakeisha Phillips"
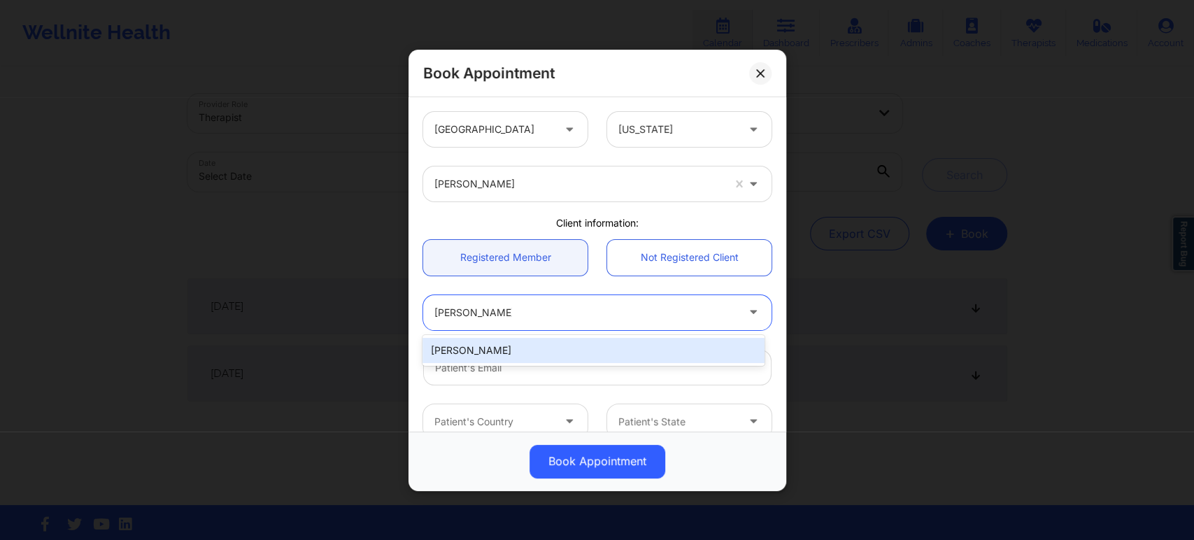
click at [531, 352] on div "Lakeisha Phillips" at bounding box center [592, 350] width 341 height 25
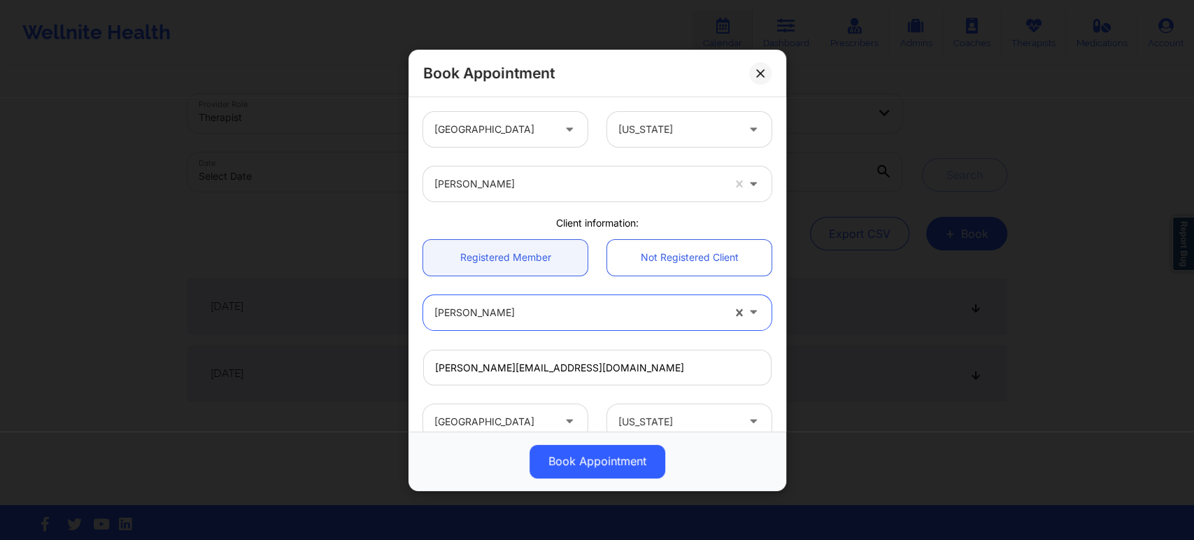
type input "phillips@roggedunngroup.com"
type input "3125765352"
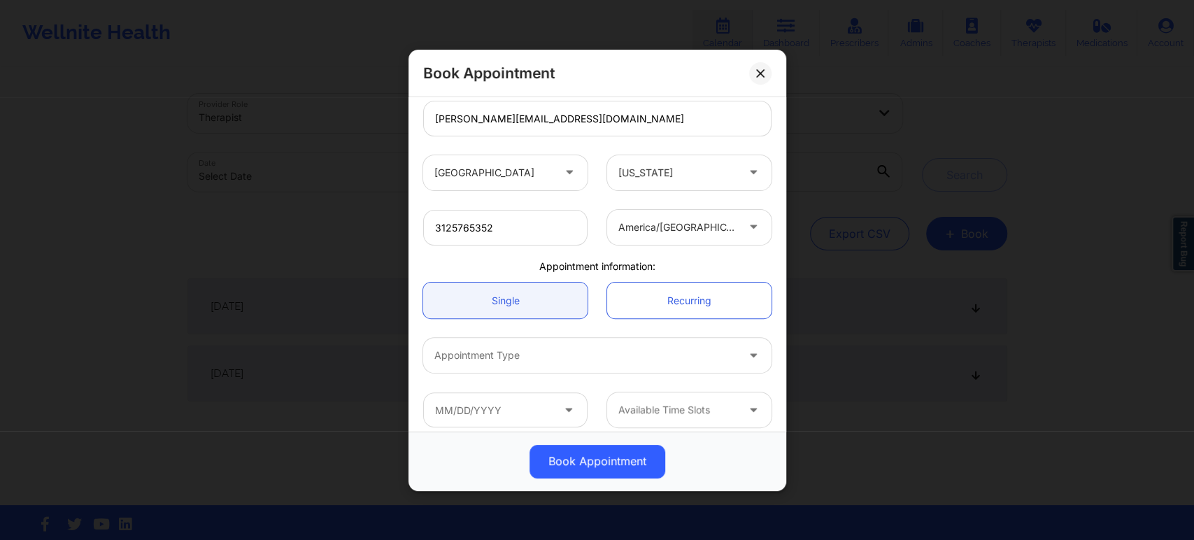
scroll to position [259, 0]
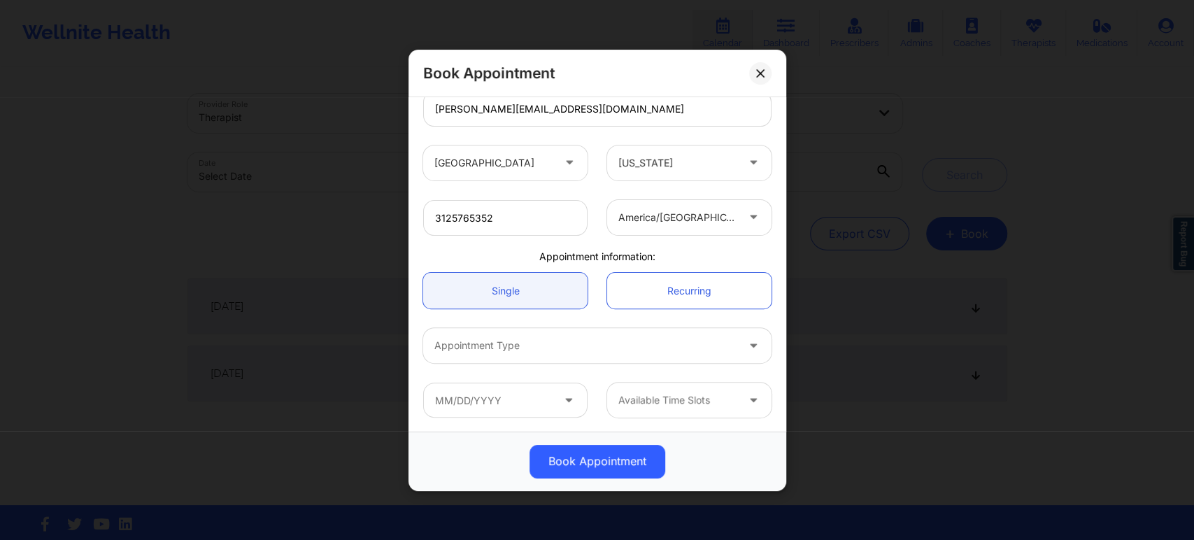
click at [722, 334] on div "Appointment Type" at bounding box center [580, 345] width 315 height 35
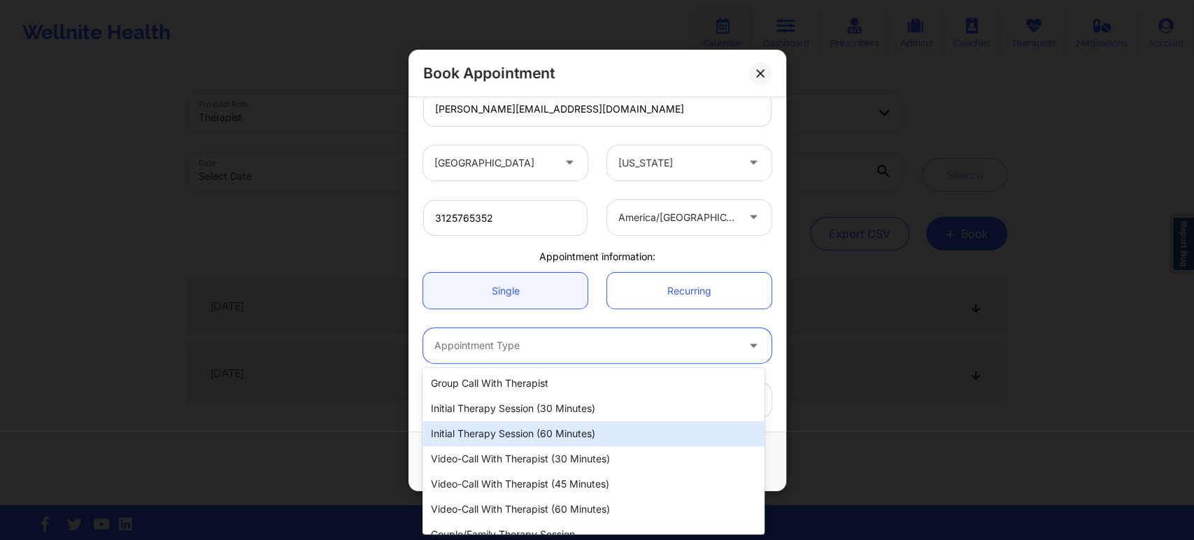
click at [592, 429] on div "Initial Therapy Session (60 minutes)" at bounding box center [592, 433] width 341 height 25
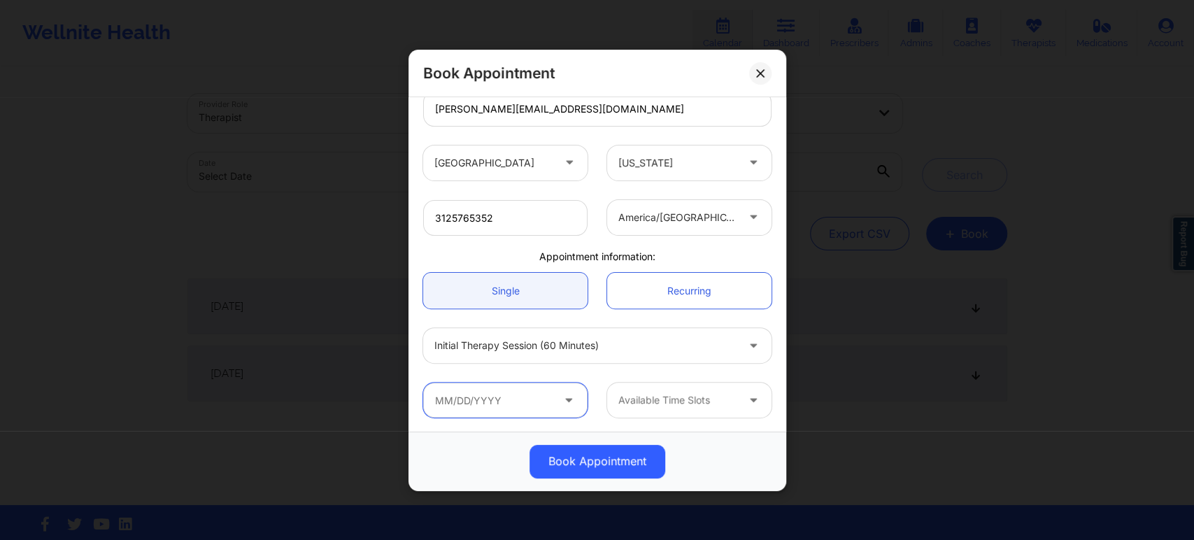
click at [541, 404] on input "text" at bounding box center [505, 399] width 164 height 35
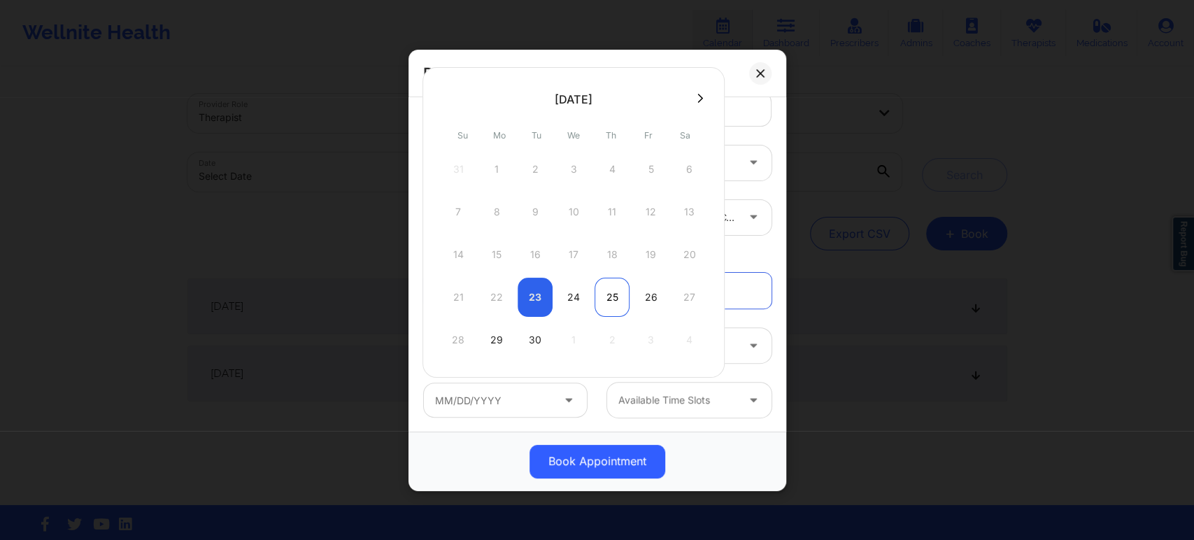
click at [624, 294] on div "25" at bounding box center [611, 297] width 35 height 39
type input "09/25/2025"
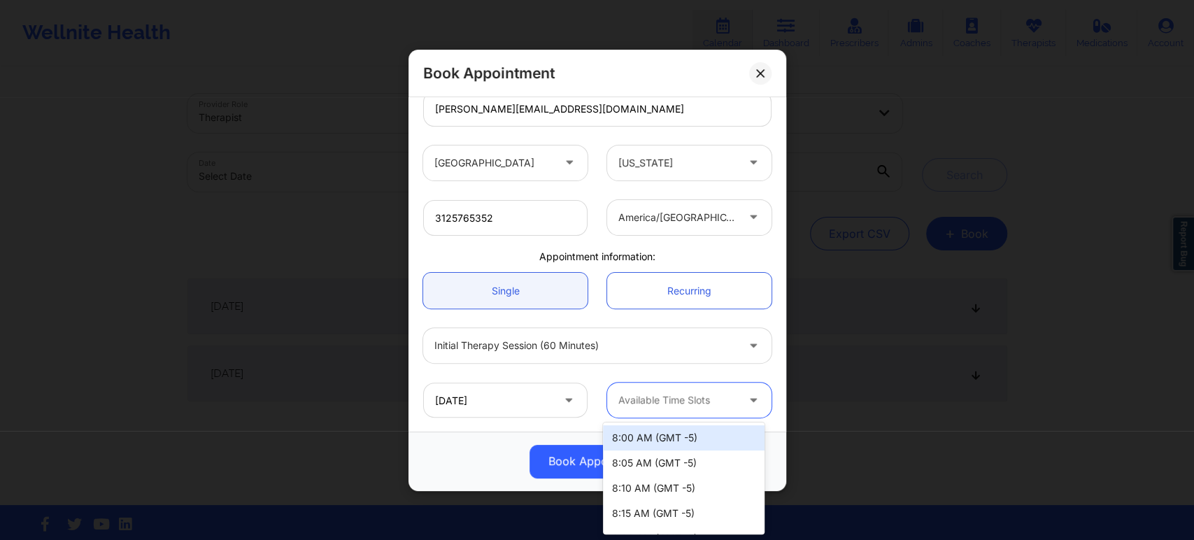
click at [746, 403] on div at bounding box center [754, 399] width 17 height 17
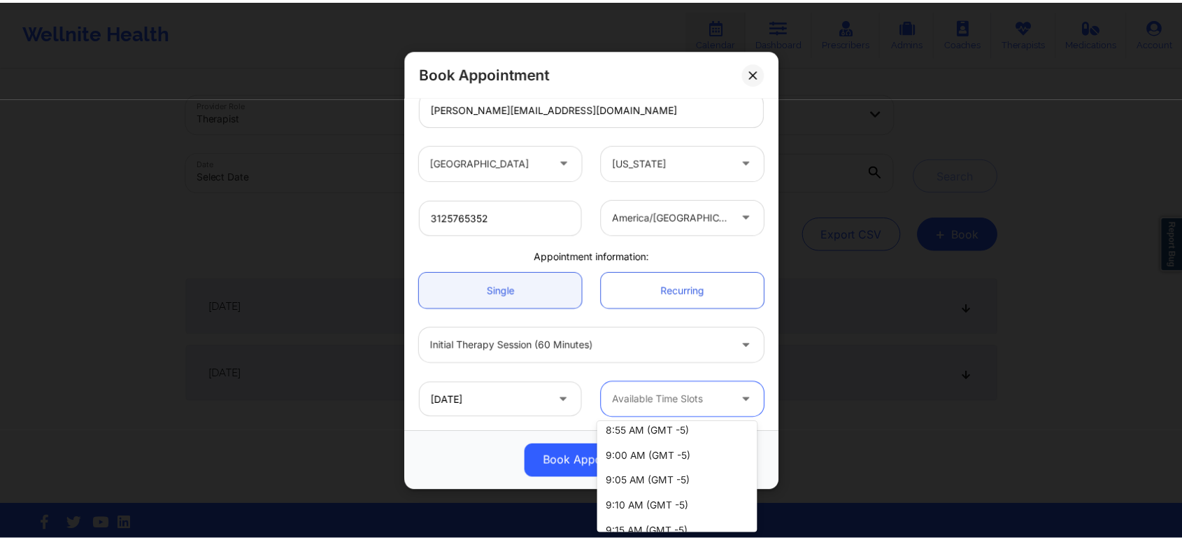
scroll to position [280, 0]
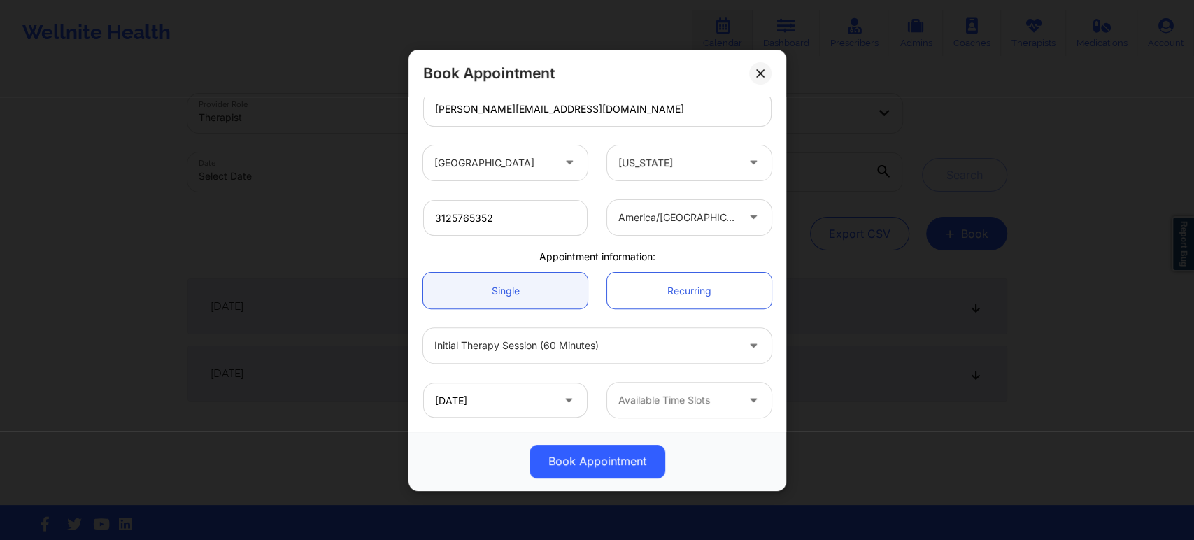
click at [95, 250] on div "Book Appointment United States Texas Shannon Jones Client information: Register…" at bounding box center [597, 270] width 1194 height 540
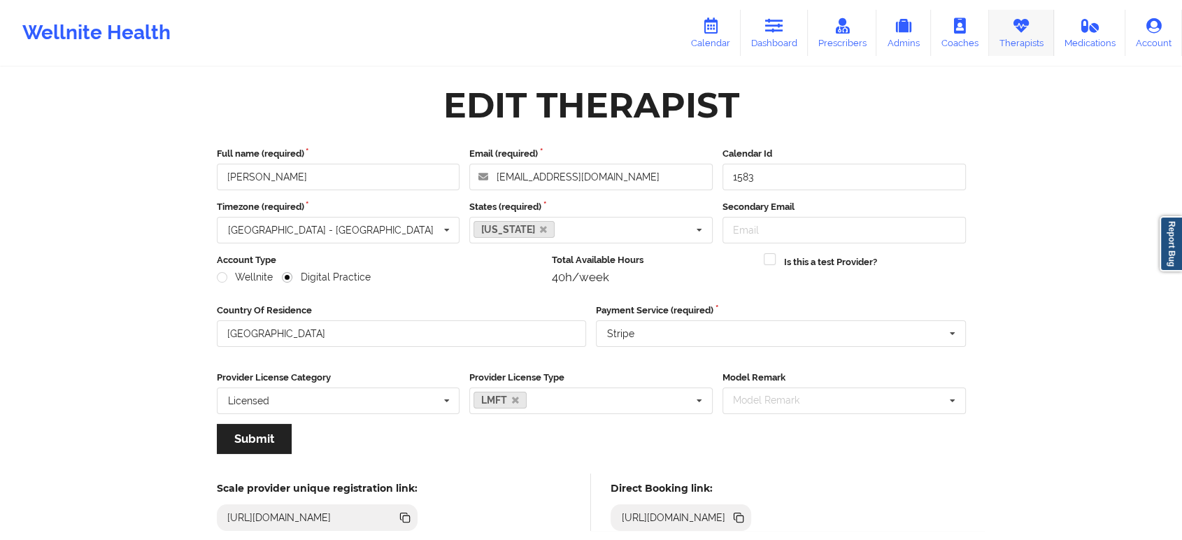
click at [1006, 27] on link "Therapists" at bounding box center [1021, 33] width 65 height 46
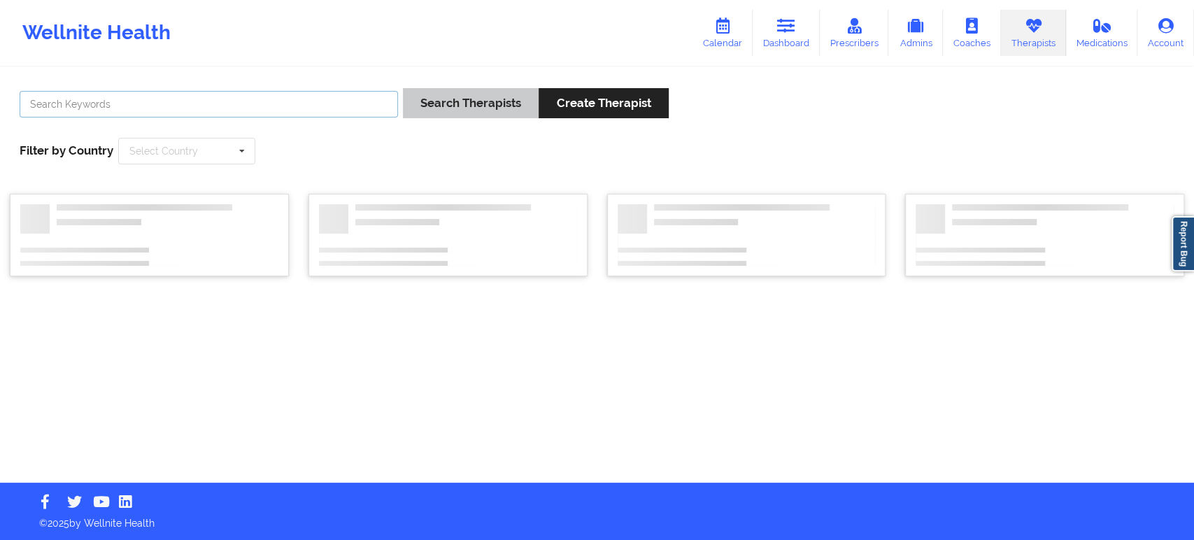
drag, startPoint x: 387, startPoint y: 106, endPoint x: 403, endPoint y: 106, distance: 16.8
click at [387, 106] on input "text" at bounding box center [209, 104] width 378 height 27
paste input "Scheree Lau-"
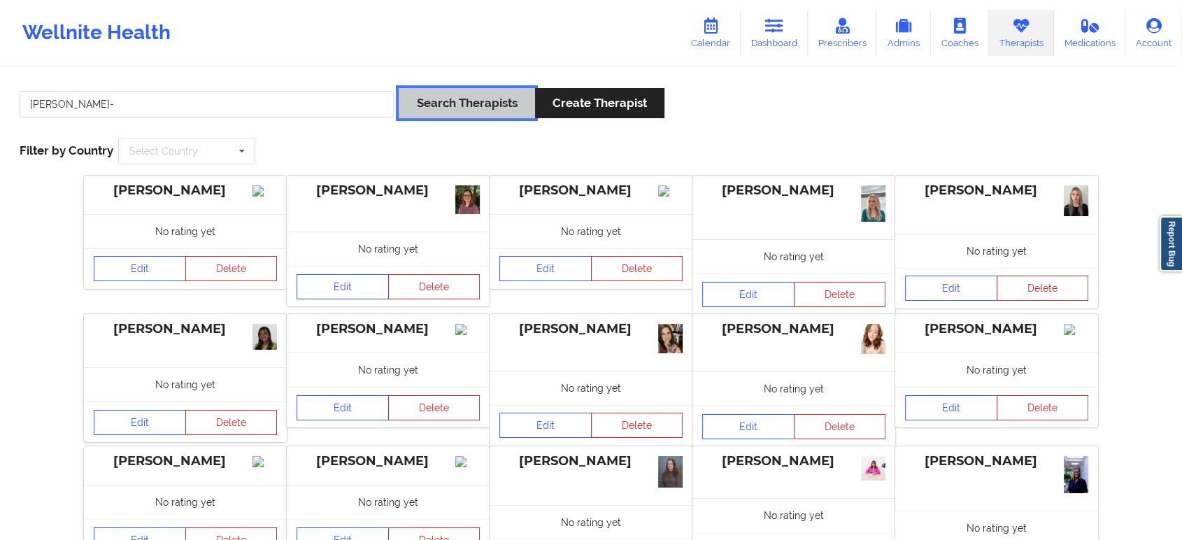
click at [462, 104] on button "Search Therapists" at bounding box center [467, 103] width 136 height 30
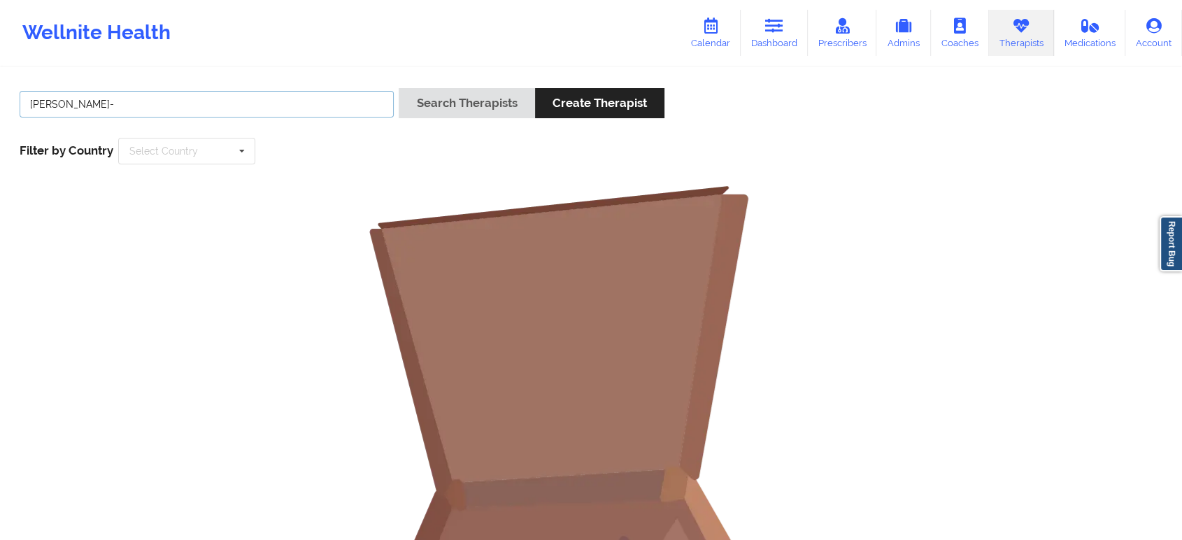
click at [322, 95] on input "Scheree Lau-" at bounding box center [207, 104] width 374 height 27
type input "Scheree Lau"
click at [460, 99] on button "Search Therapists" at bounding box center [467, 103] width 136 height 30
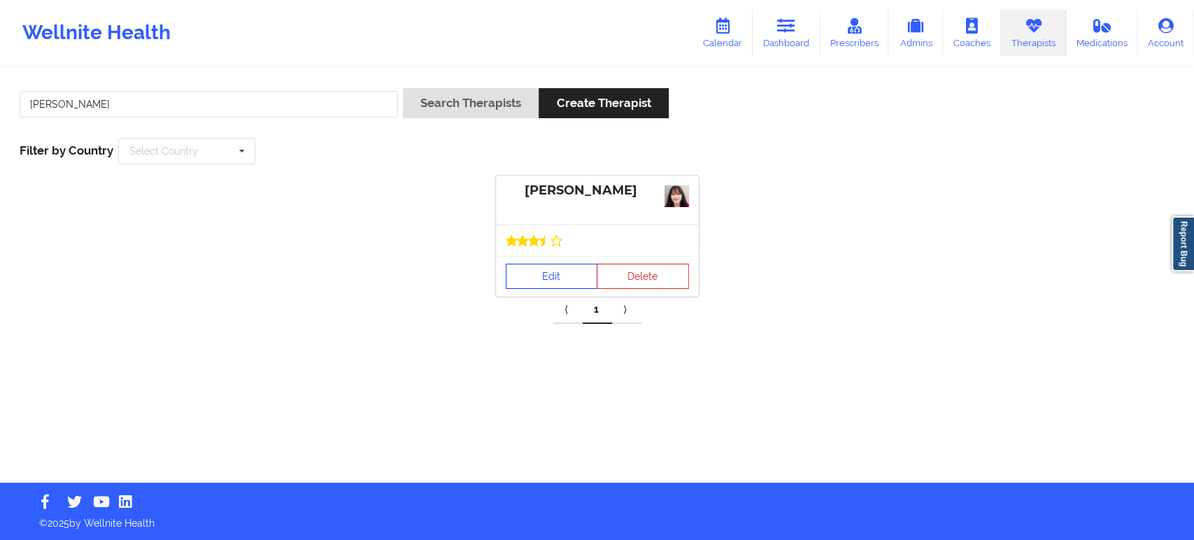
click at [568, 283] on link "Edit" at bounding box center [552, 276] width 92 height 25
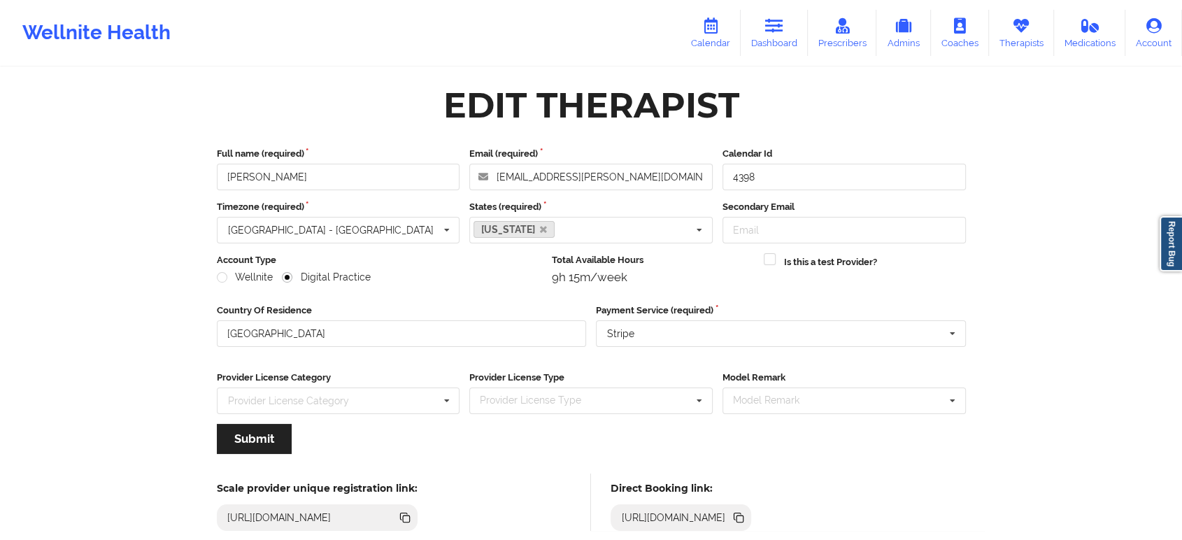
click at [743, 517] on icon at bounding box center [739, 518] width 7 height 7
click at [743, 516] on icon at bounding box center [739, 518] width 7 height 7
click at [1022, 31] on icon at bounding box center [1021, 25] width 18 height 15
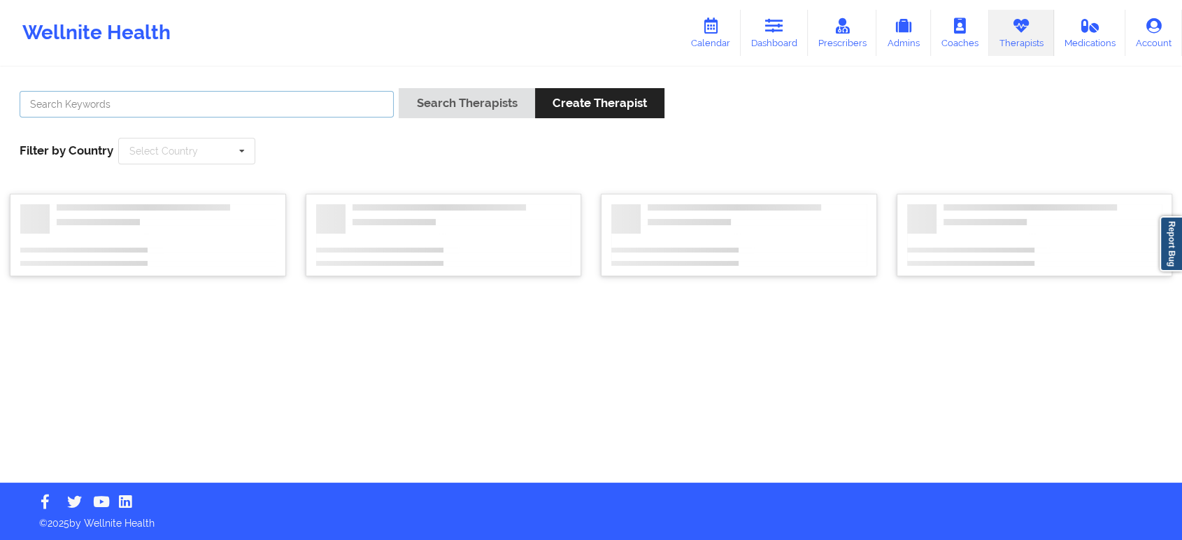
click at [350, 108] on input "text" at bounding box center [207, 104] width 374 height 27
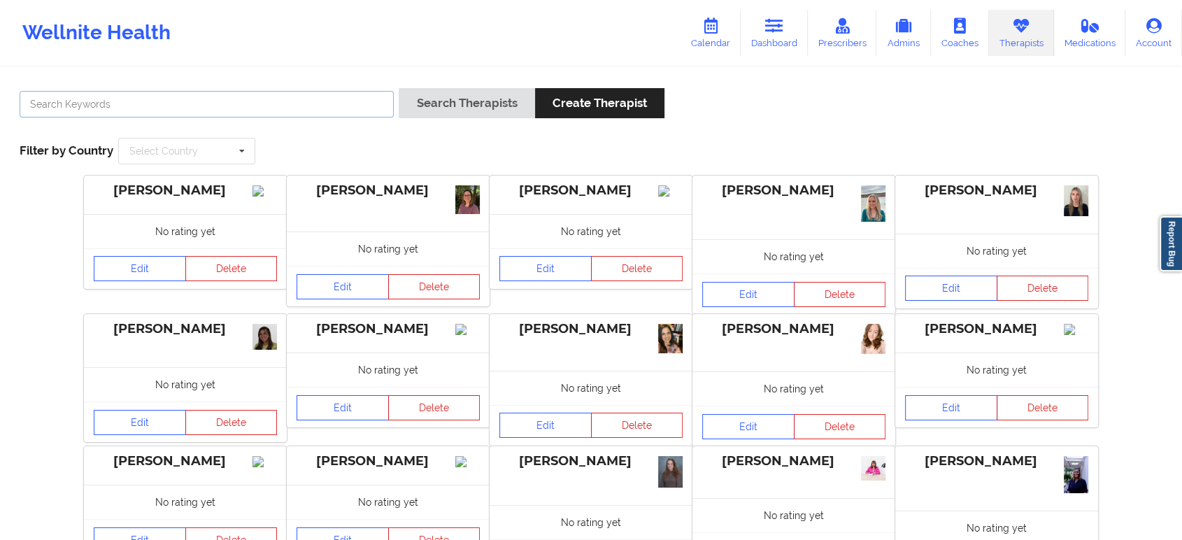
paste input "Ellen Case-"
type input "Ellen Case"
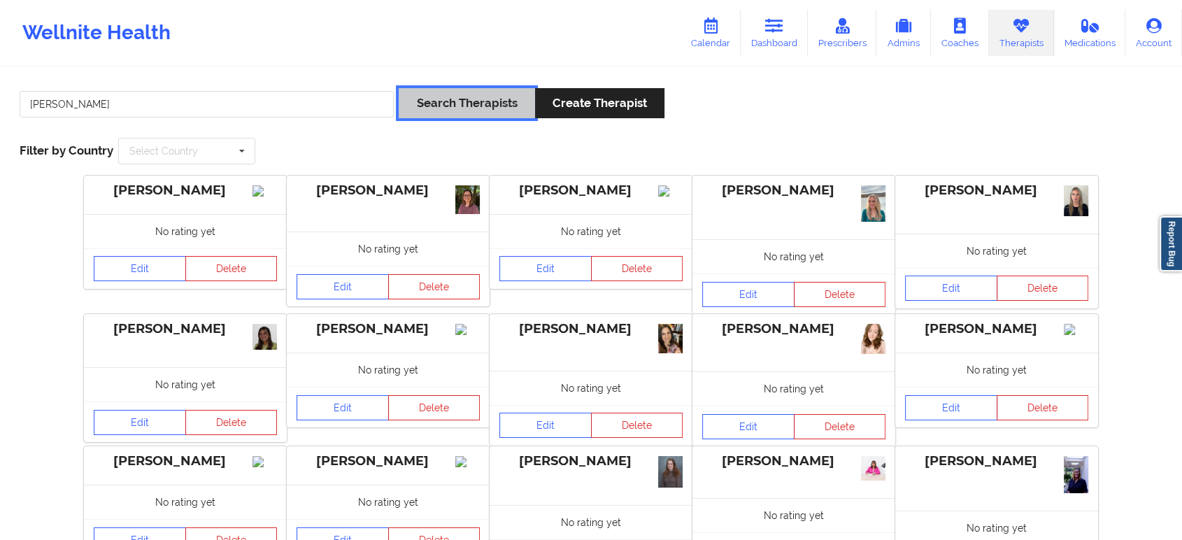
click at [441, 115] on button "Search Therapists" at bounding box center [467, 103] width 136 height 30
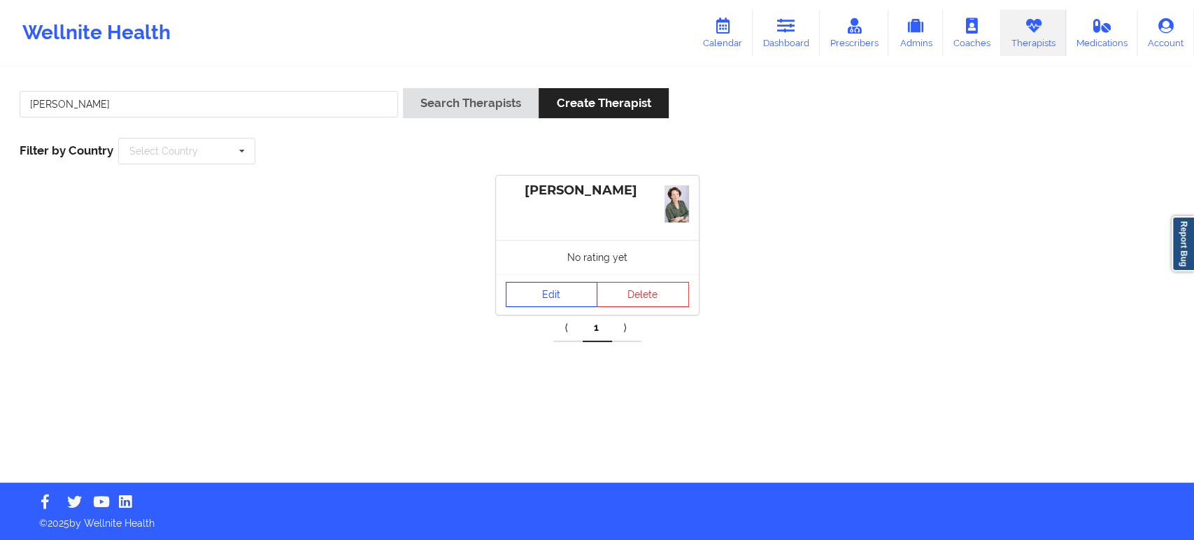
click at [564, 296] on link "Edit" at bounding box center [552, 294] width 92 height 25
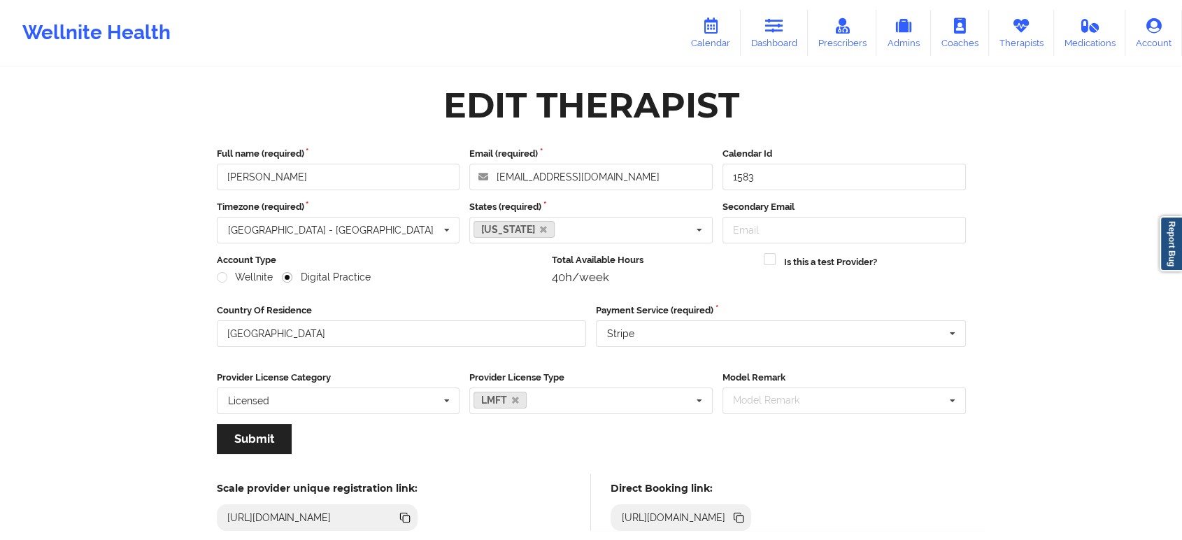
click at [741, 513] on icon at bounding box center [737, 516] width 7 height 7
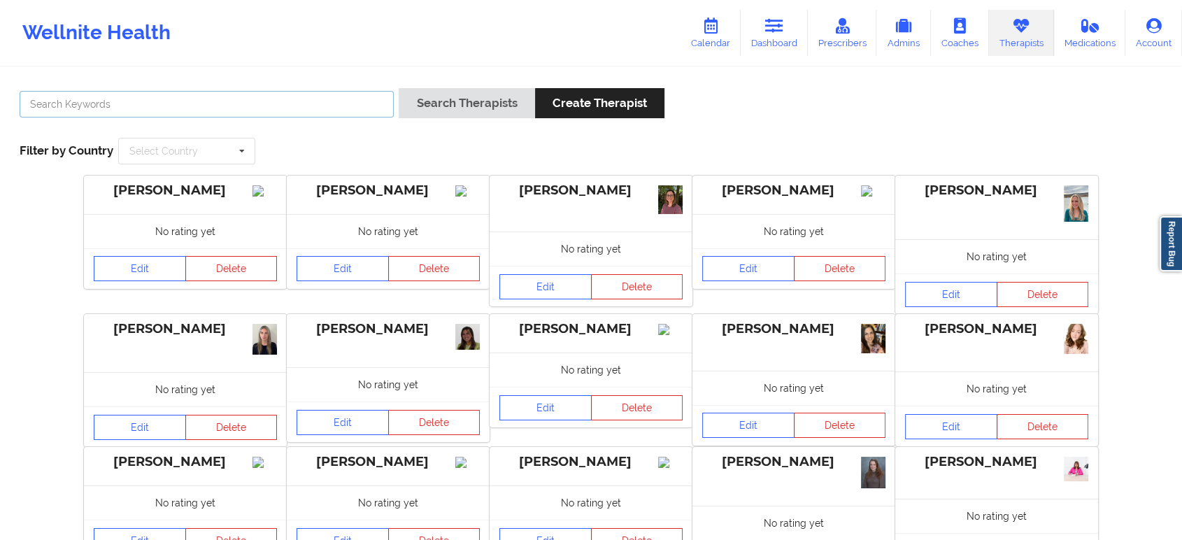
click at [289, 106] on input "text" at bounding box center [207, 104] width 374 height 27
paste input "Khatsara"
type input "Khatsara"
paste input "Dashima Green"
type input "Dashima Green"
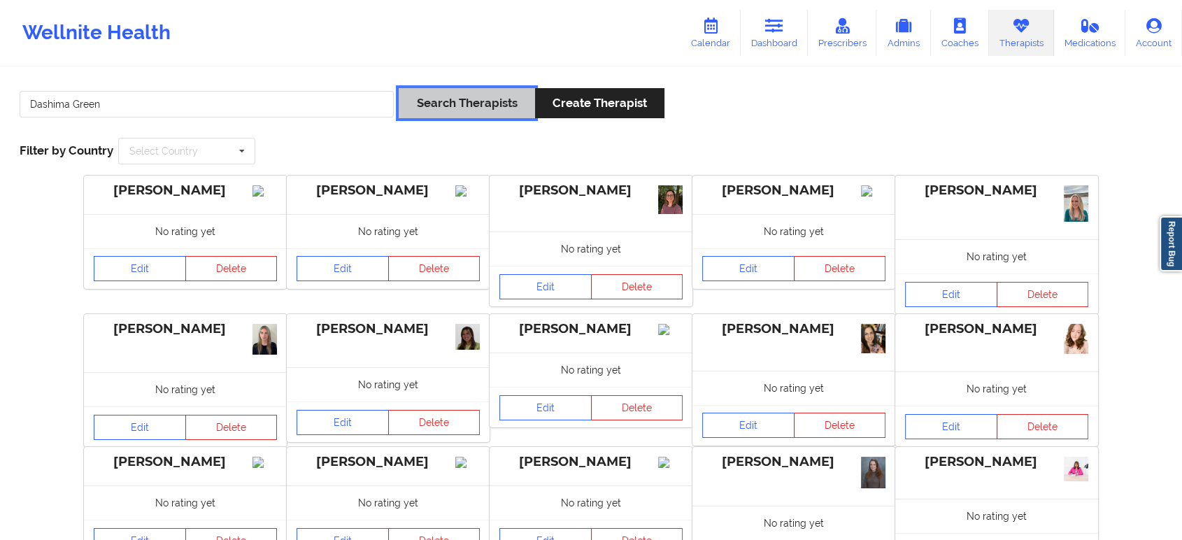
click at [481, 105] on button "Search Therapists" at bounding box center [467, 103] width 136 height 30
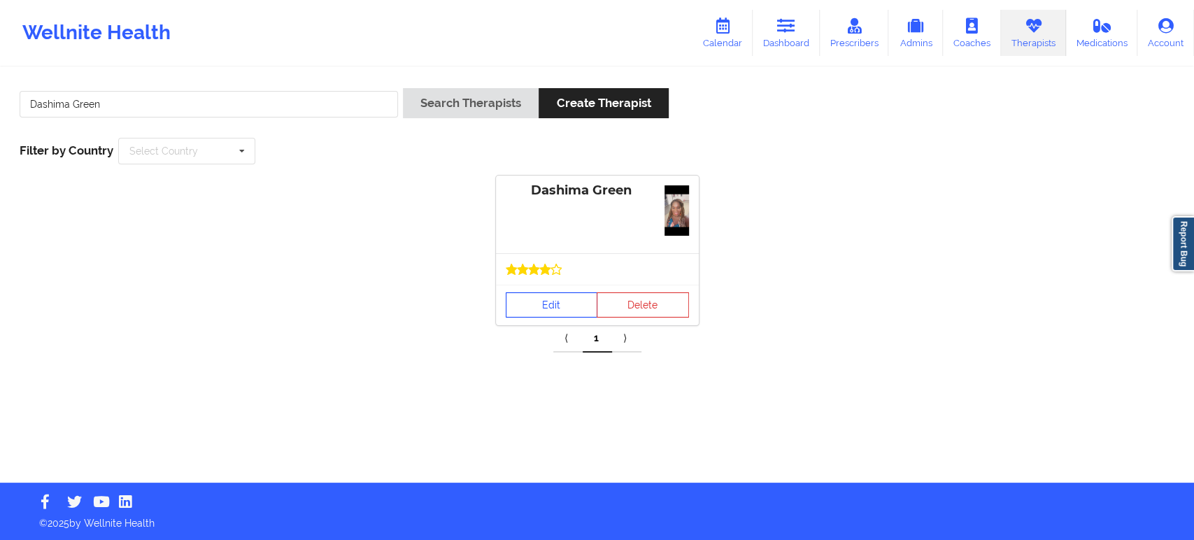
click at [555, 300] on link "Edit" at bounding box center [552, 304] width 92 height 25
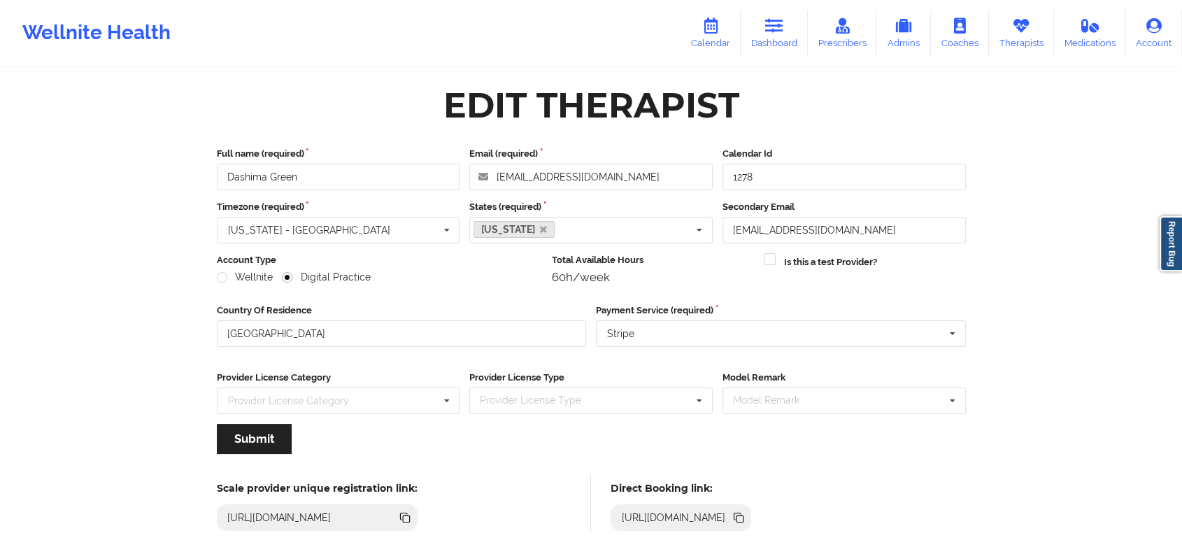
click at [743, 519] on icon at bounding box center [739, 518] width 7 height 7
click at [1039, 31] on link "Therapists" at bounding box center [1021, 33] width 65 height 46
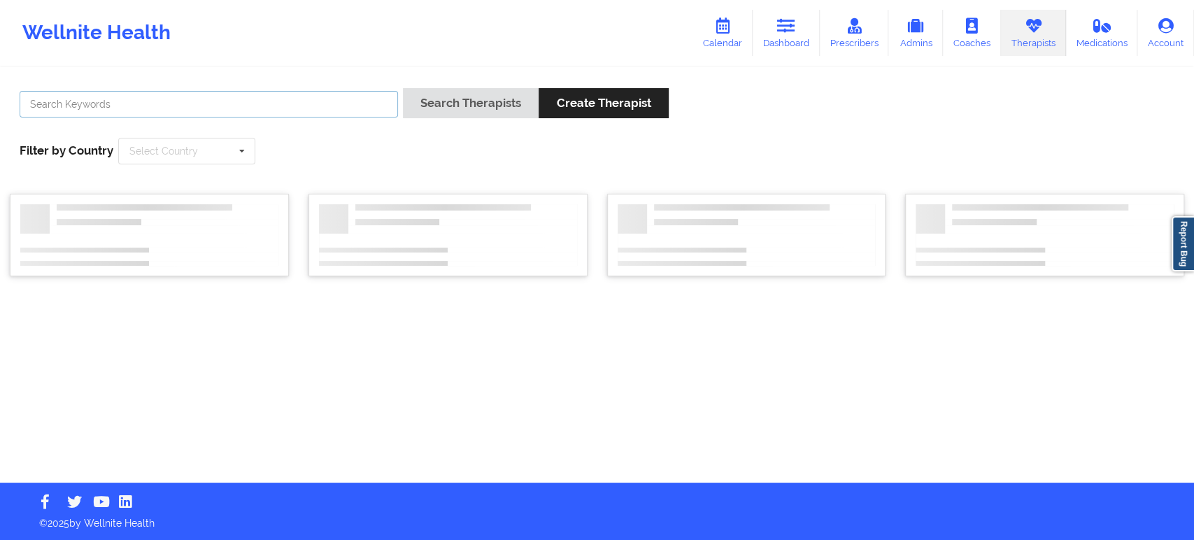
drag, startPoint x: 327, startPoint y: 103, endPoint x: 338, endPoint y: 106, distance: 11.4
click at [327, 103] on input "text" at bounding box center [209, 104] width 378 height 27
paste input "Lindsey Sherwin"
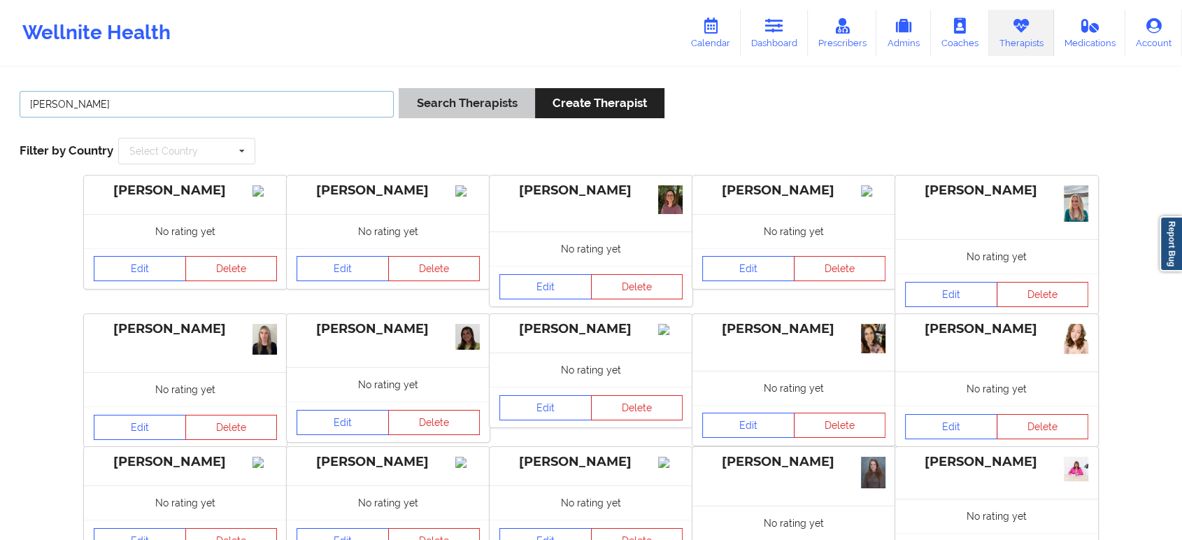
type input "Lindsey Sherwin"
click at [438, 99] on button "Search Therapists" at bounding box center [467, 103] width 136 height 30
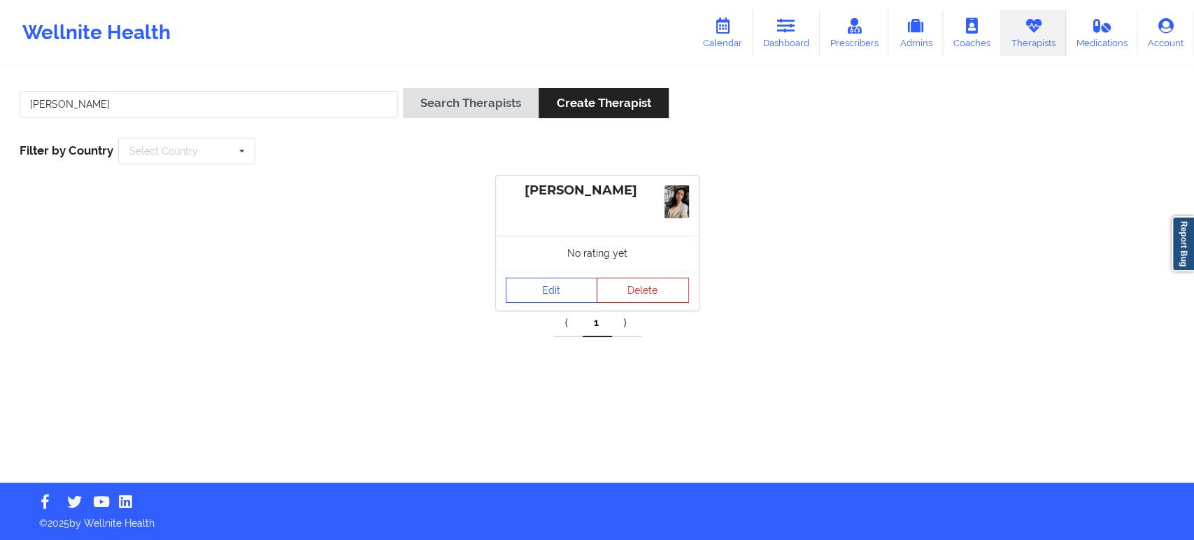
click at [559, 267] on div "No rating yet" at bounding box center [597, 253] width 203 height 34
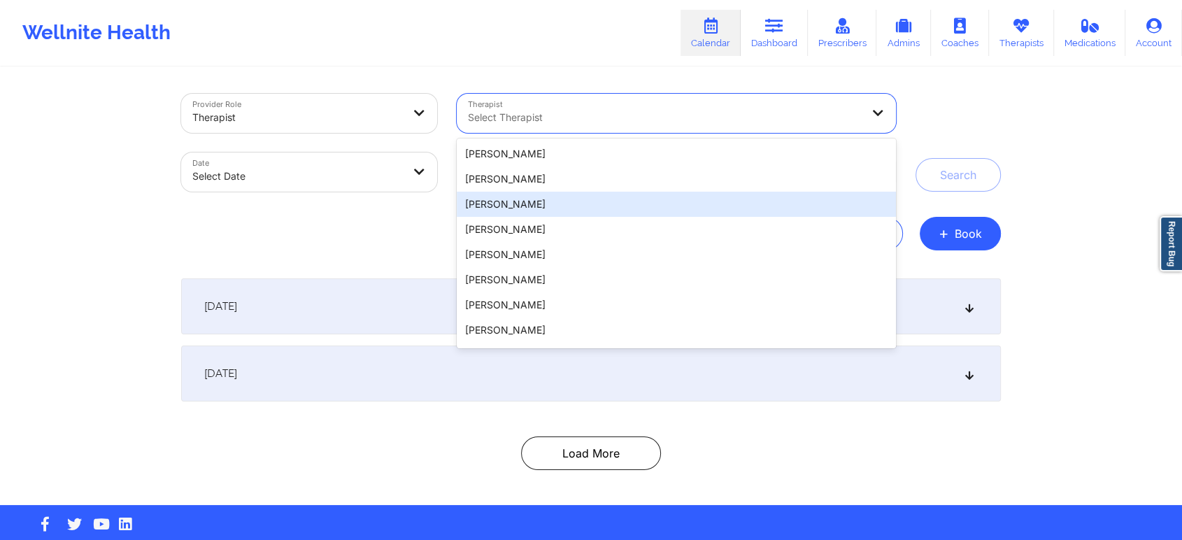
click at [373, 259] on div "Provider Role Therapist Therapist 20 results available. Use Up and Down to choo…" at bounding box center [590, 287] width 839 height 436
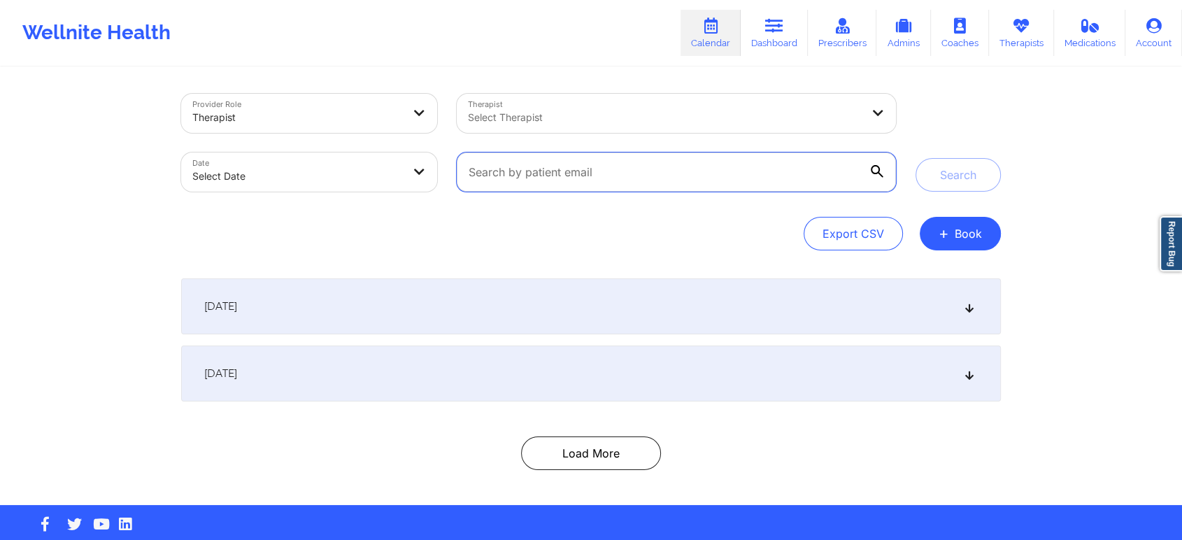
click at [632, 164] on input "text" at bounding box center [676, 171] width 439 height 39
paste input "[DOMAIN_NAME][EMAIL_ADDRESS][DOMAIN_NAME]"
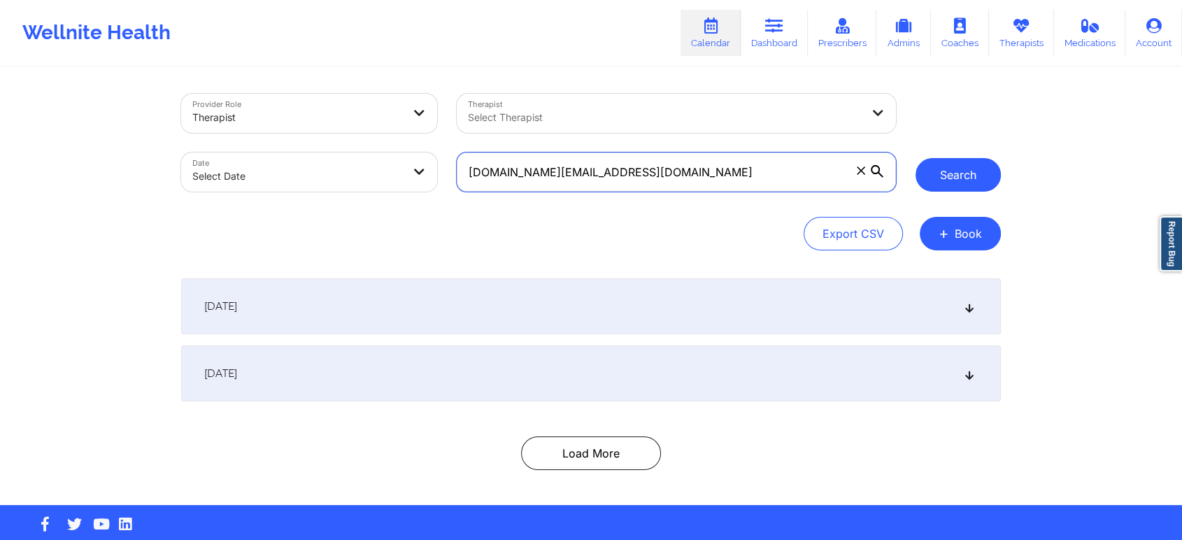
type input "[DOMAIN_NAME][EMAIL_ADDRESS][DOMAIN_NAME]"
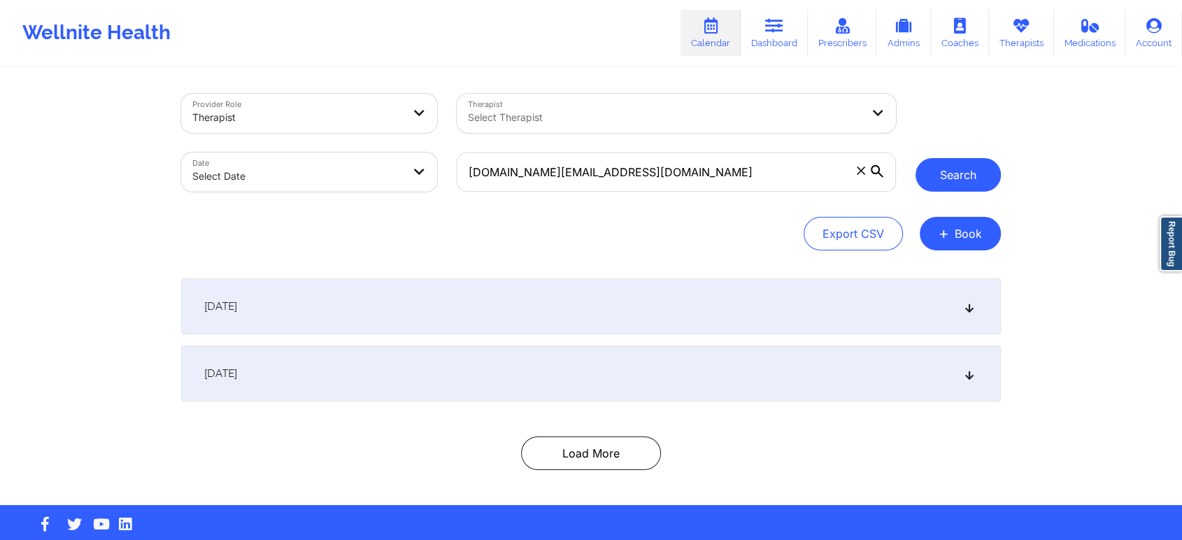
click at [940, 189] on button "Search" at bounding box center [957, 175] width 85 height 34
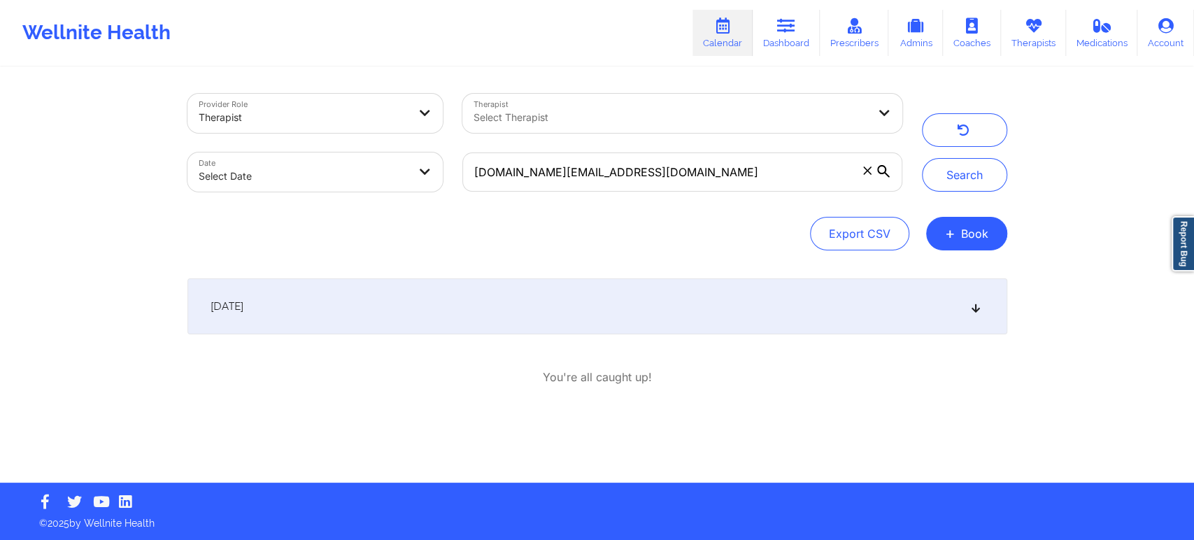
click at [975, 305] on icon at bounding box center [975, 306] width 12 height 10
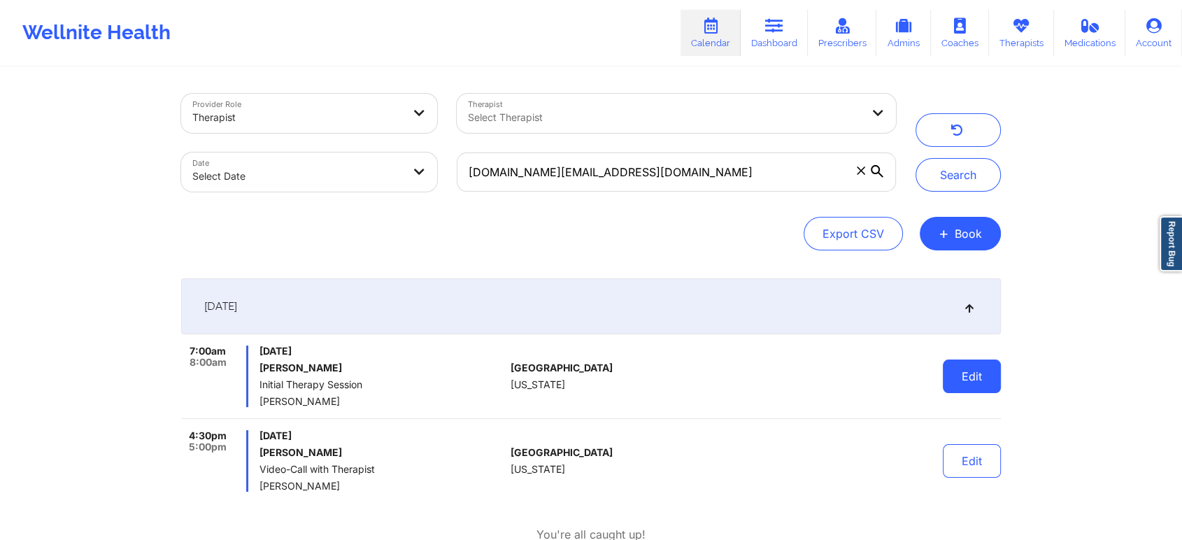
click at [957, 370] on button "Edit" at bounding box center [972, 376] width 58 height 34
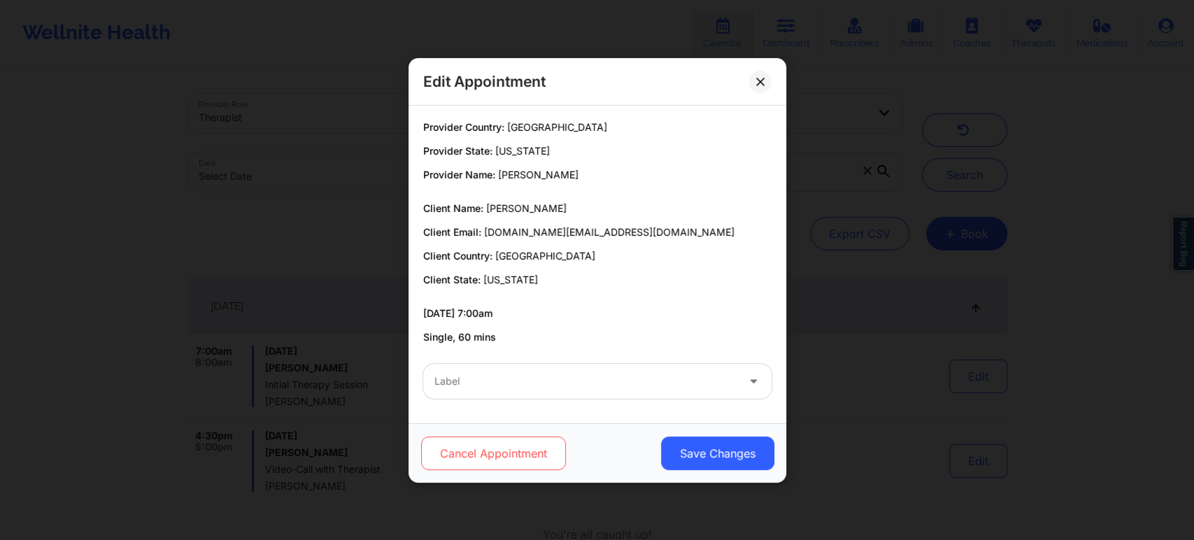
click at [518, 451] on button "Cancel Appointment" at bounding box center [492, 453] width 145 height 34
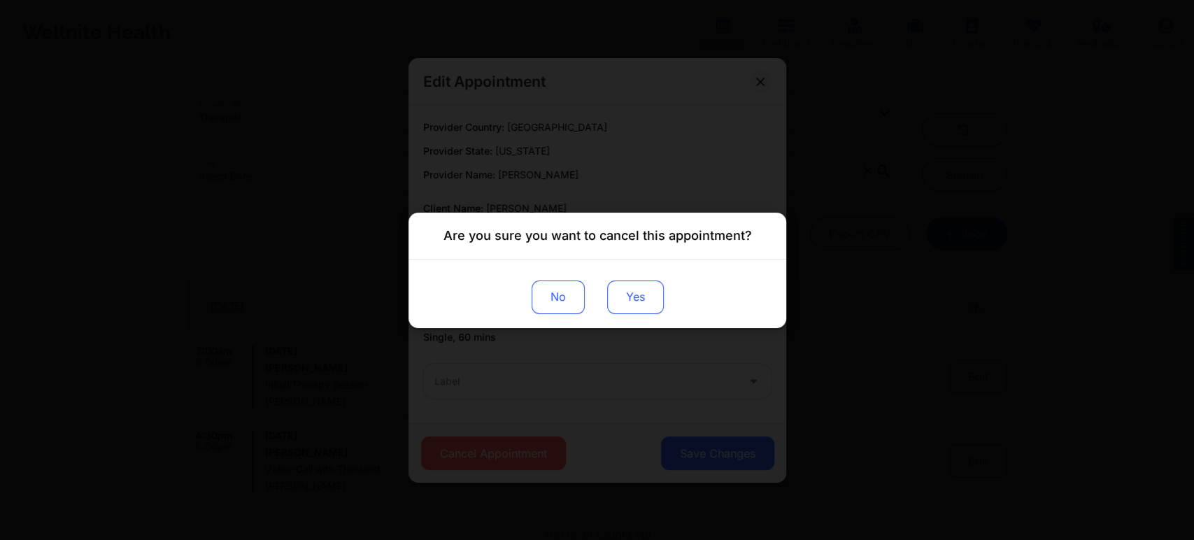
click at [634, 298] on button "Yes" at bounding box center [634, 297] width 57 height 34
